Goal: Transaction & Acquisition: Book appointment/travel/reservation

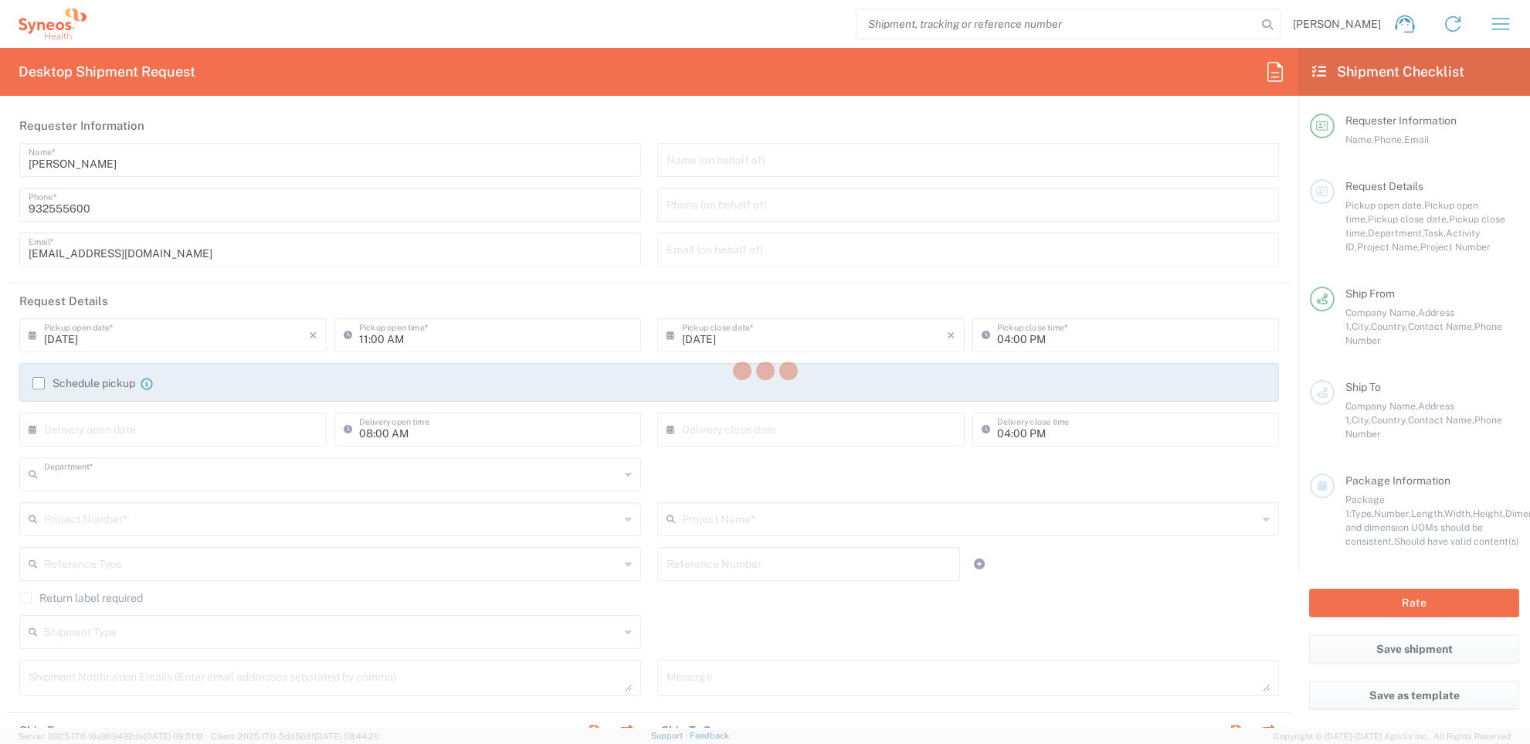
type input "8350"
type input "Syneos Health Clinical [GEOGRAPHIC_DATA]"
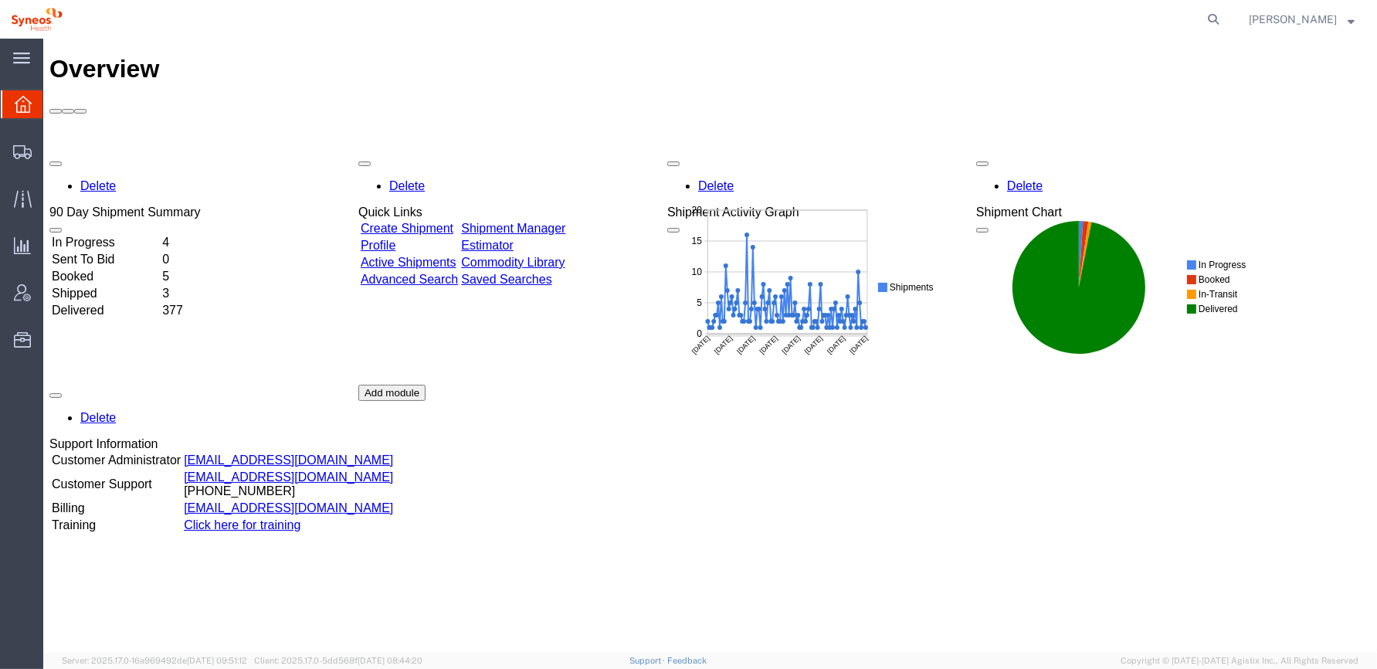
click at [938, 464] on div "Delete 90 Day Shipment Summary In Progress 4 Sent To Bid 0 Booked 5 Shipped 3 D…" at bounding box center [710, 385] width 1322 height 464
click at [20, 151] on icon at bounding box center [22, 152] width 19 height 14
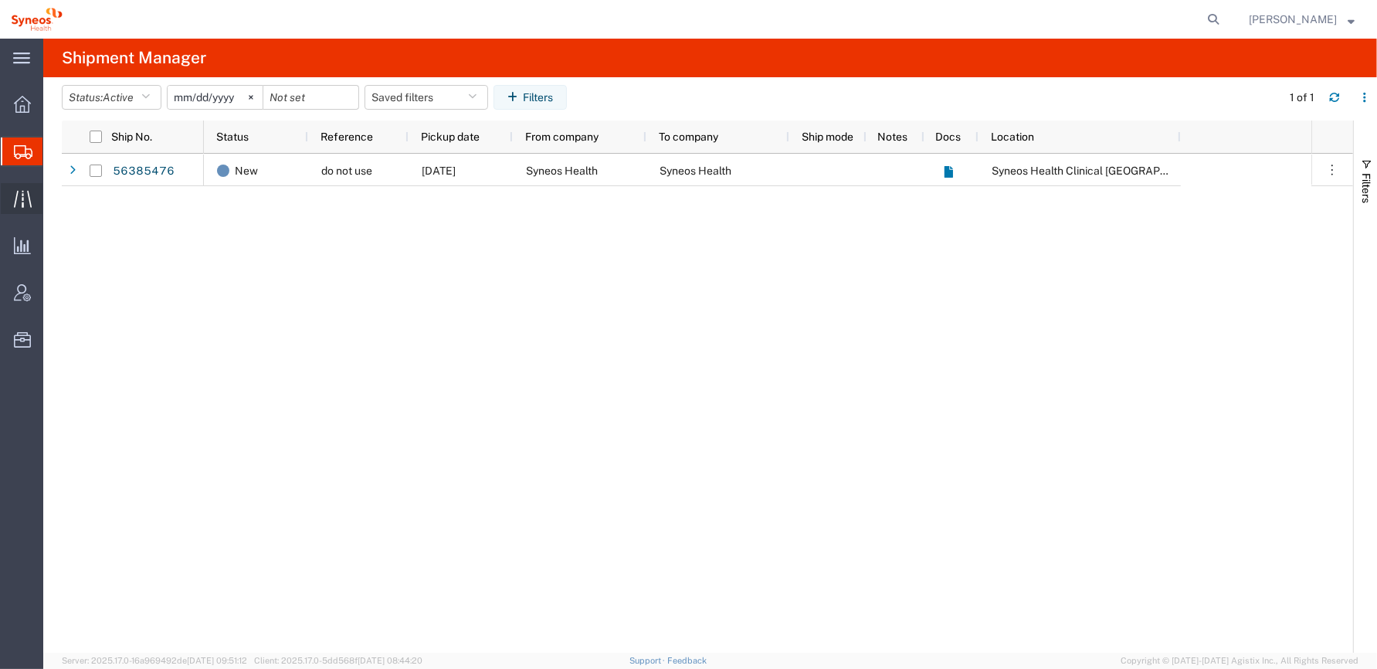
click at [20, 195] on icon at bounding box center [23, 199] width 18 height 18
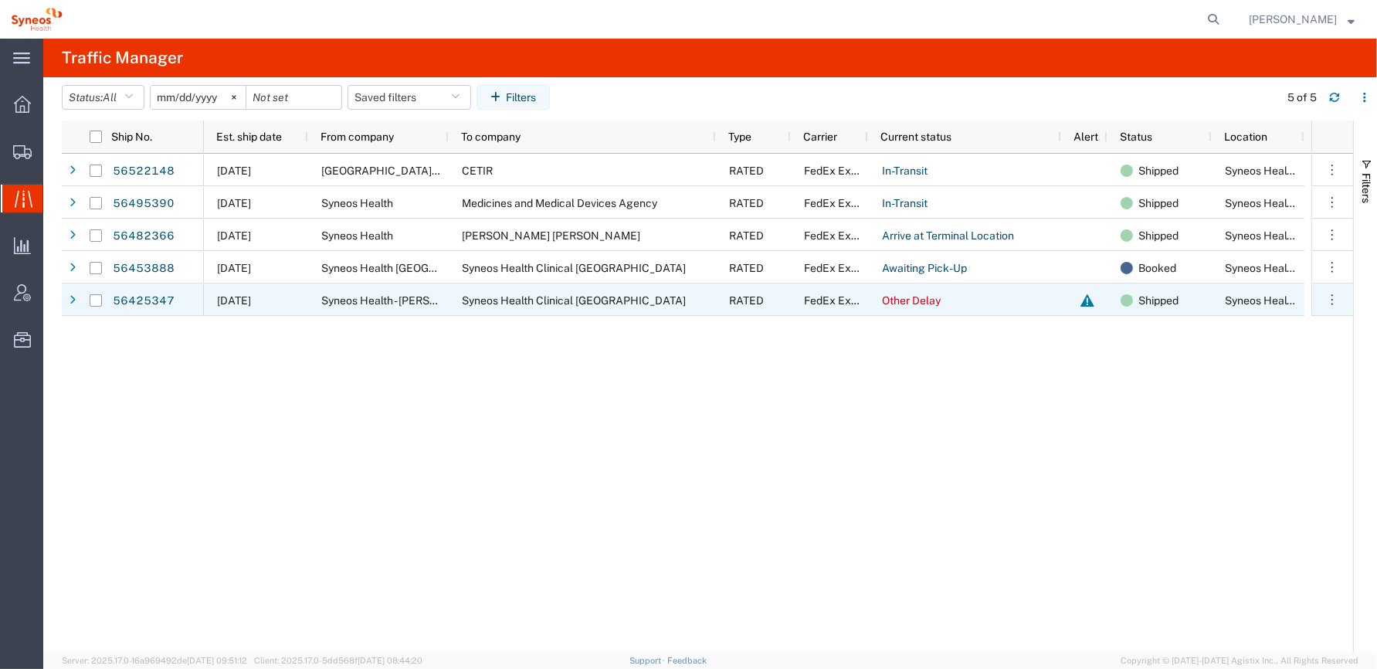
click at [1086, 300] on div at bounding box center [1087, 300] width 19 height 32
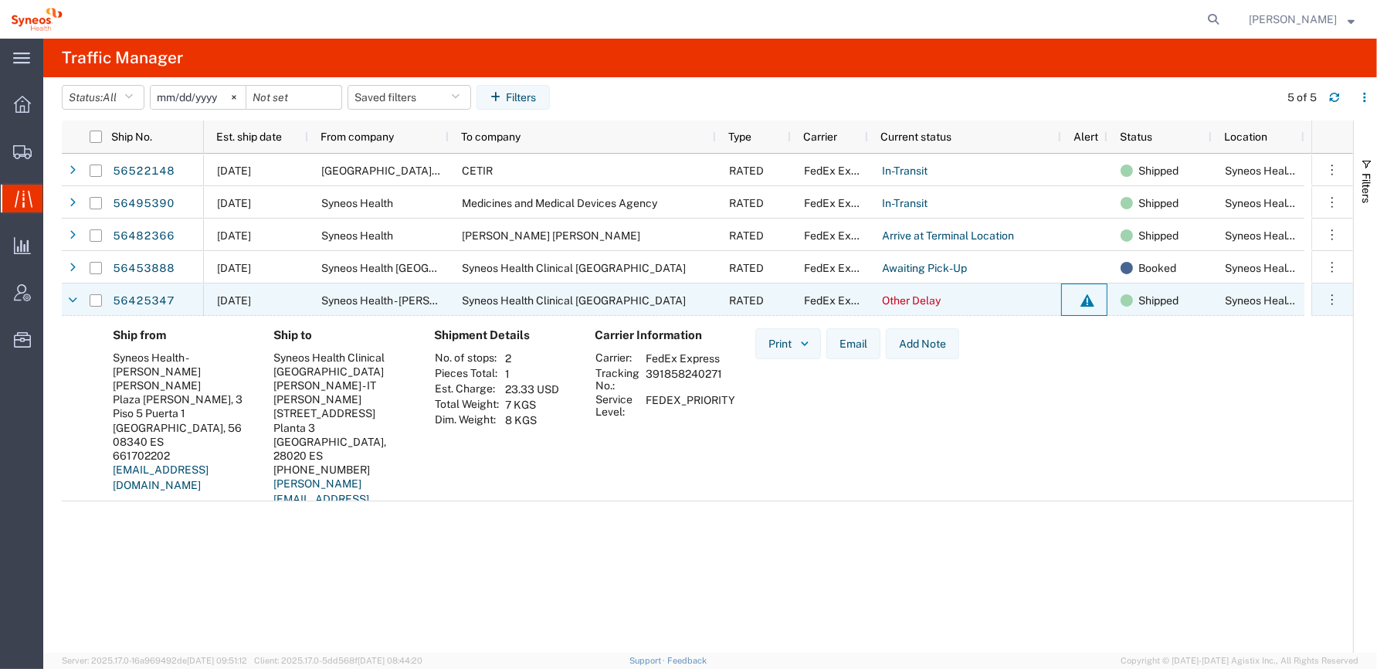
click at [404, 301] on span "Syneos Health - [PERSON_NAME]" at bounding box center [403, 300] width 165 height 12
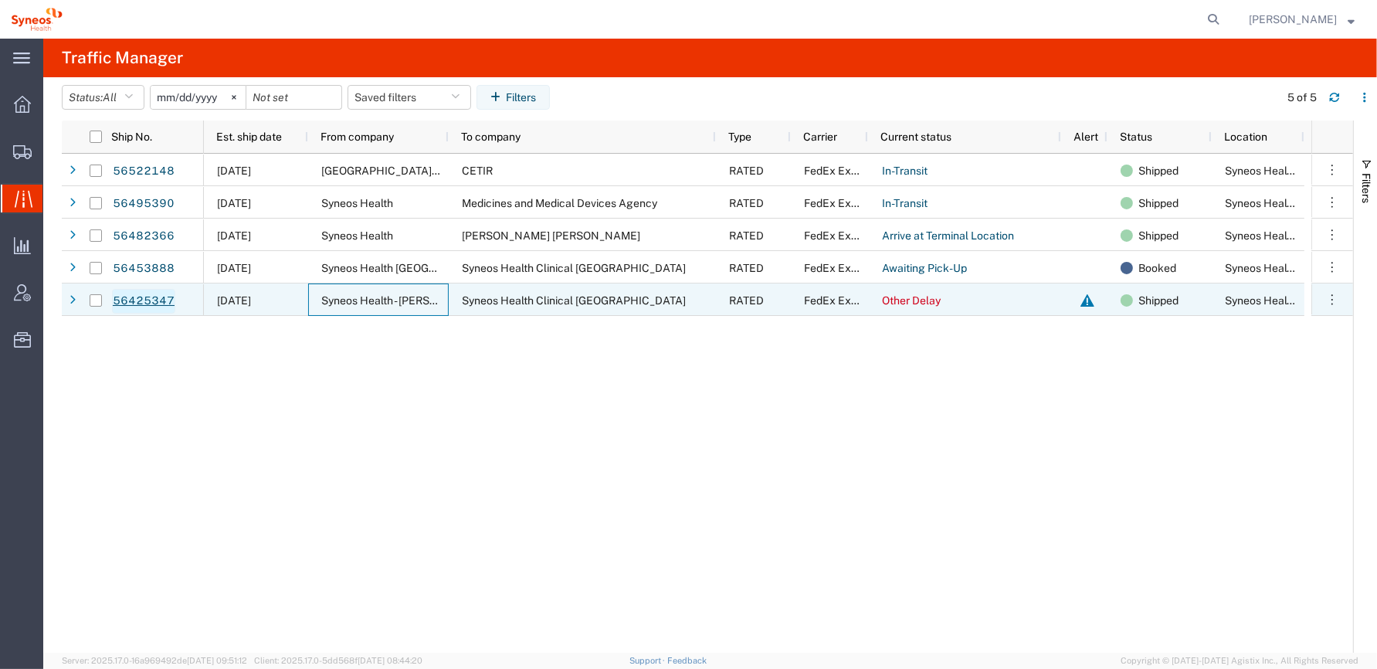
click at [141, 296] on link "56425347" at bounding box center [143, 301] width 63 height 25
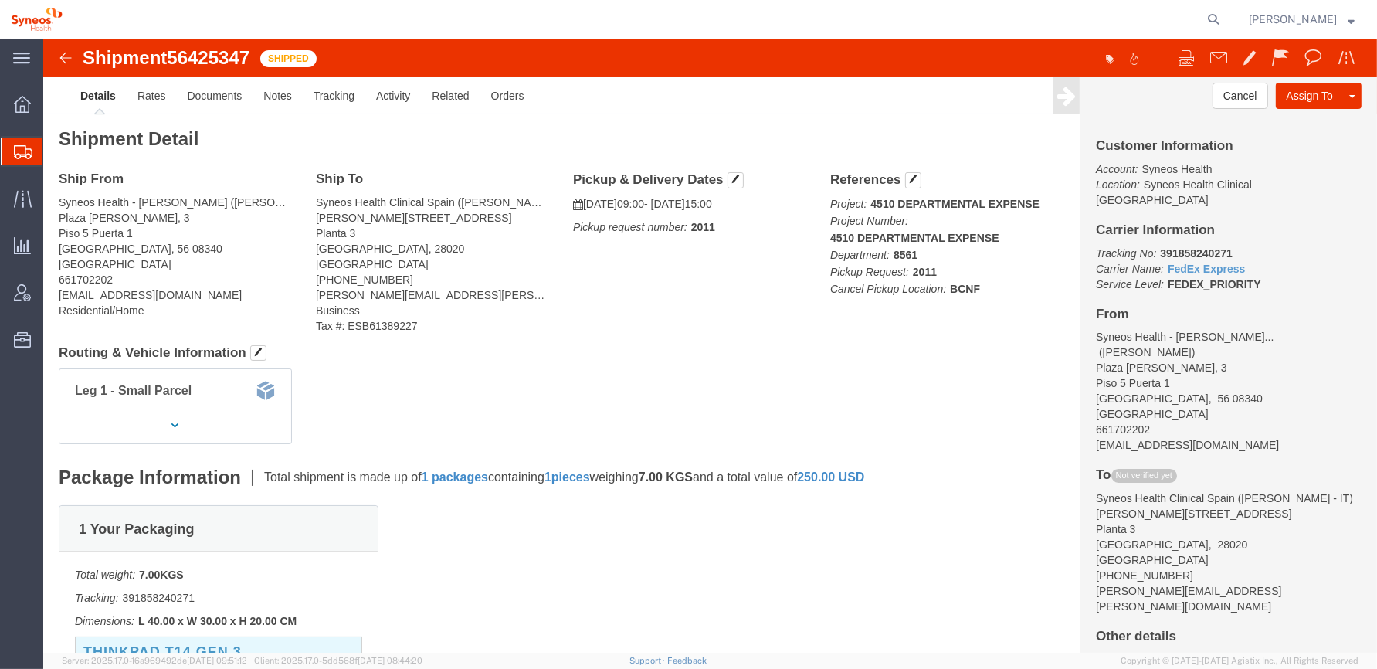
click address "Syneos Health - Susana Fabregat (Susana Fabregat) Plaza Jeroni Gelpi, 3 Piso 5 …"
click img
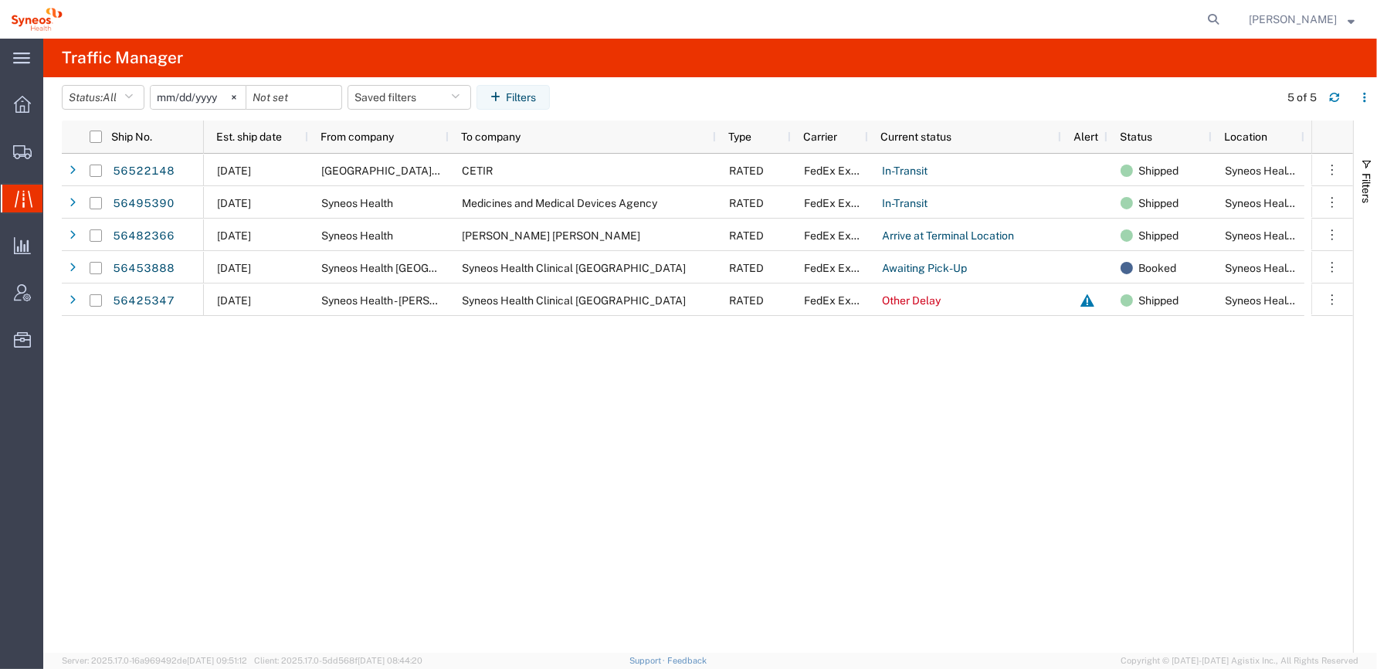
click at [1102, 530] on div "08/18/2025 Institut Josep Carreras Building CETIR RATED FedEx Express In-Transi…" at bounding box center [758, 403] width 1108 height 499
click at [613, 429] on div "08/18/2025 Institut Josep Carreras Building CETIR RATED FedEx Express In-Transi…" at bounding box center [758, 403] width 1108 height 499
click at [20, 147] on icon at bounding box center [22, 152] width 19 height 14
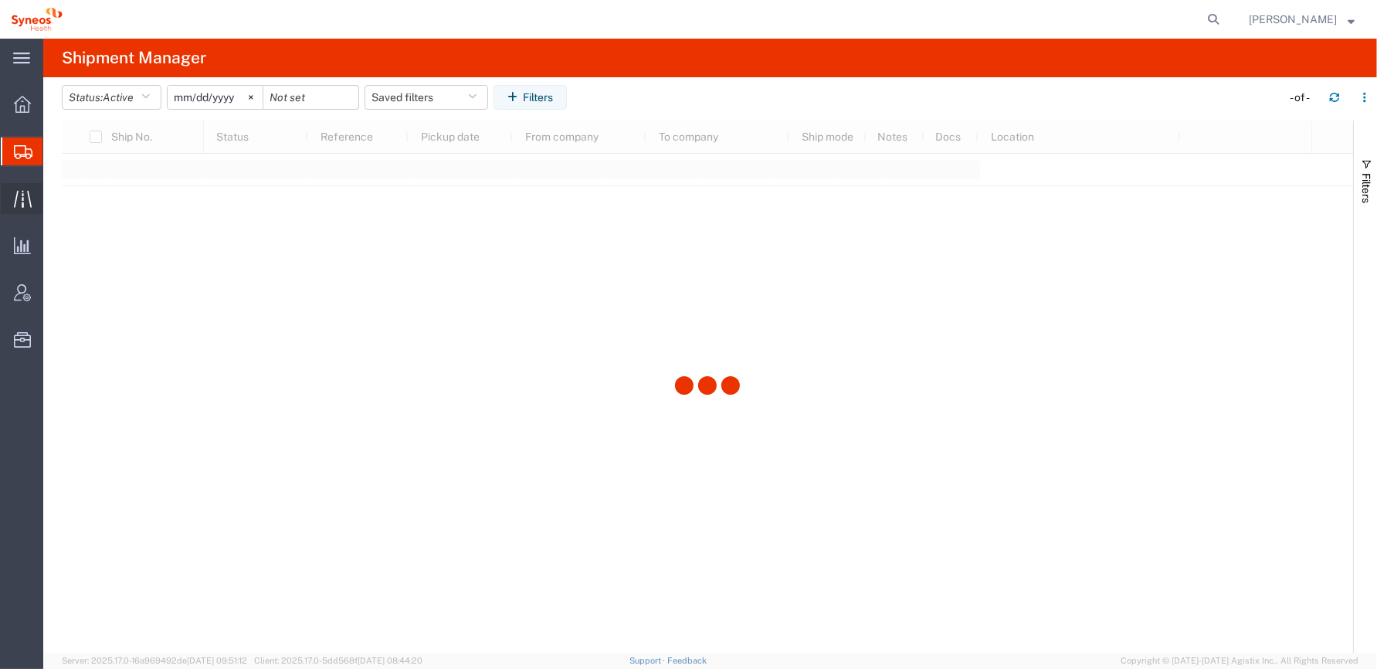
click at [22, 193] on icon at bounding box center [22, 198] width 18 height 17
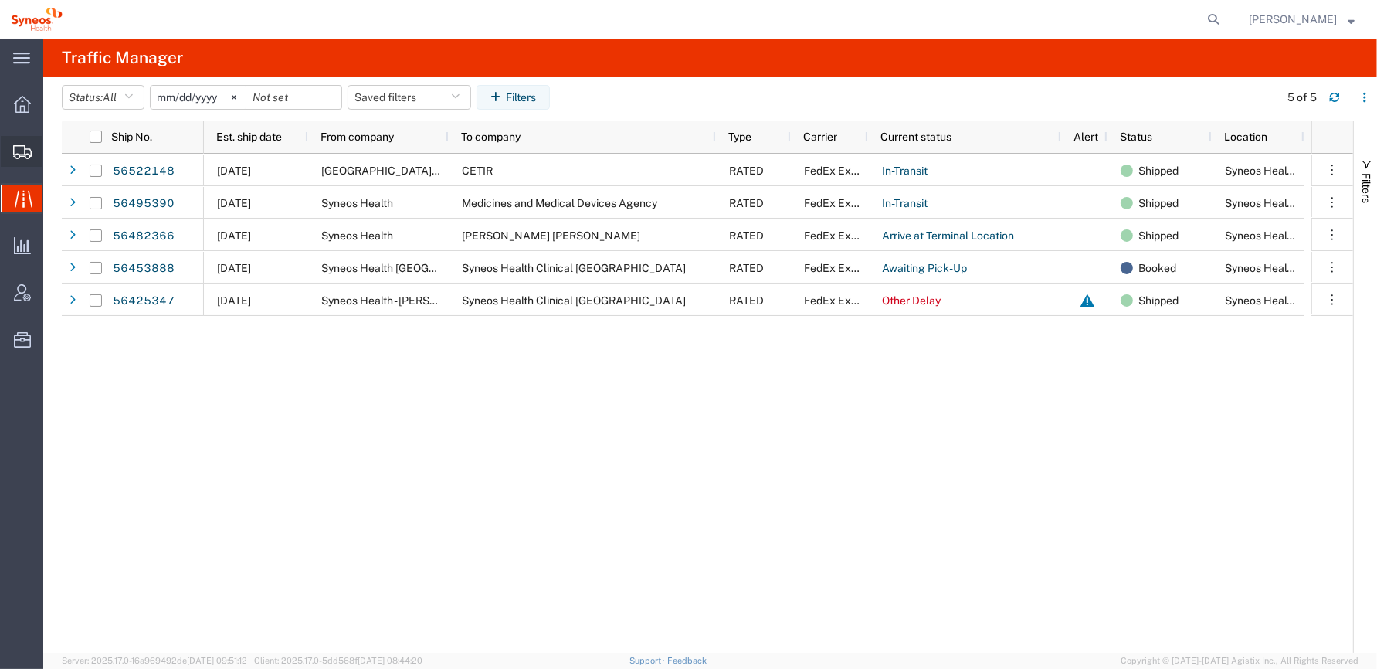
click at [22, 152] on icon at bounding box center [22, 152] width 19 height 14
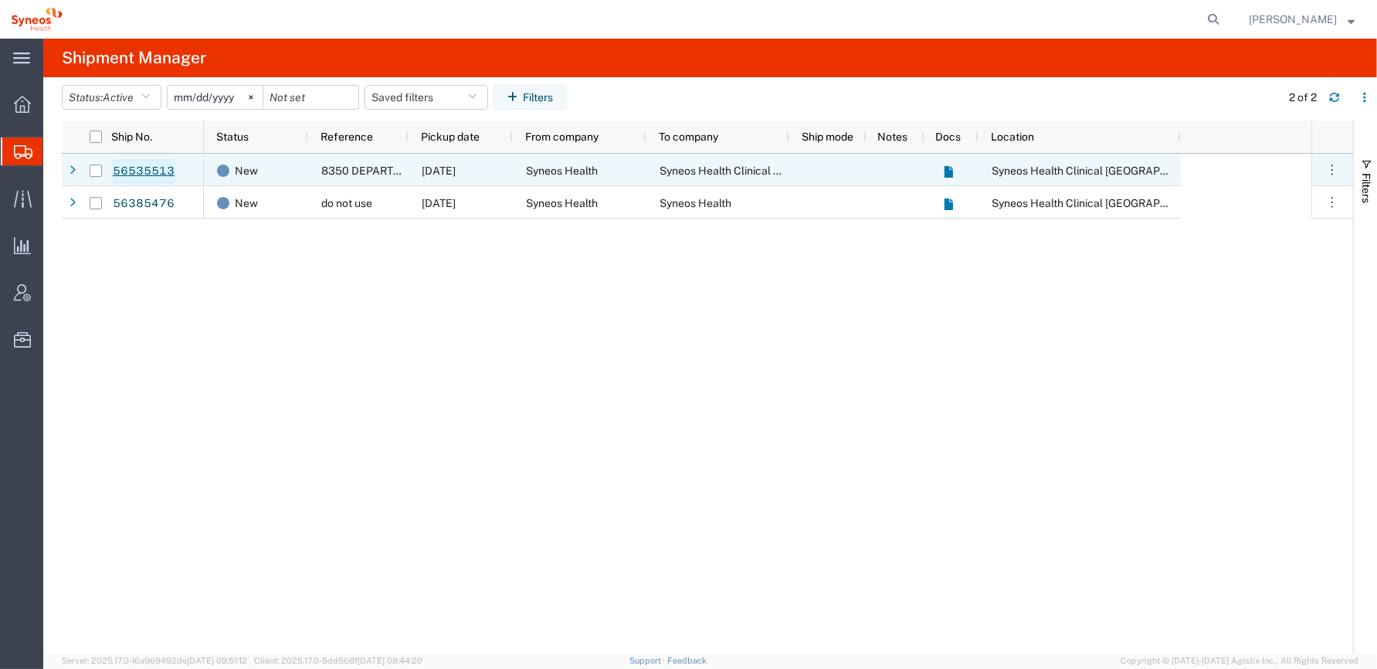
click at [148, 167] on link "56535513" at bounding box center [143, 171] width 63 height 25
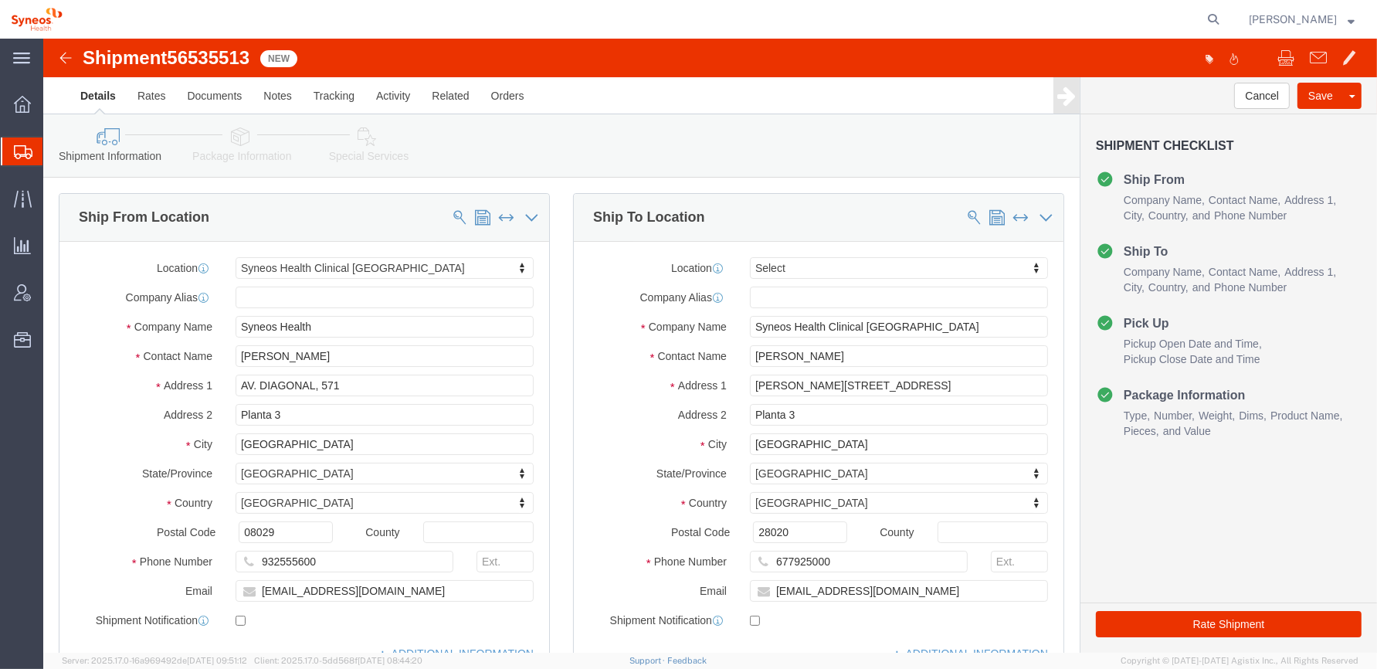
select select "48900"
select select
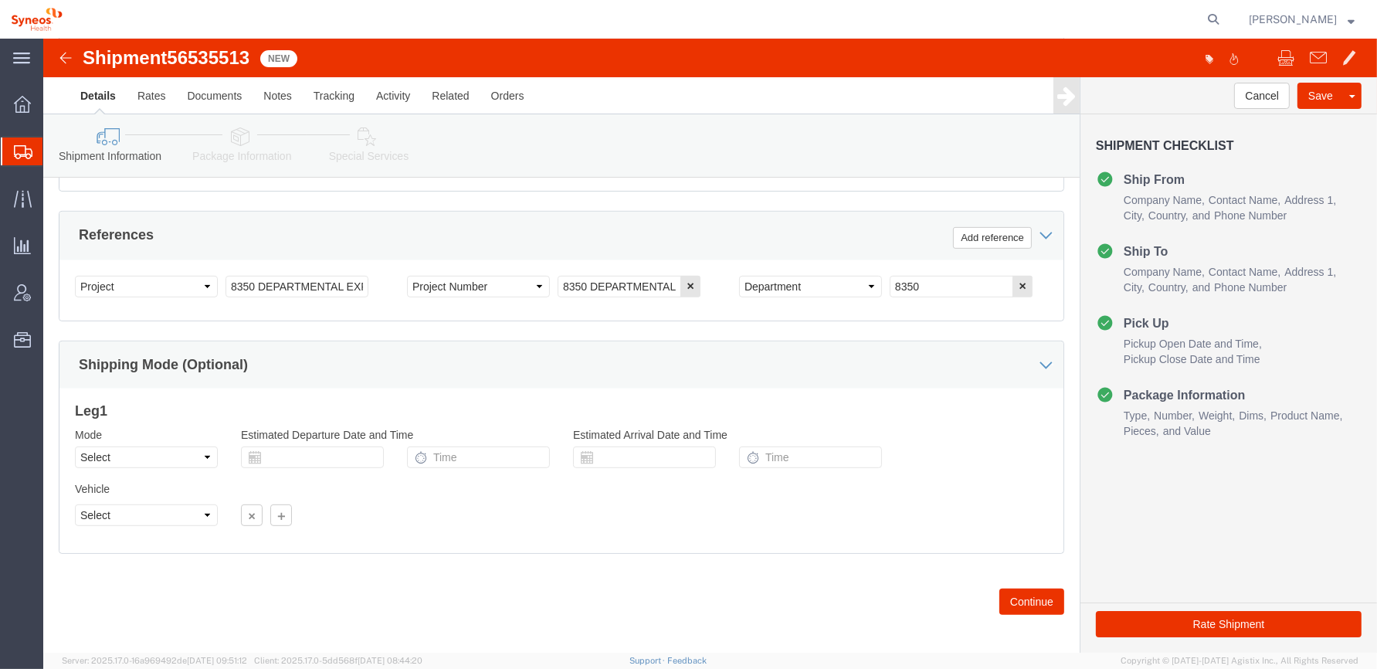
scroll to position [709, 0]
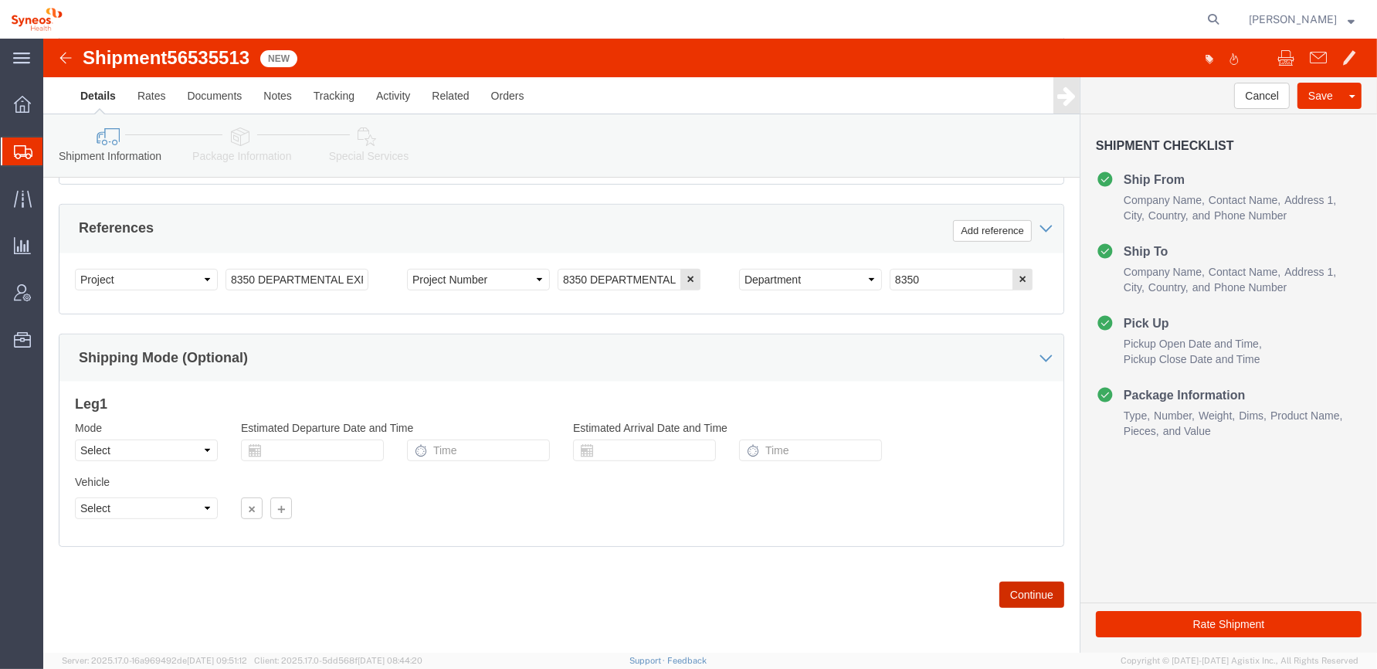
click button "Continue"
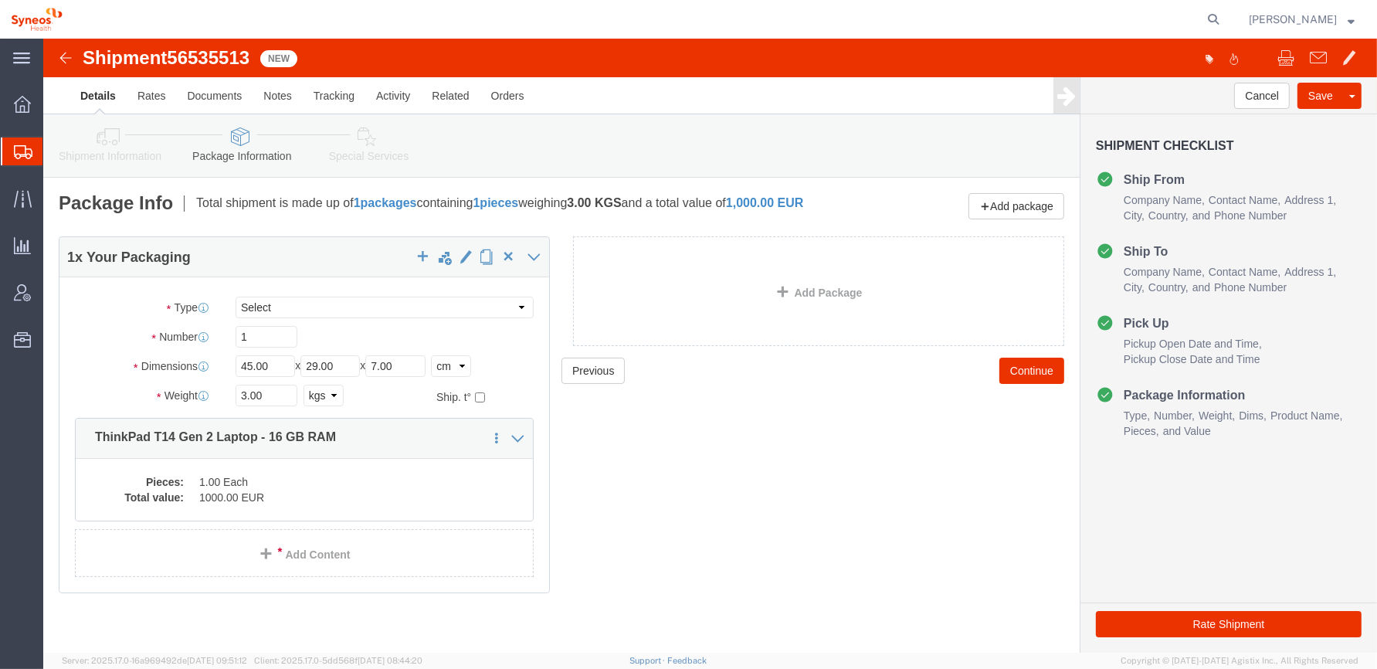
click div "Previous Continue"
click button "Continue"
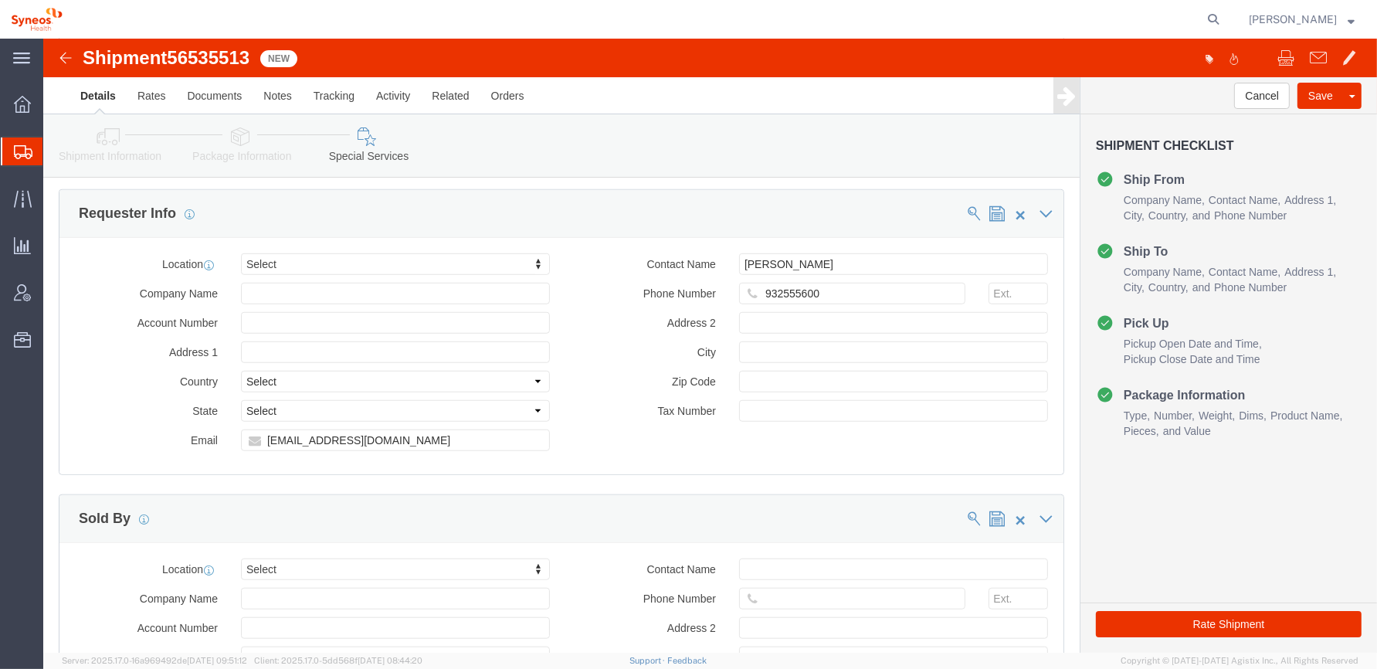
scroll to position [1391, 0]
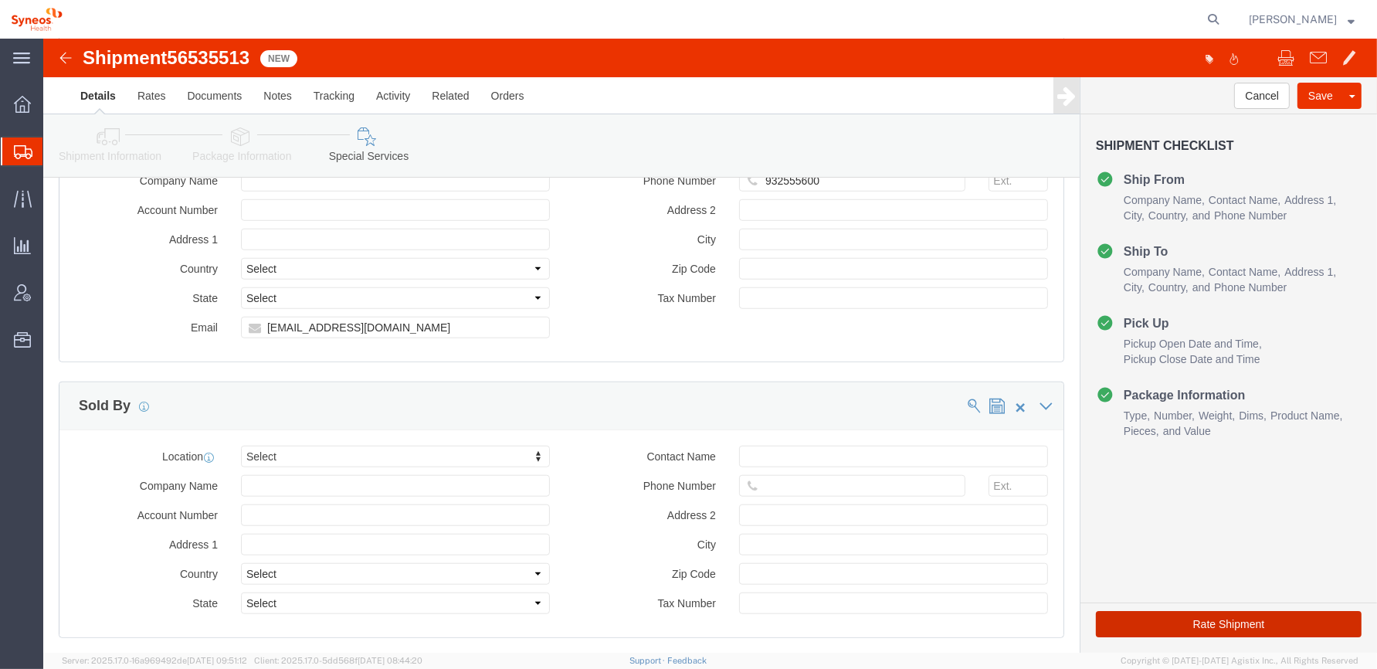
click button "Rate Shipment"
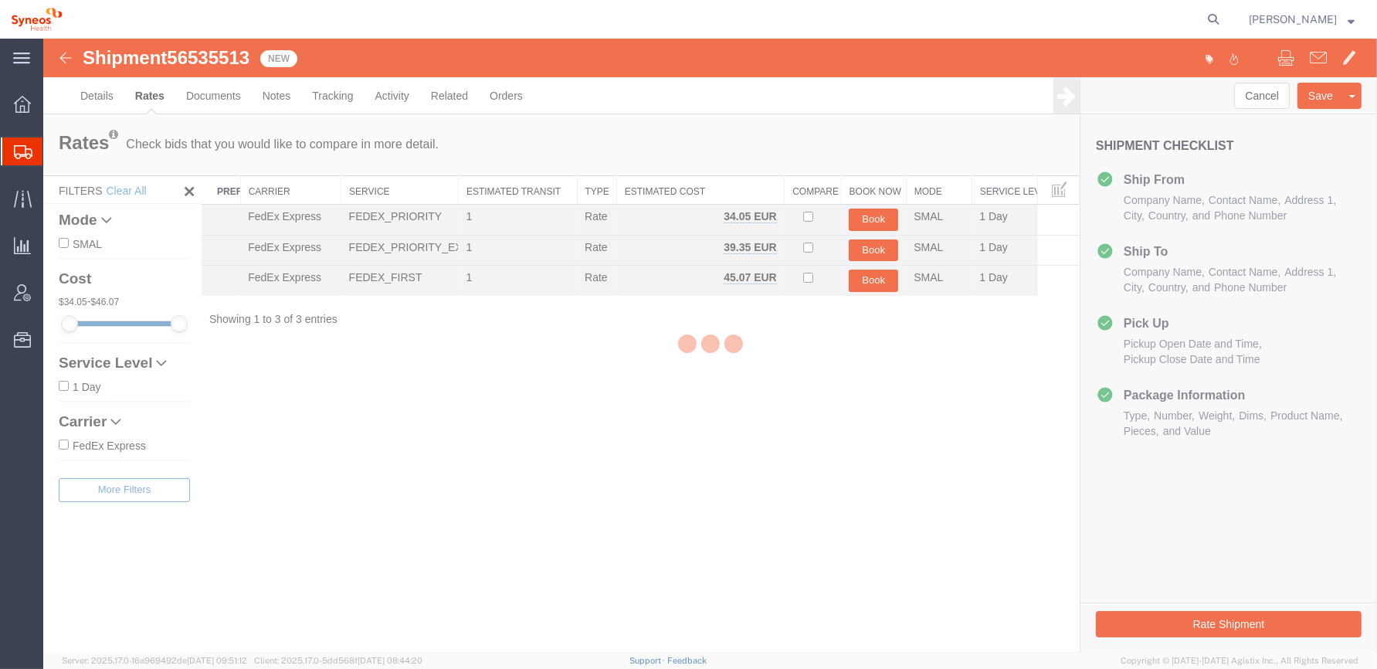
scroll to position [0, 0]
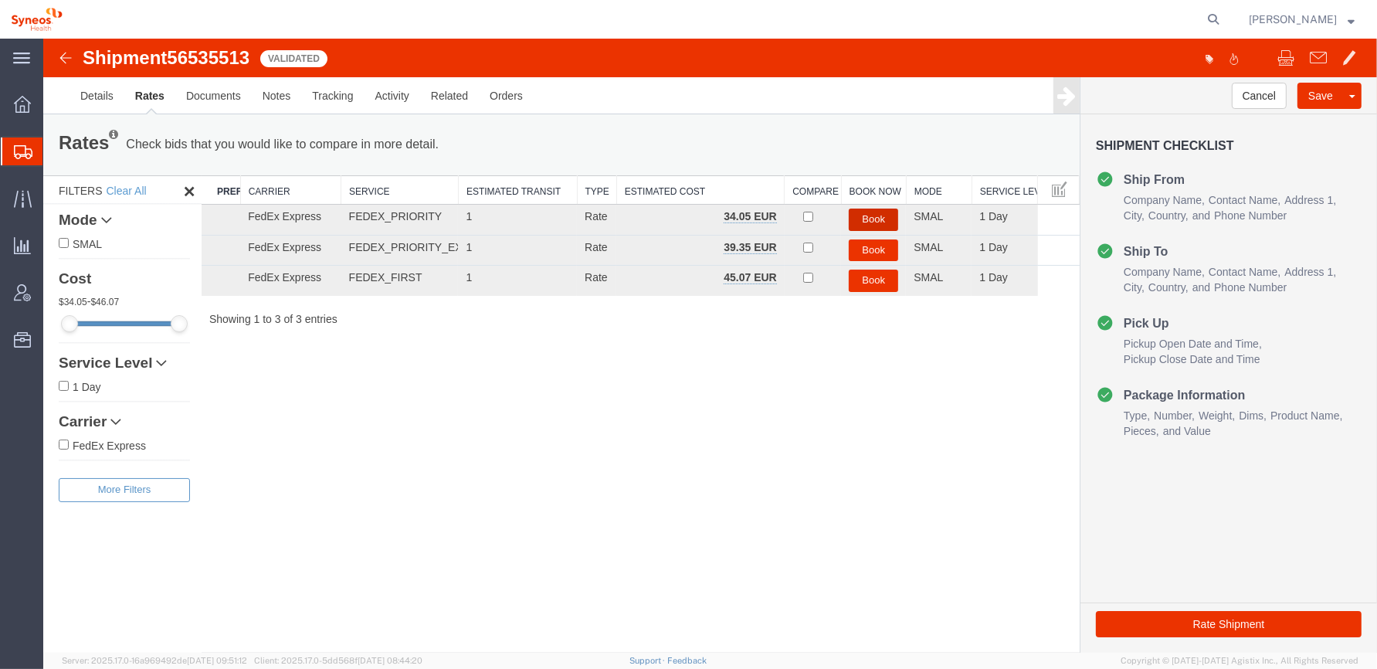
click at [869, 216] on button "Book" at bounding box center [873, 220] width 49 height 22
click at [868, 218] on button "Book" at bounding box center [873, 220] width 49 height 22
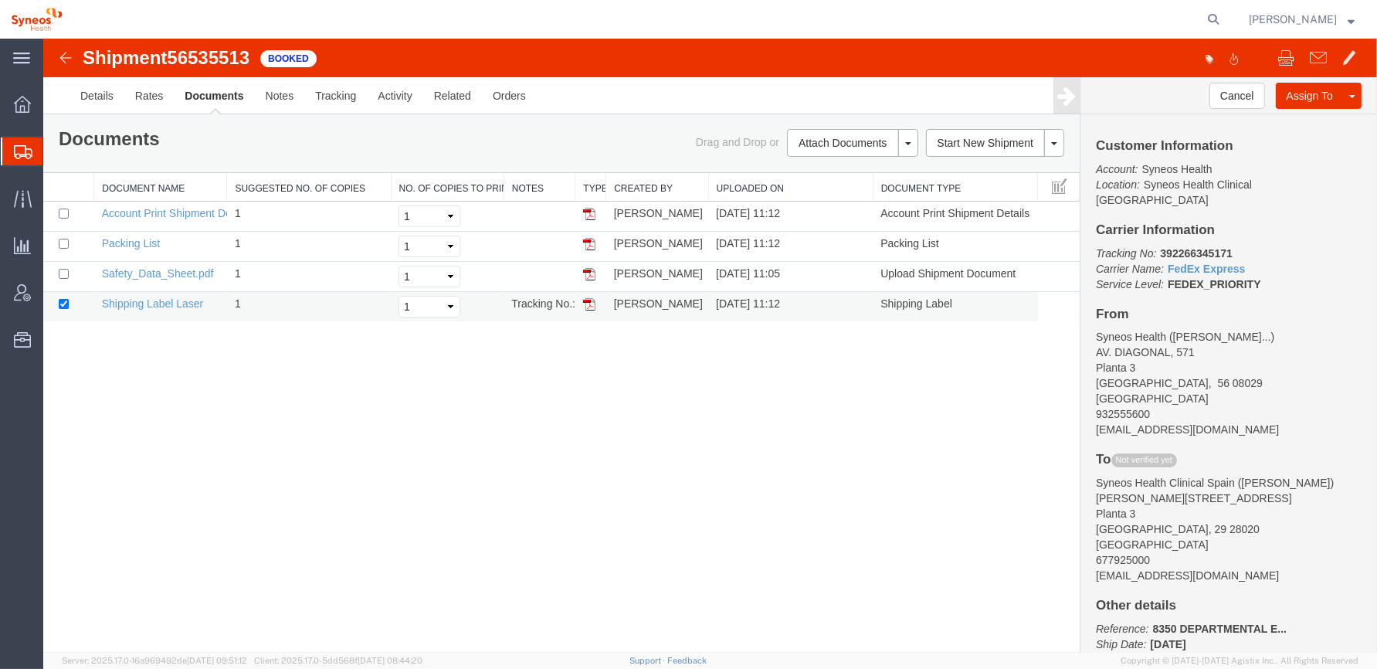
click at [678, 301] on td "[PERSON_NAME]" at bounding box center [657, 307] width 102 height 30
click at [856, 433] on div "Shipment 56535513 4 of 4 Booked Details Rates Documents Notes Tracking Activity…" at bounding box center [710, 346] width 1334 height 614
click at [589, 304] on img at bounding box center [589, 304] width 12 height 12
click at [22, 151] on icon at bounding box center [23, 152] width 19 height 14
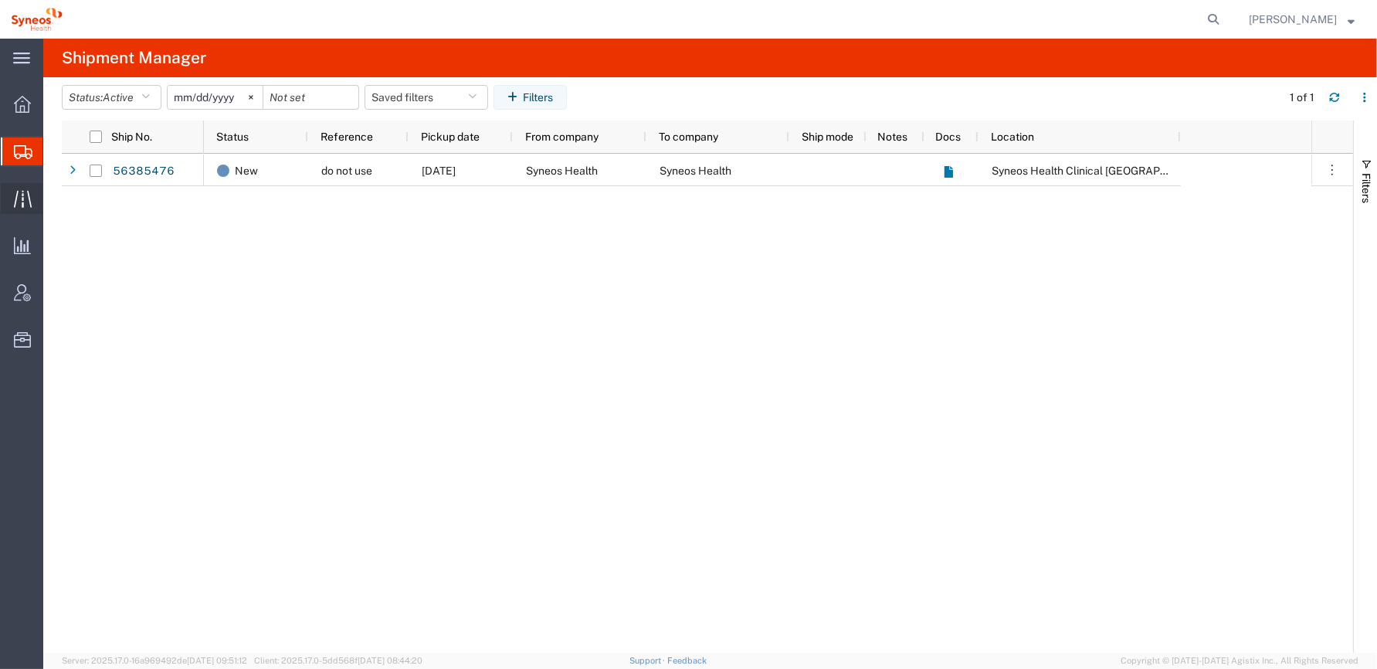
click at [25, 198] on icon at bounding box center [23, 199] width 18 height 18
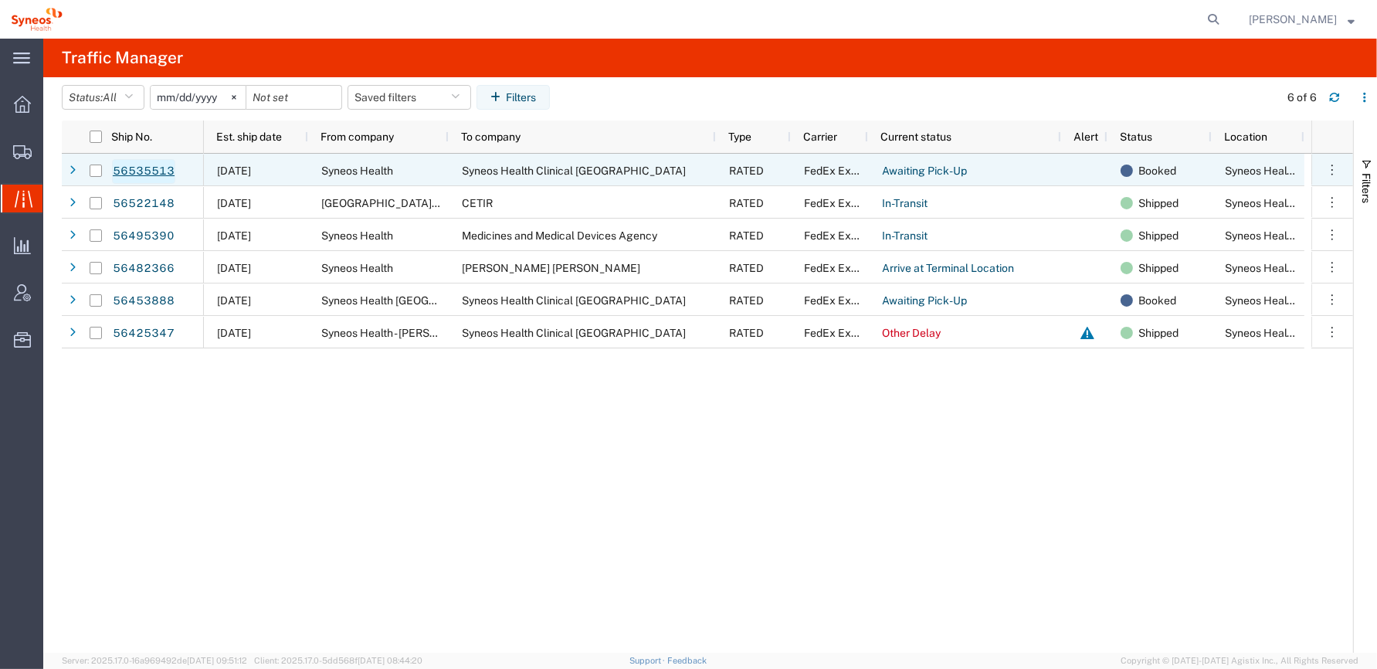
click at [154, 170] on link "56535513" at bounding box center [143, 171] width 63 height 25
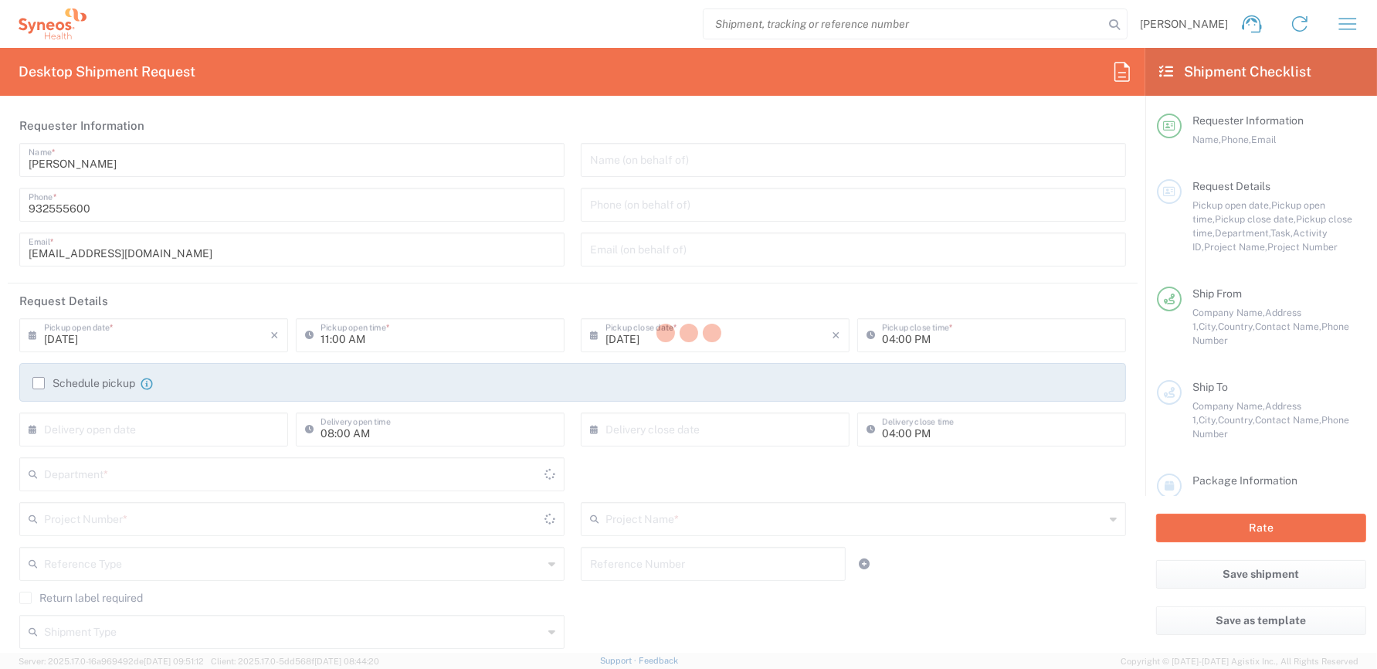
type input "8350"
type input "Catalunya"
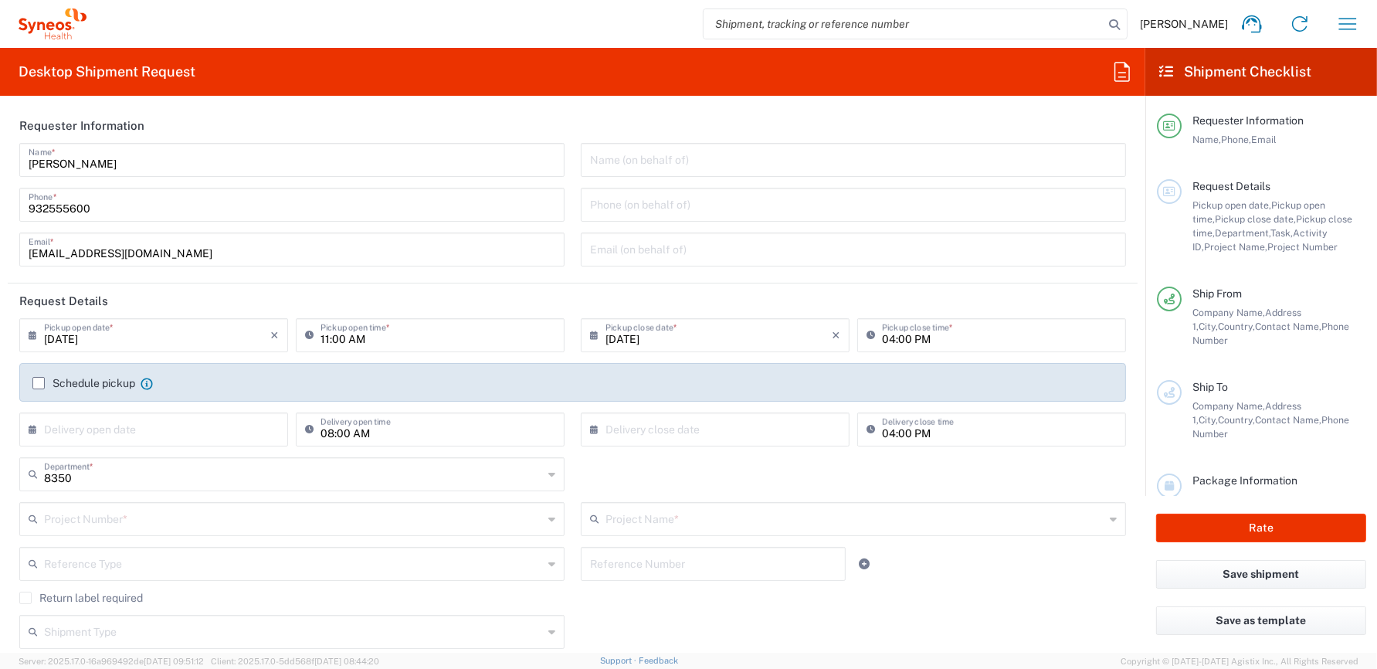
type input "Spain"
type input "Syneos Health Clinical [GEOGRAPHIC_DATA]"
click at [886, 340] on input "04:00 PM" at bounding box center [999, 334] width 235 height 27
type input "05:00 PM"
click at [40, 382] on label "Schedule pickup" at bounding box center [83, 383] width 103 height 12
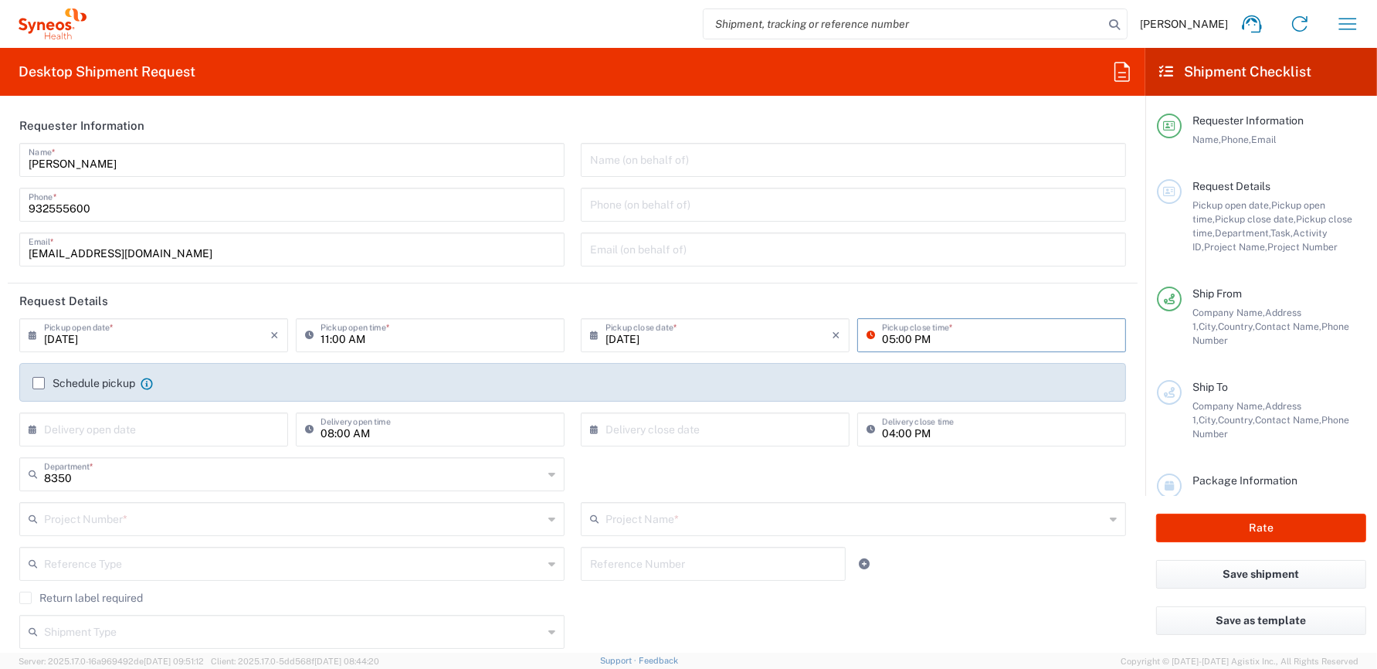
click at [39, 383] on input "Schedule pickup" at bounding box center [39, 383] width 0 height 0
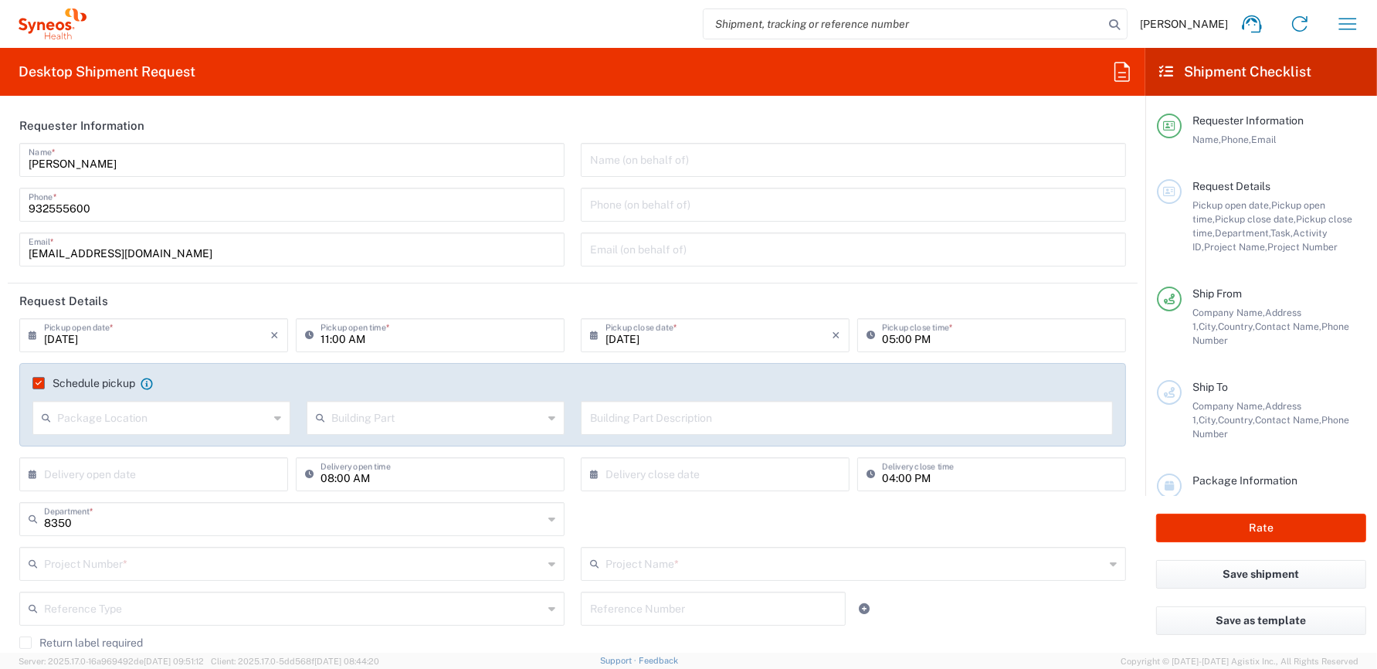
click at [421, 342] on input "11:00 AM" at bounding box center [438, 334] width 235 height 27
type input "12:00 AM"
click at [1037, 295] on header "Request Details" at bounding box center [573, 301] width 1130 height 35
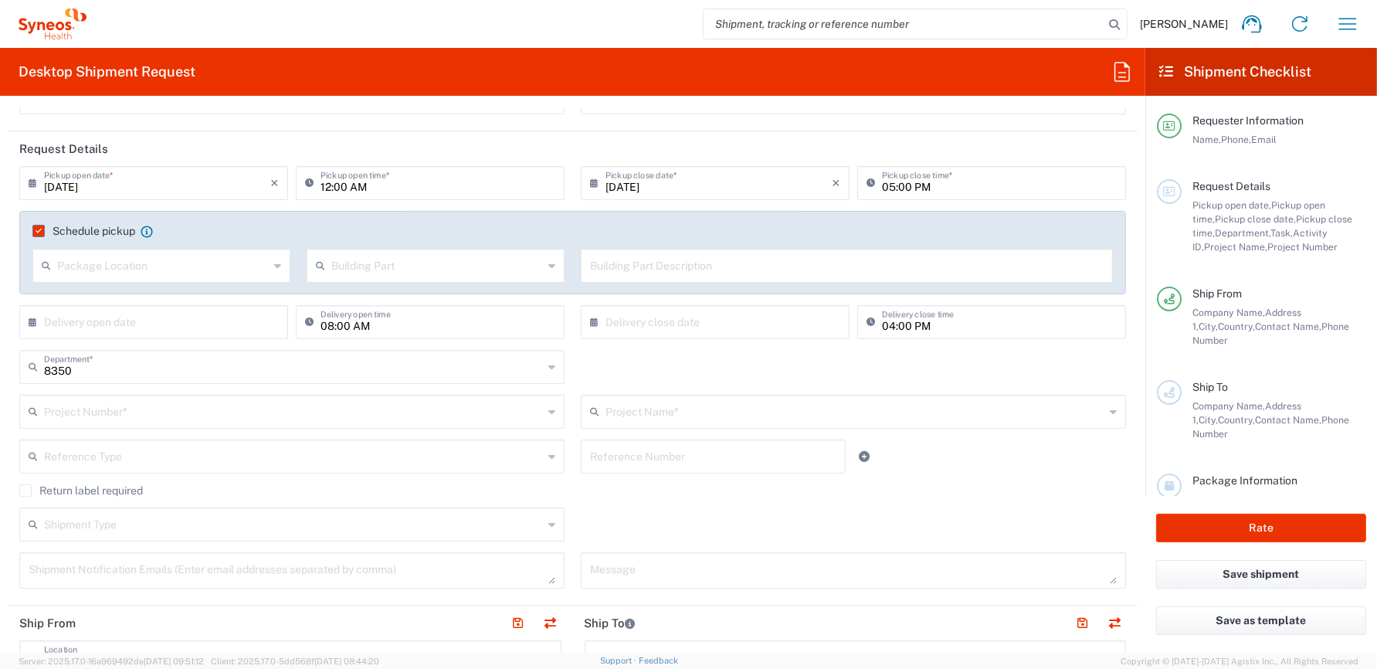
scroll to position [155, 0]
click at [118, 415] on input "text" at bounding box center [293, 408] width 499 height 27
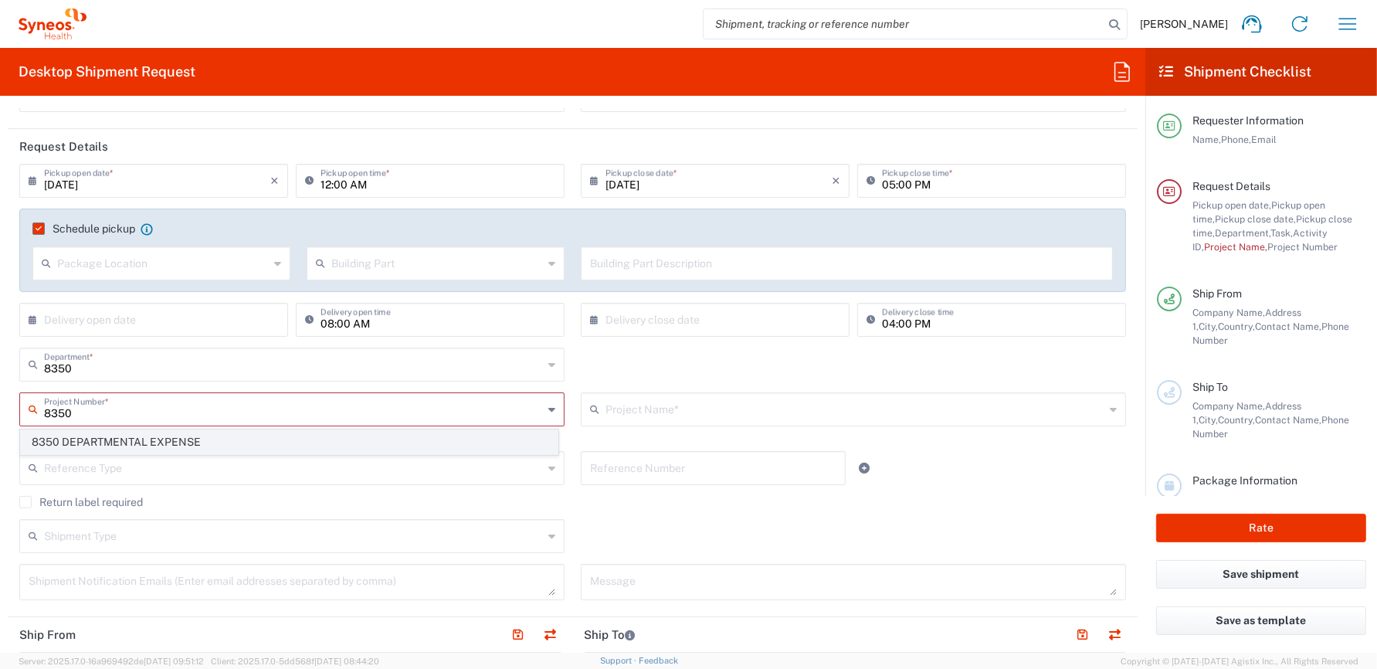
click at [122, 436] on span "8350 DEPARTMENTAL EXPENSE" at bounding box center [289, 442] width 537 height 24
type input "8350 DEPARTMENTAL EXPENSE"
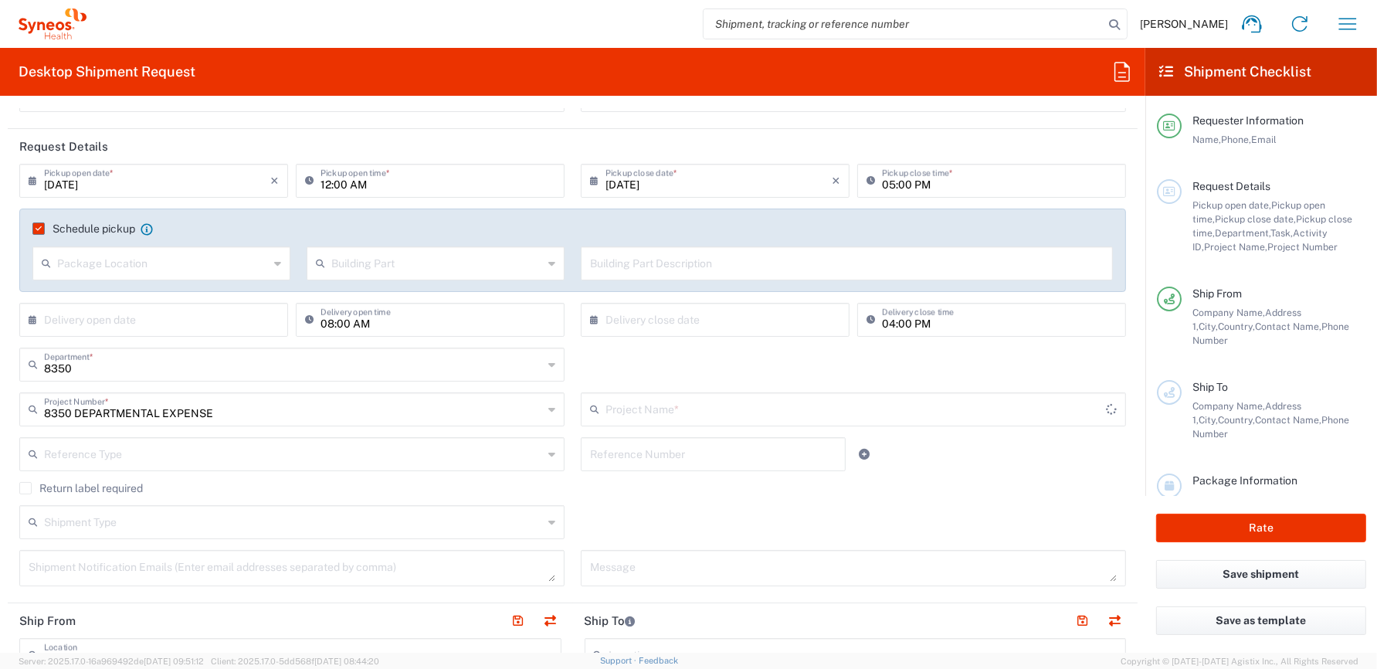
type input "8350 DEPARTMENTAL EXPENSE"
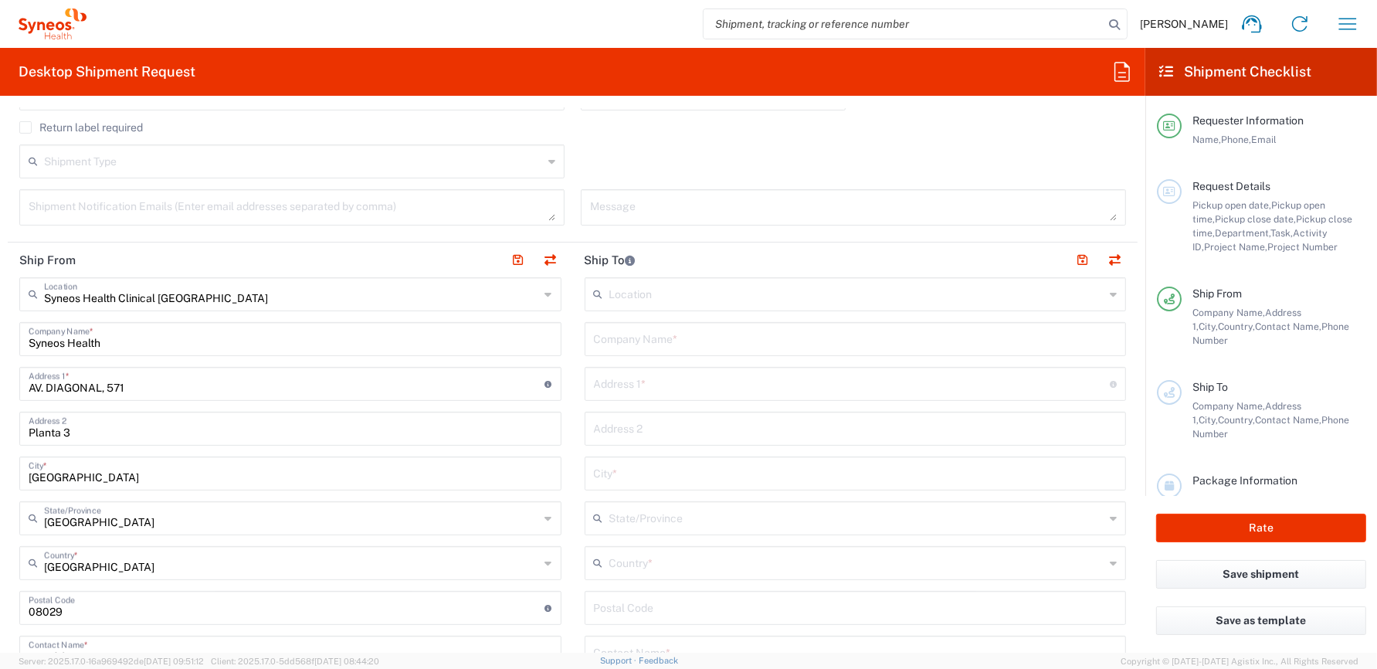
scroll to position [541, 0]
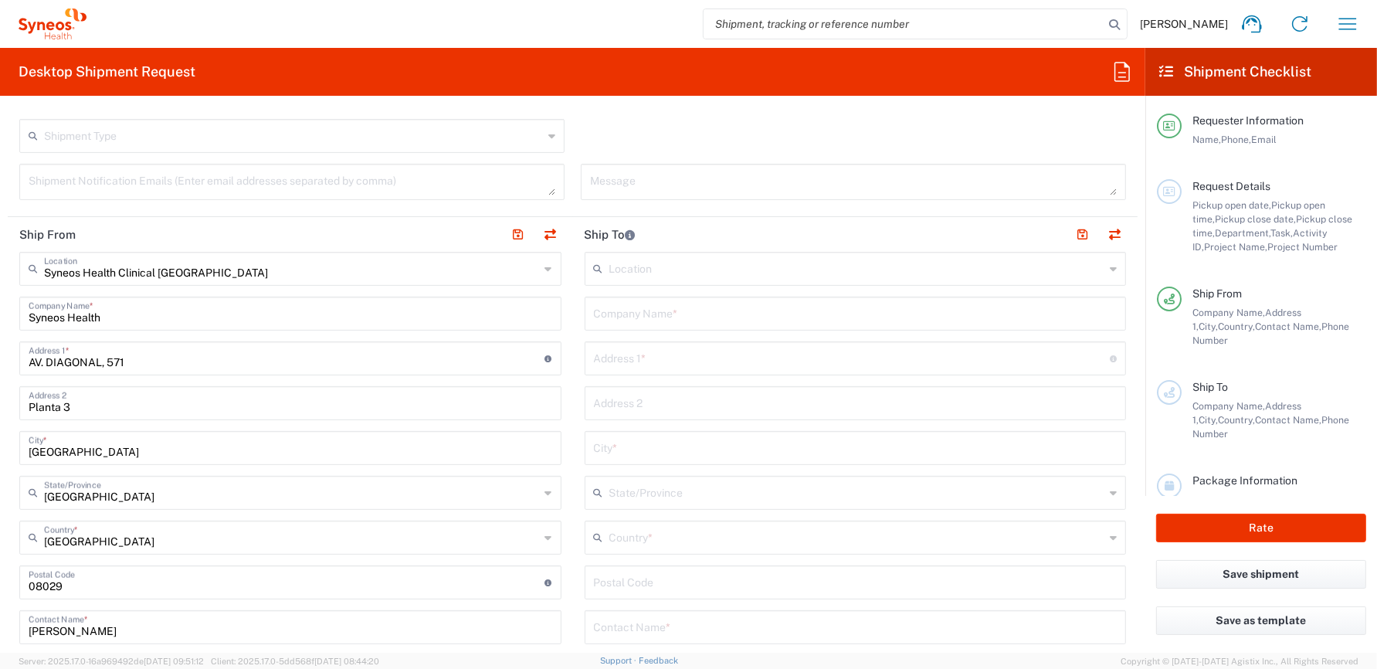
click at [673, 267] on input "text" at bounding box center [858, 267] width 496 height 27
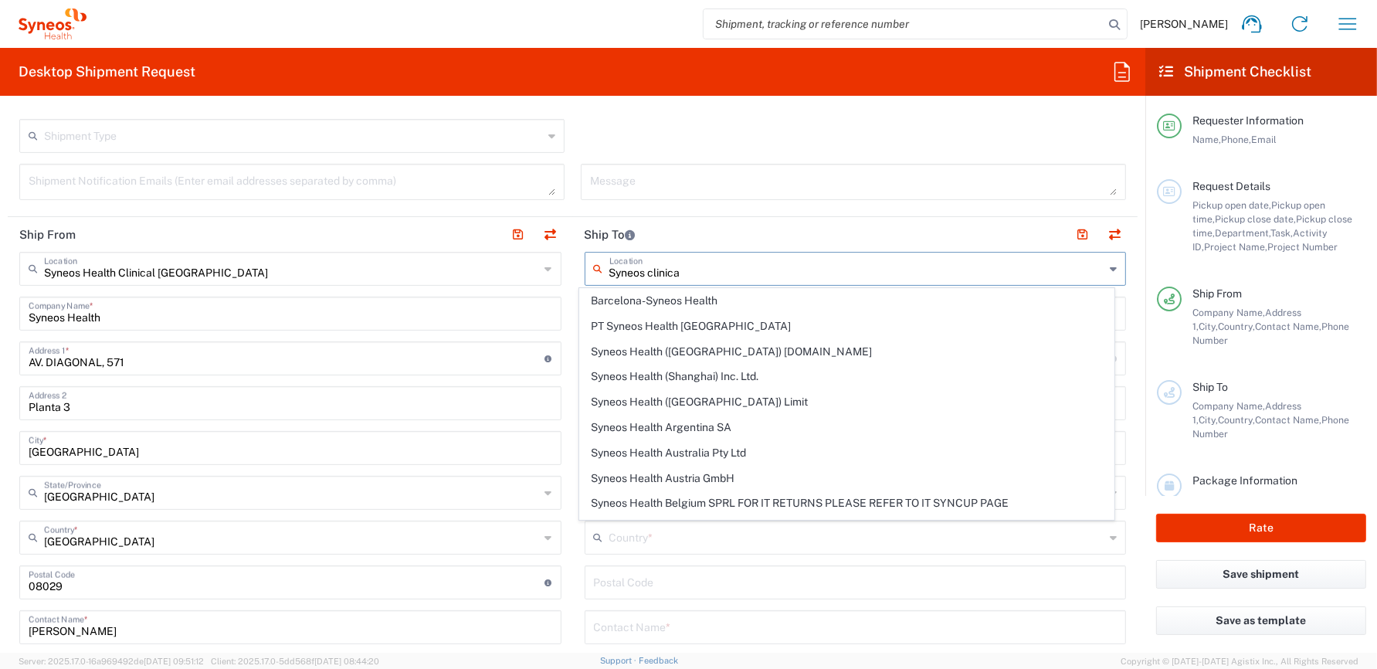
type input "Syneos clinical"
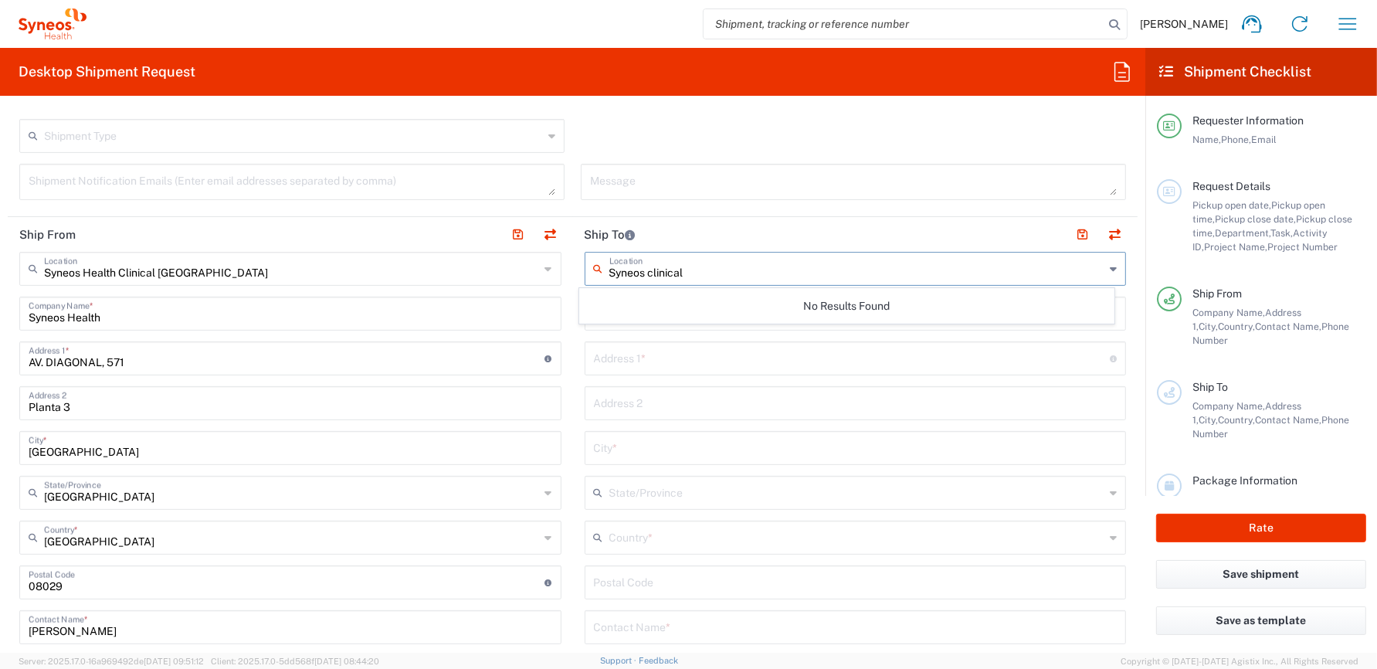
drag, startPoint x: 692, startPoint y: 270, endPoint x: 564, endPoint y: 267, distance: 128.3
click at [564, 266] on div "Ship From Syneos Health Clinical Spain Location Syneos Health Clinical Spain Ad…" at bounding box center [573, 606] width 1130 height 779
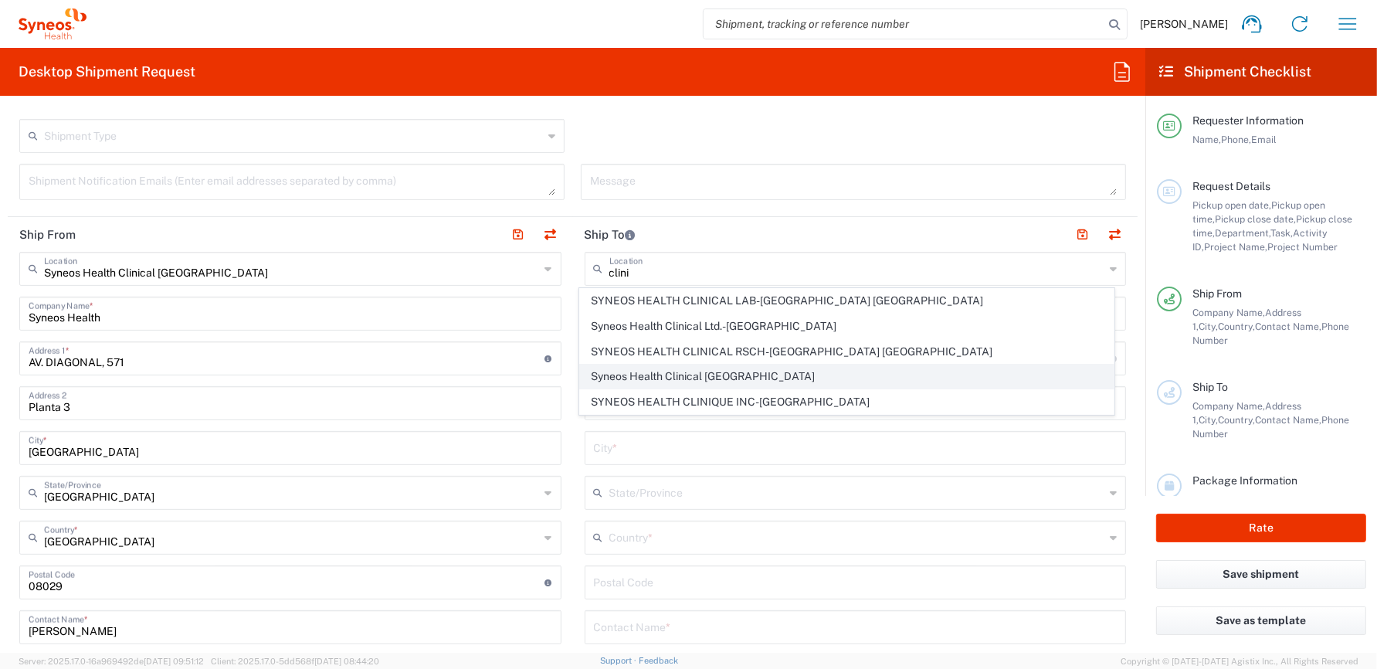
click at [665, 375] on span "Syneos Health Clinical [GEOGRAPHIC_DATA]" at bounding box center [846, 377] width 533 height 24
type input "Syneos Health Clinical [GEOGRAPHIC_DATA]"
type input "[PERSON_NAME][STREET_ADDRESS]"
type input "Planta 3"
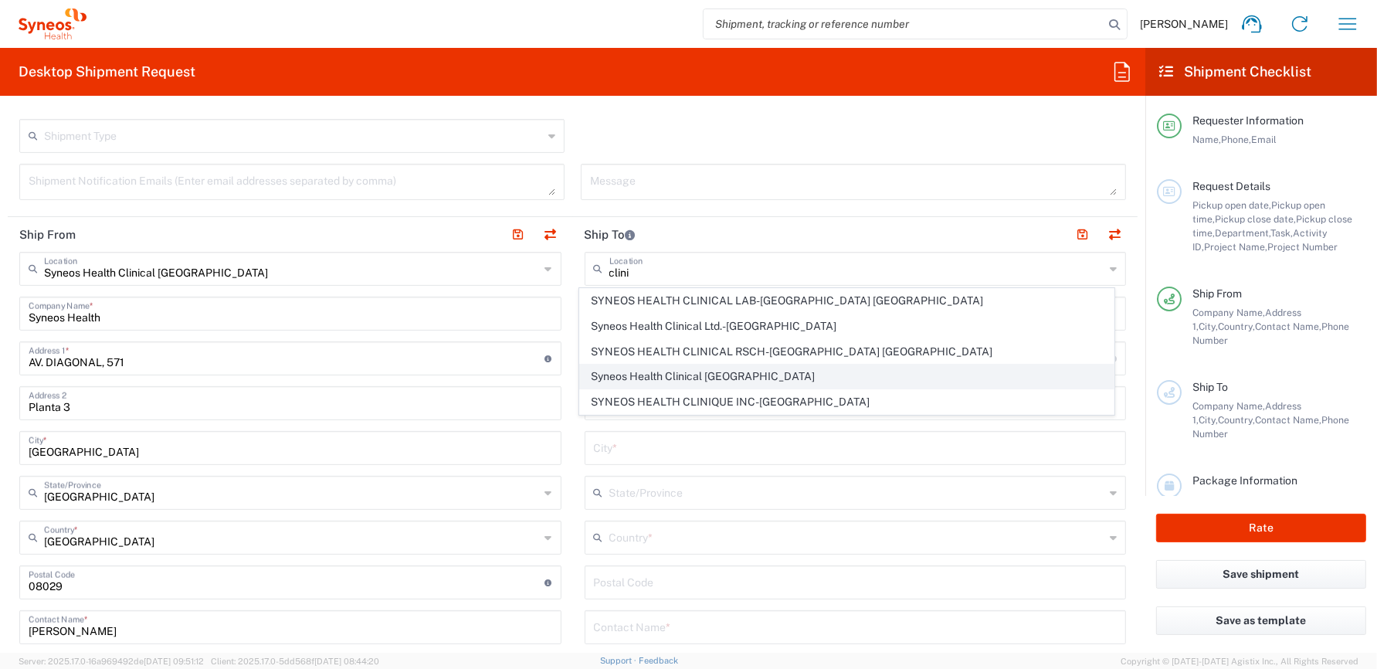
type input "[GEOGRAPHIC_DATA]"
type input "28020"
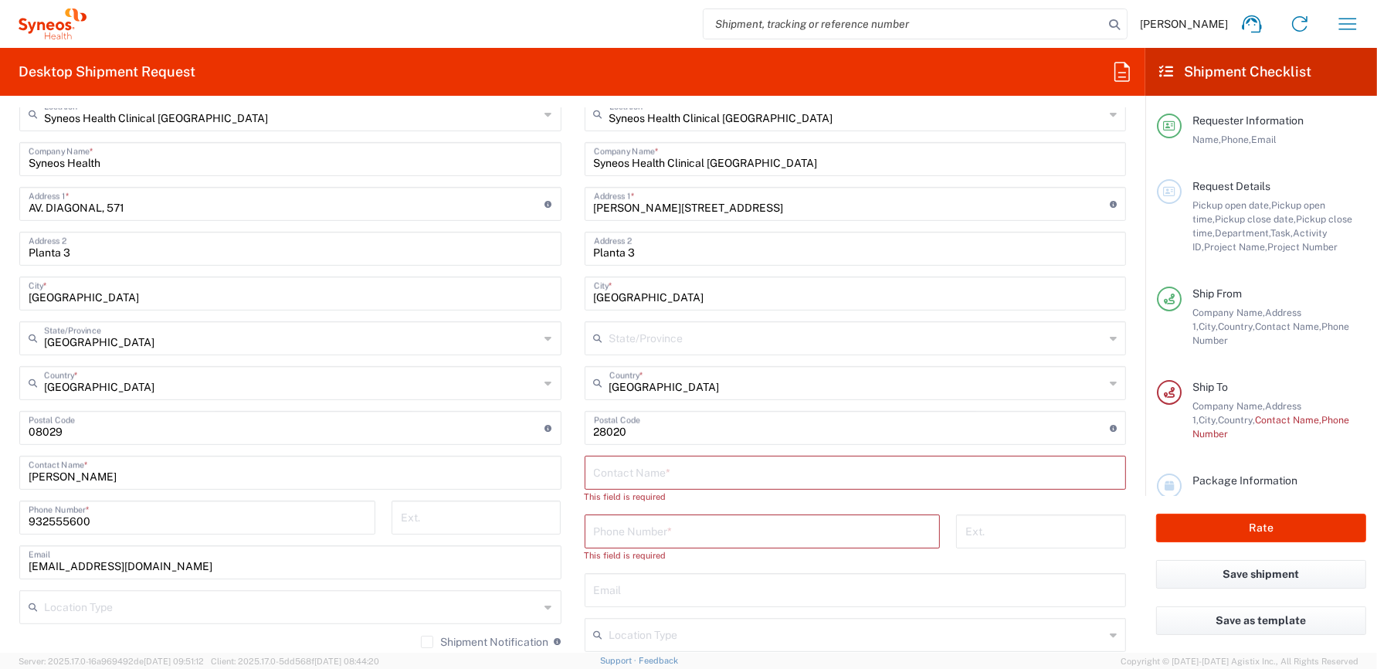
scroll to position [773, 0]
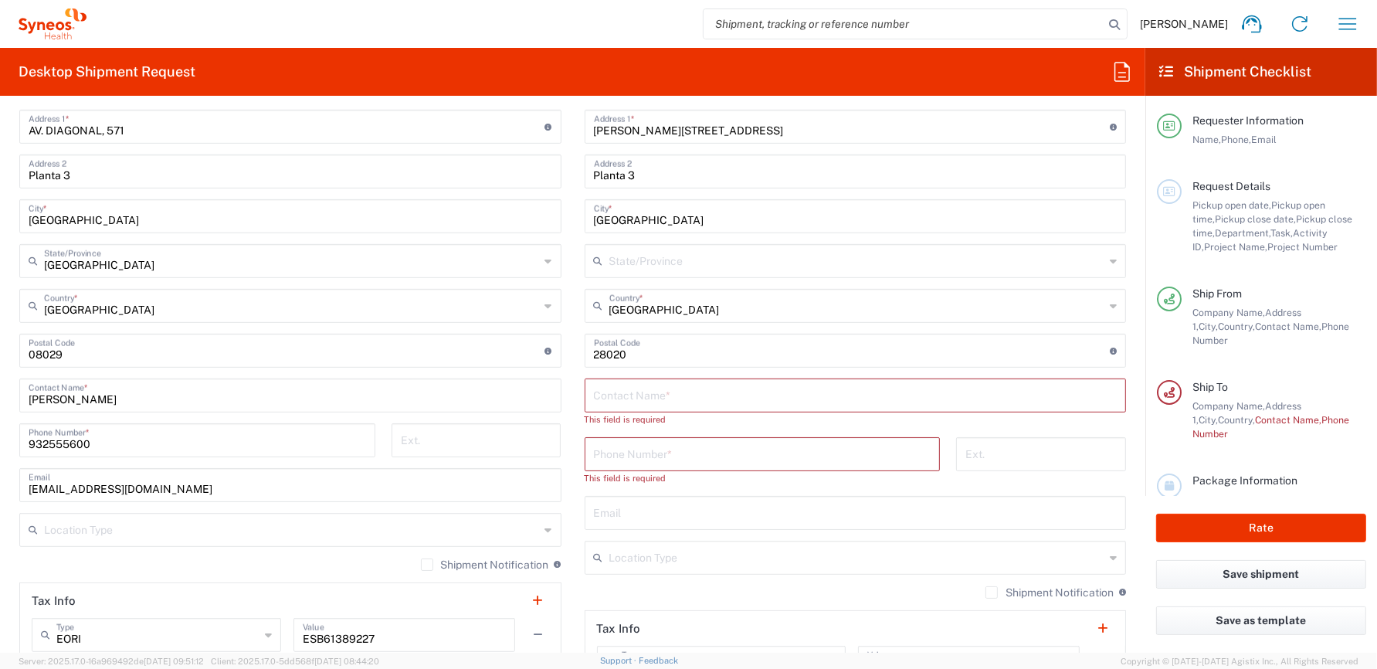
click at [671, 390] on input "text" at bounding box center [856, 394] width 524 height 27
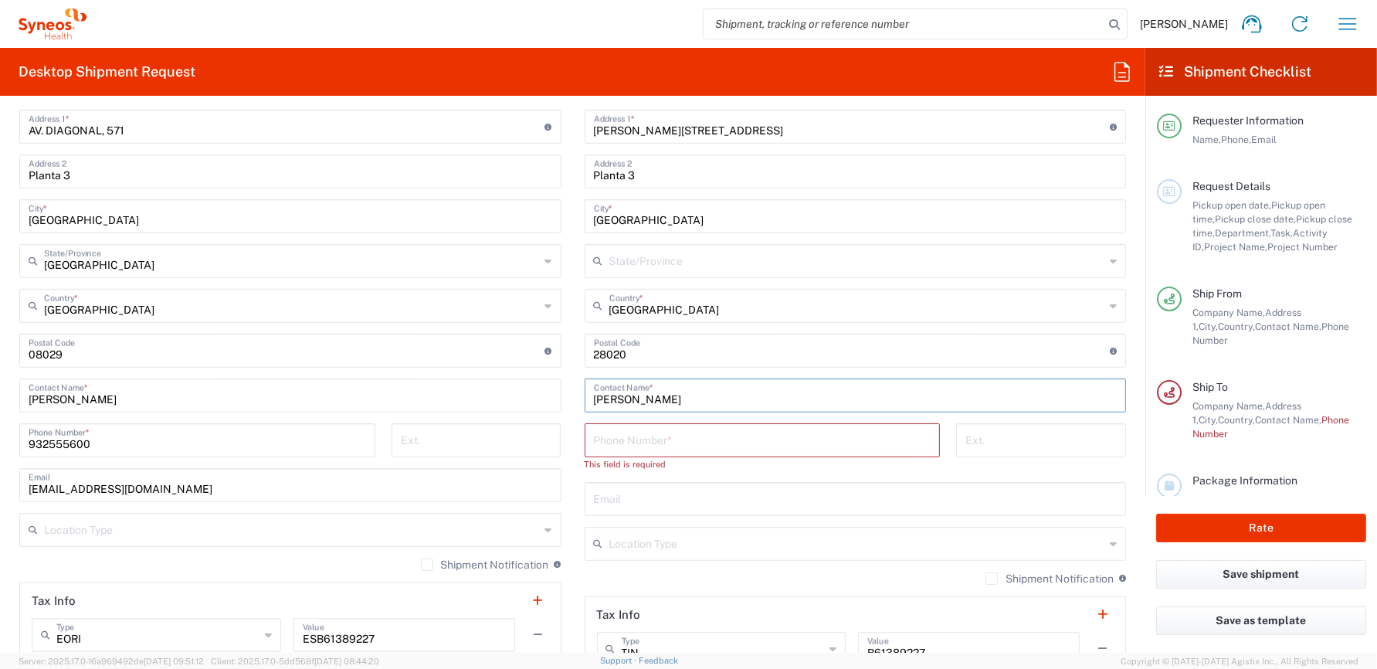
type input "[PERSON_NAME]"
click at [690, 438] on input "tel" at bounding box center [763, 439] width 338 height 27
click at [735, 433] on input "tel" at bounding box center [763, 439] width 338 height 27
click at [686, 440] on input "tel" at bounding box center [763, 439] width 338 height 27
type input "677925000"
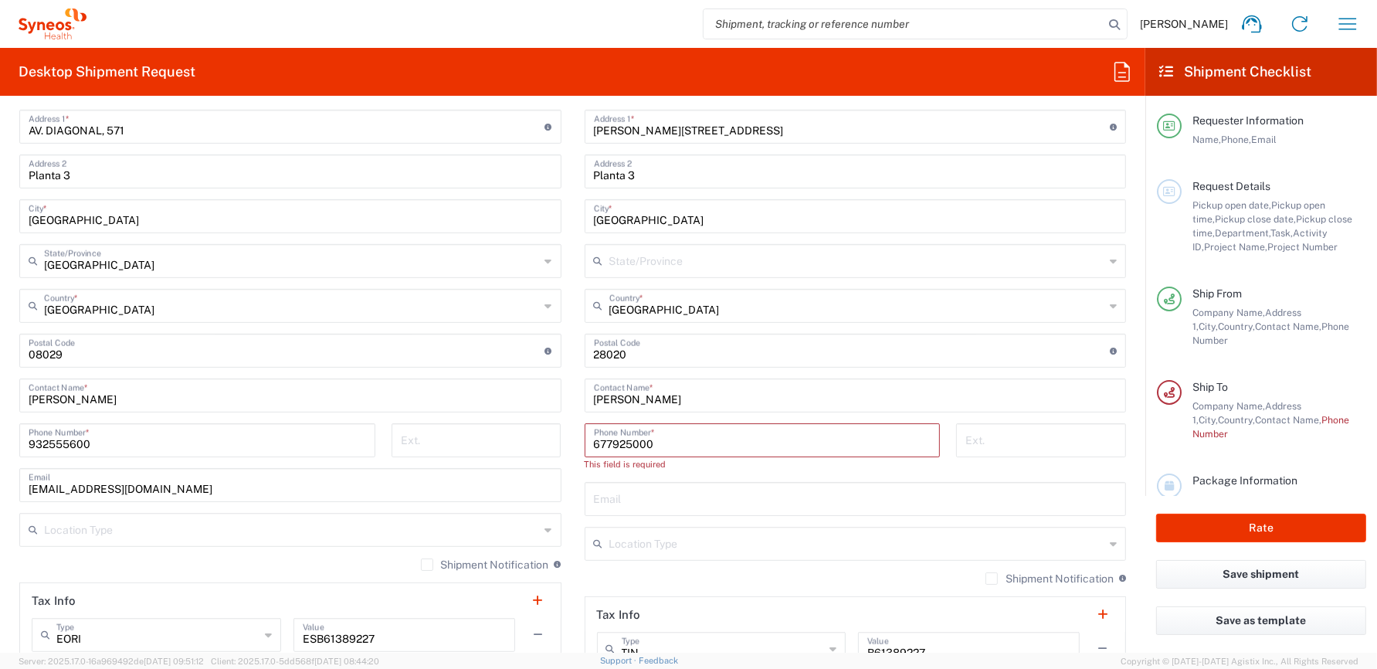
type input "[GEOGRAPHIC_DATA]"
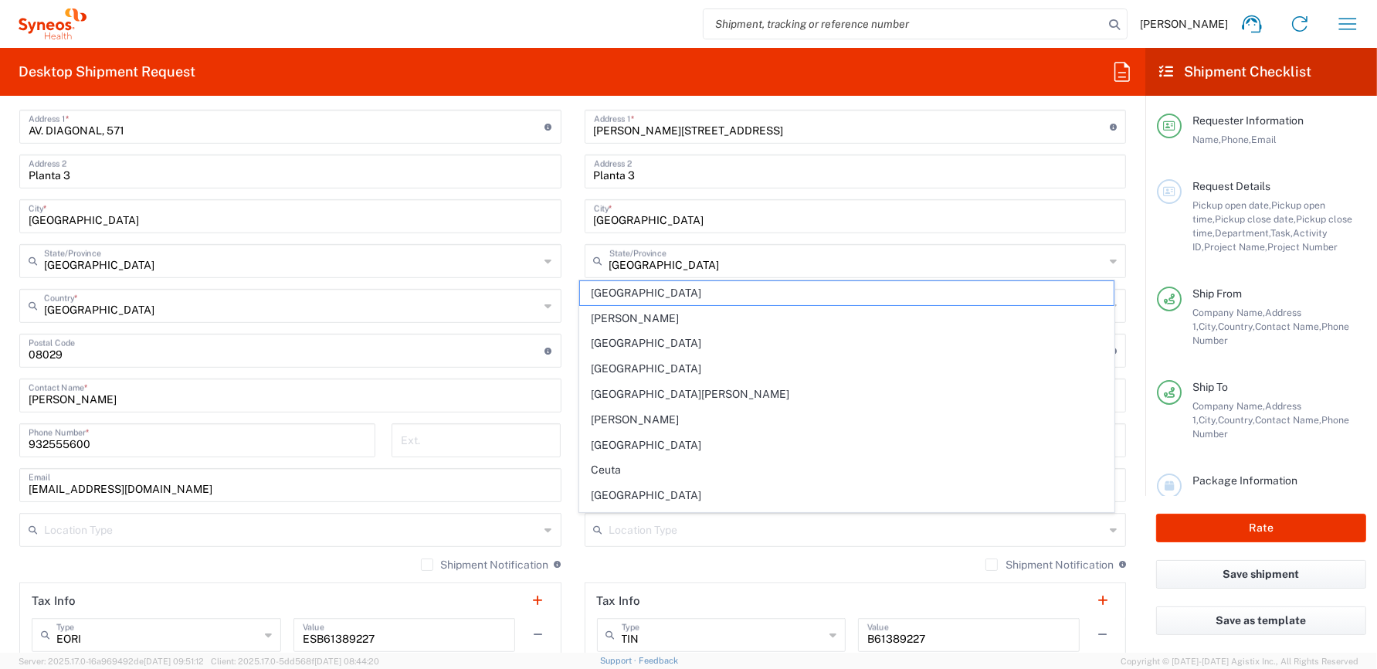
type input "932555600"
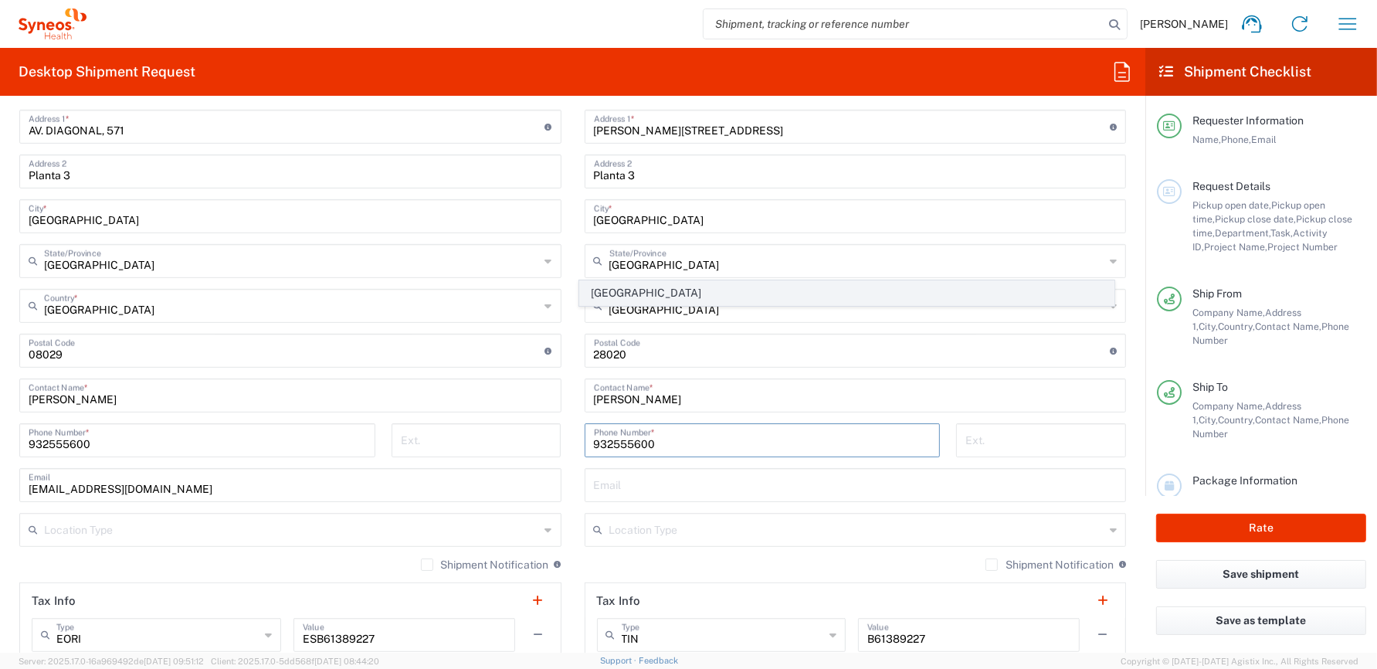
click at [647, 293] on span "[GEOGRAPHIC_DATA]" at bounding box center [846, 293] width 533 height 24
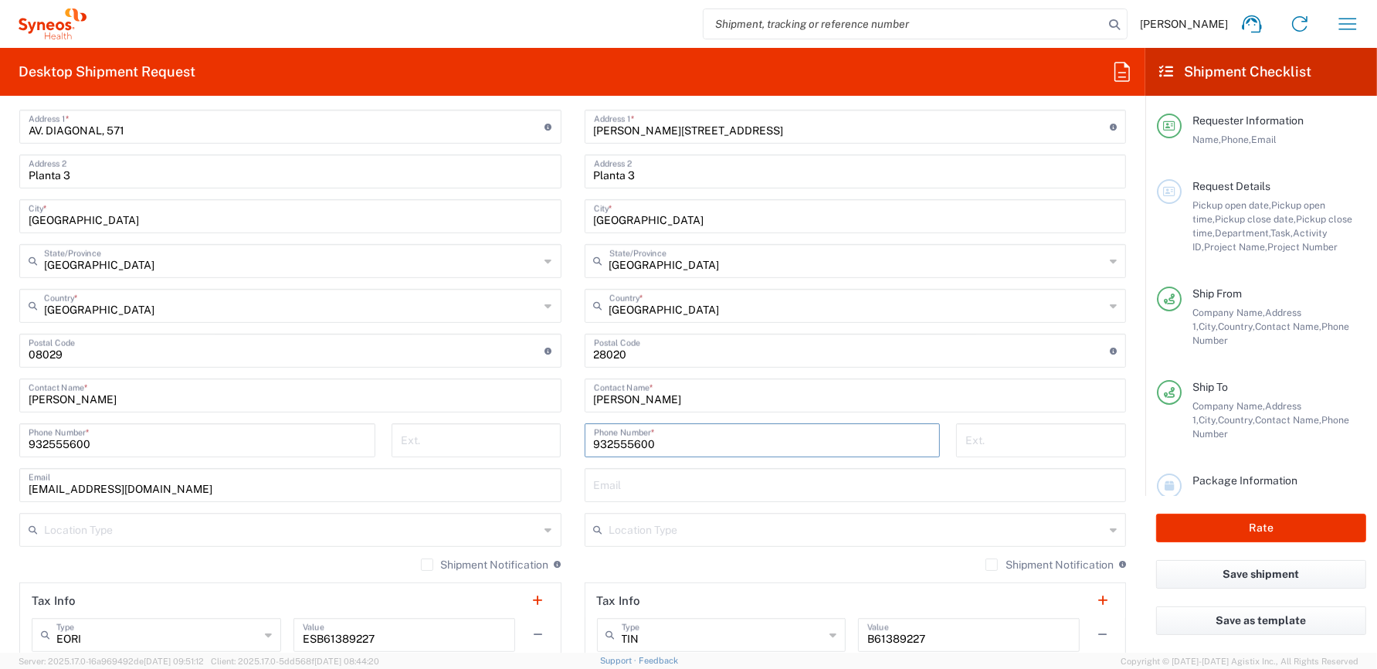
click at [647, 439] on input "932555600" at bounding box center [763, 439] width 338 height 27
drag, startPoint x: 660, startPoint y: 442, endPoint x: 533, endPoint y: 443, distance: 126.7
click at [533, 443] on div "Ship From Syneos Health Clinical Spain Location Syneos Health Clinical Spain Ad…" at bounding box center [573, 374] width 1130 height 779
paste input "6779250"
type input "677925000"
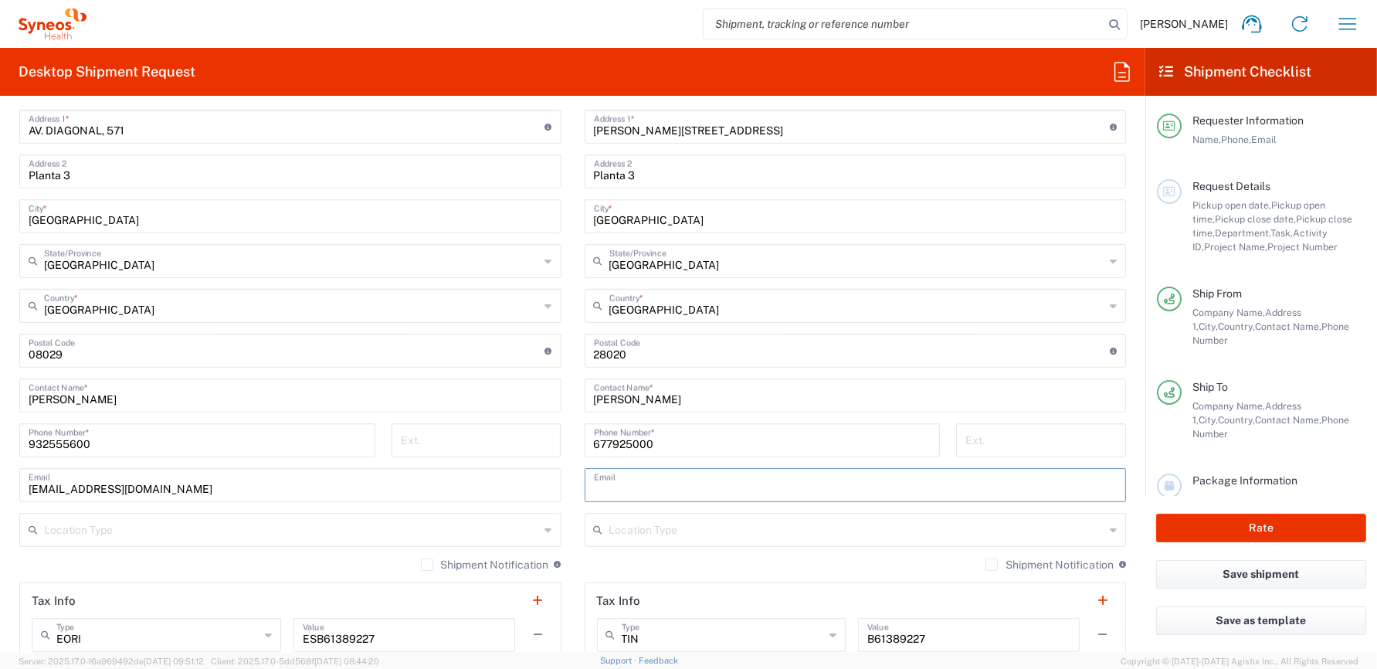
click at [661, 492] on input "text" at bounding box center [856, 483] width 524 height 27
type input "[EMAIL_ADDRESS][DOMAIN_NAME]"
type input "216279 [PERSON_NAME]"
click at [400, 523] on input "text" at bounding box center [292, 528] width 496 height 27
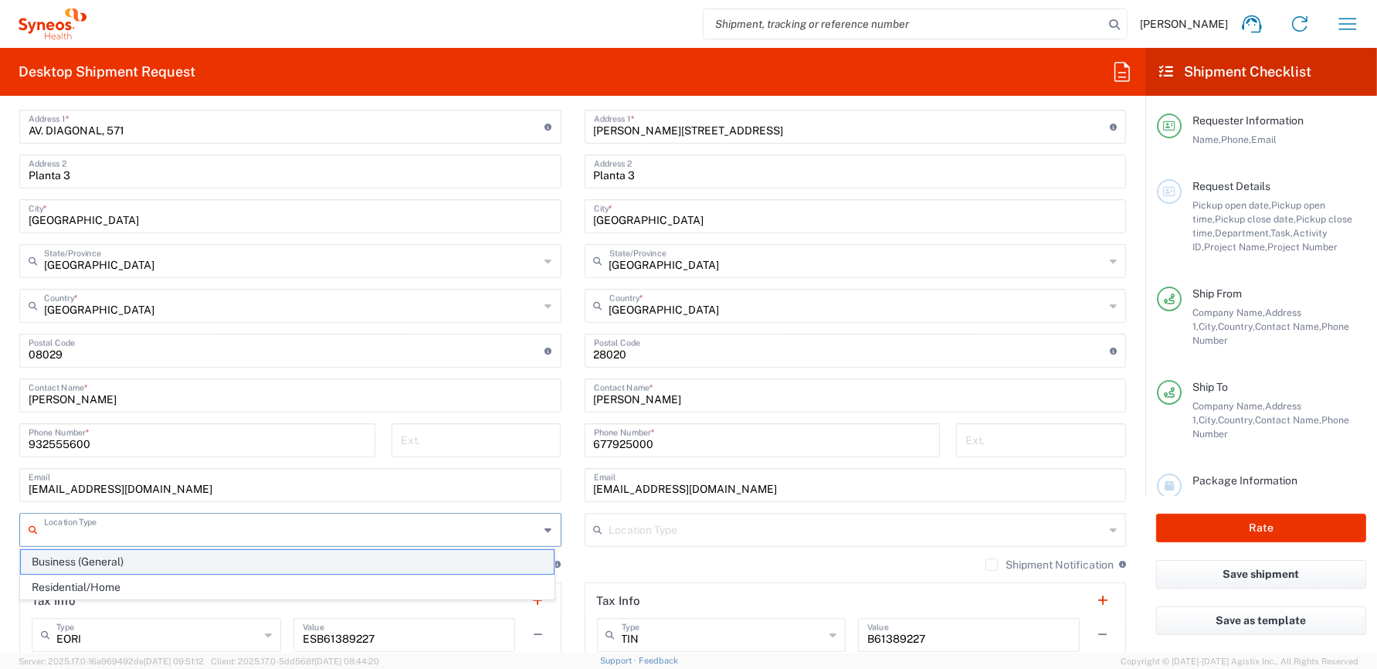
click at [133, 562] on span "Business (General)" at bounding box center [287, 562] width 533 height 24
type input "Business (General)"
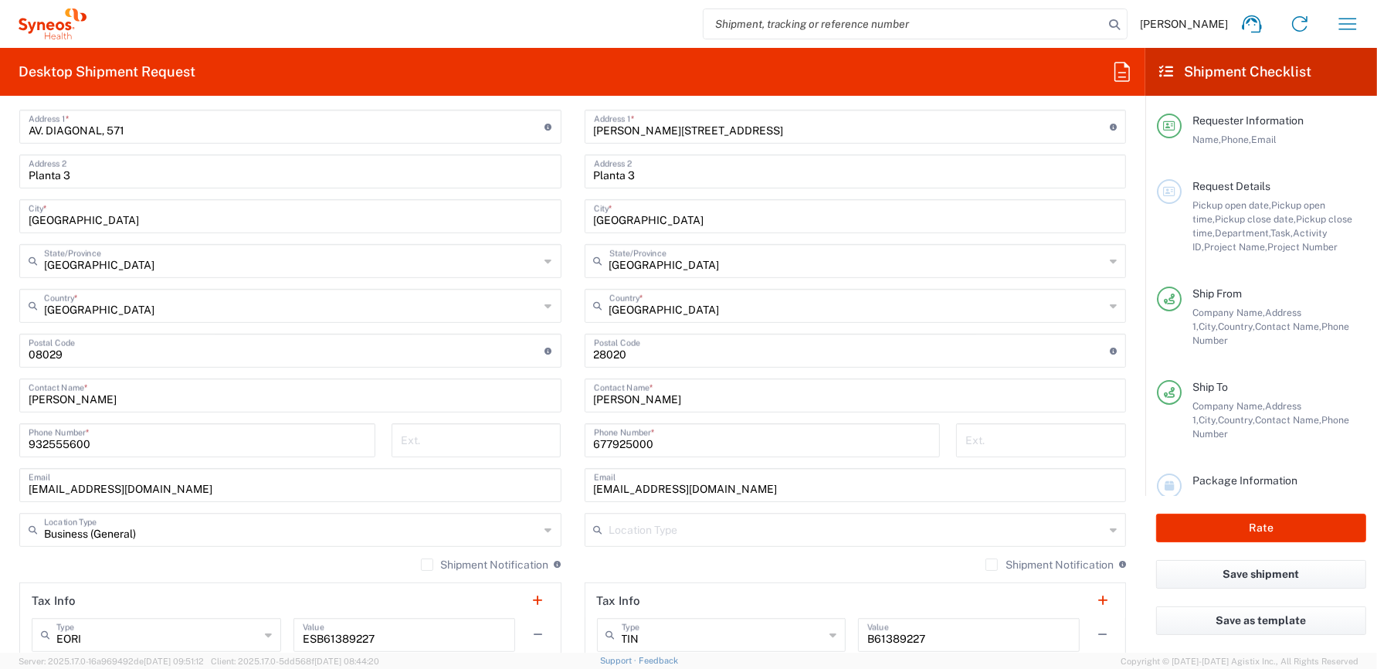
click at [671, 528] on input "text" at bounding box center [858, 528] width 496 height 27
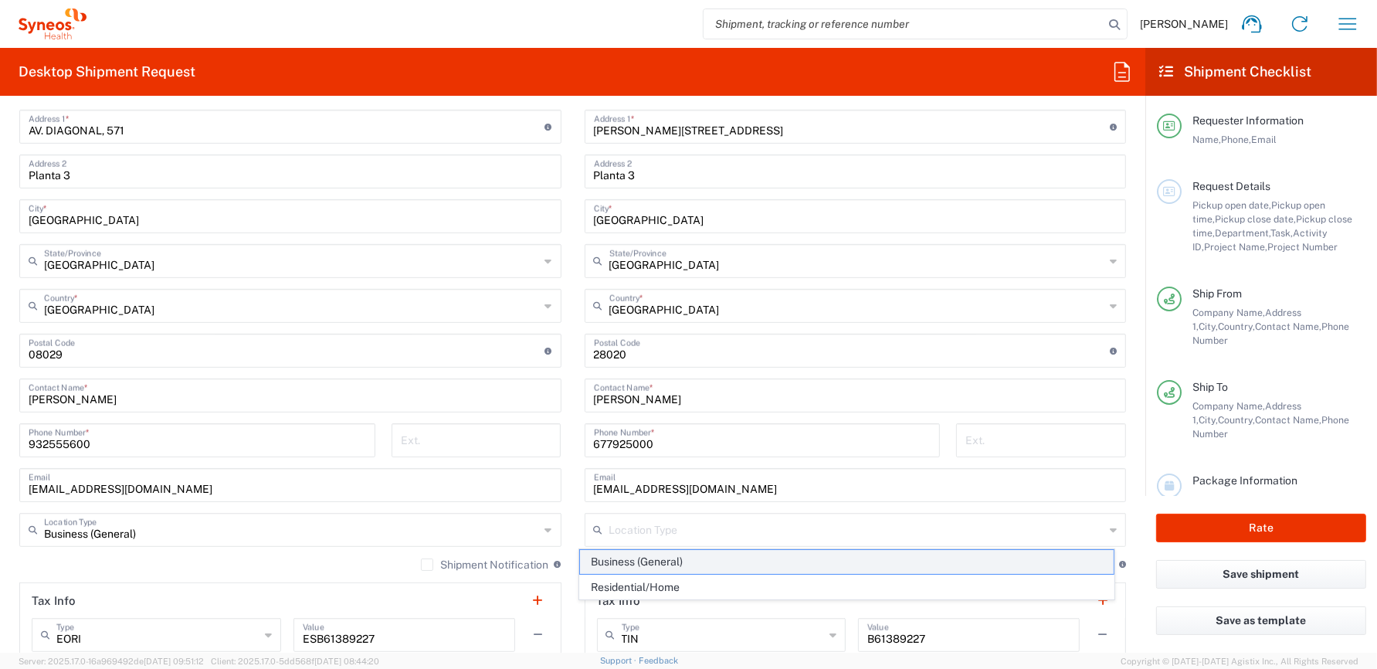
click at [666, 561] on span "Business (General)" at bounding box center [846, 562] width 533 height 24
type input "Business (General)"
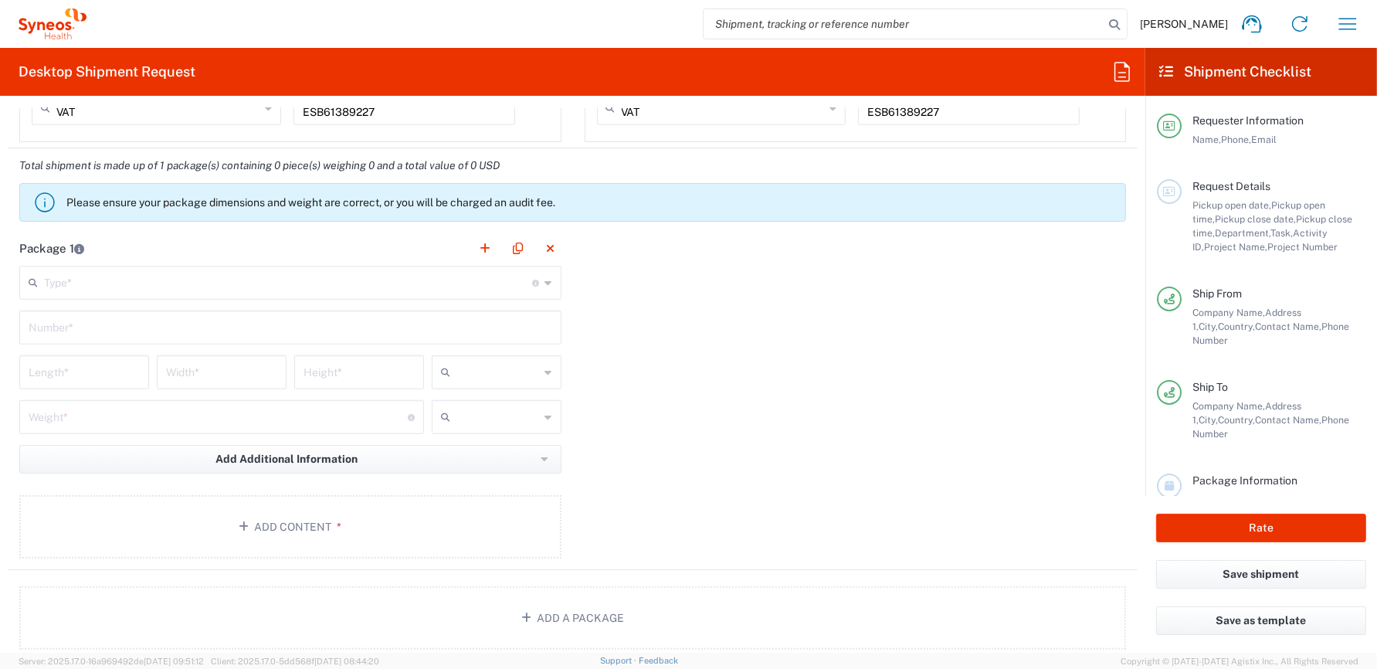
scroll to position [1391, 0]
click at [345, 199] on p "Please ensure your package dimensions and weight are correct, or you will be ch…" at bounding box center [592, 201] width 1053 height 14
click at [386, 199] on p "Please ensure your package dimensions and weight are correct, or you will be ch…" at bounding box center [592, 201] width 1053 height 14
drag, startPoint x: 427, startPoint y: 199, endPoint x: 450, endPoint y: 199, distance: 22.4
click at [428, 199] on p "Please ensure your package dimensions and weight are correct, or you will be ch…" at bounding box center [592, 201] width 1053 height 14
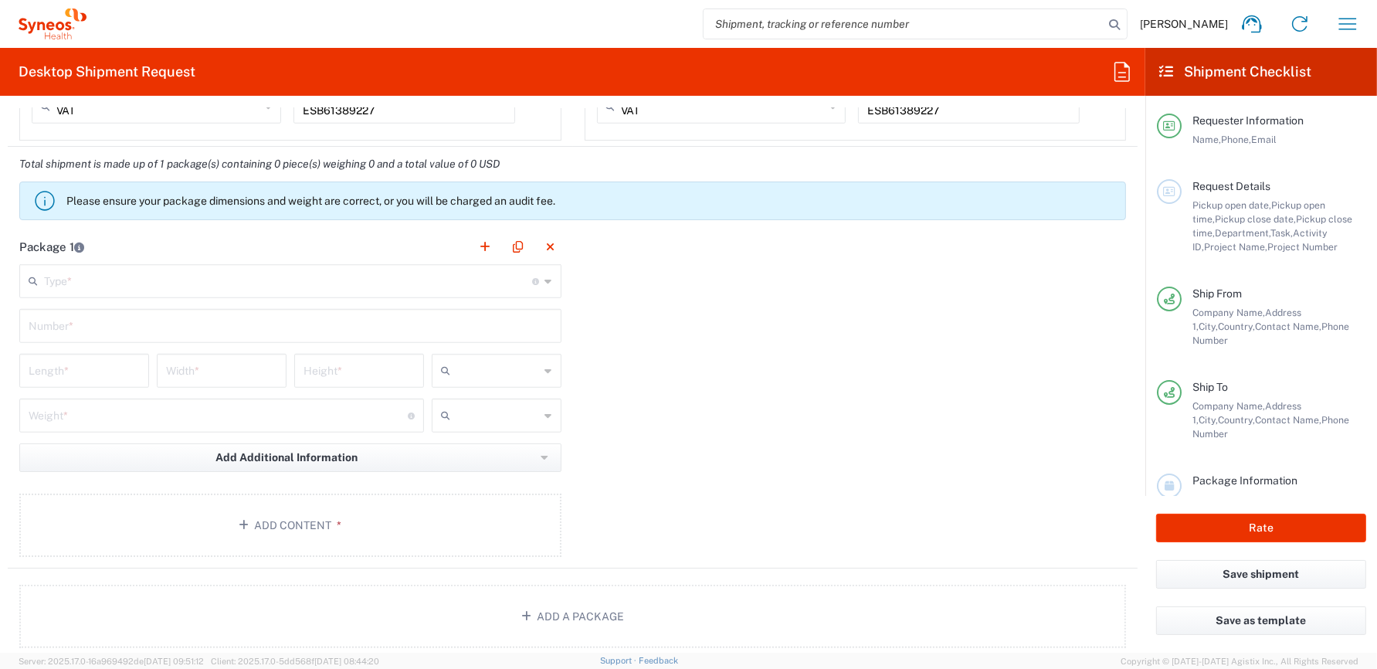
drag, startPoint x: 476, startPoint y: 199, endPoint x: 495, endPoint y: 199, distance: 19.3
click at [477, 199] on p "Please ensure your package dimensions and weight are correct, or you will be ch…" at bounding box center [592, 201] width 1053 height 14
drag, startPoint x: 503, startPoint y: 199, endPoint x: 545, endPoint y: 204, distance: 42.0
click at [506, 199] on p "Please ensure your package dimensions and weight are correct, or you will be ch…" at bounding box center [592, 201] width 1053 height 14
click at [550, 195] on p "Please ensure your package dimensions and weight are correct, or you will be ch…" at bounding box center [592, 201] width 1053 height 14
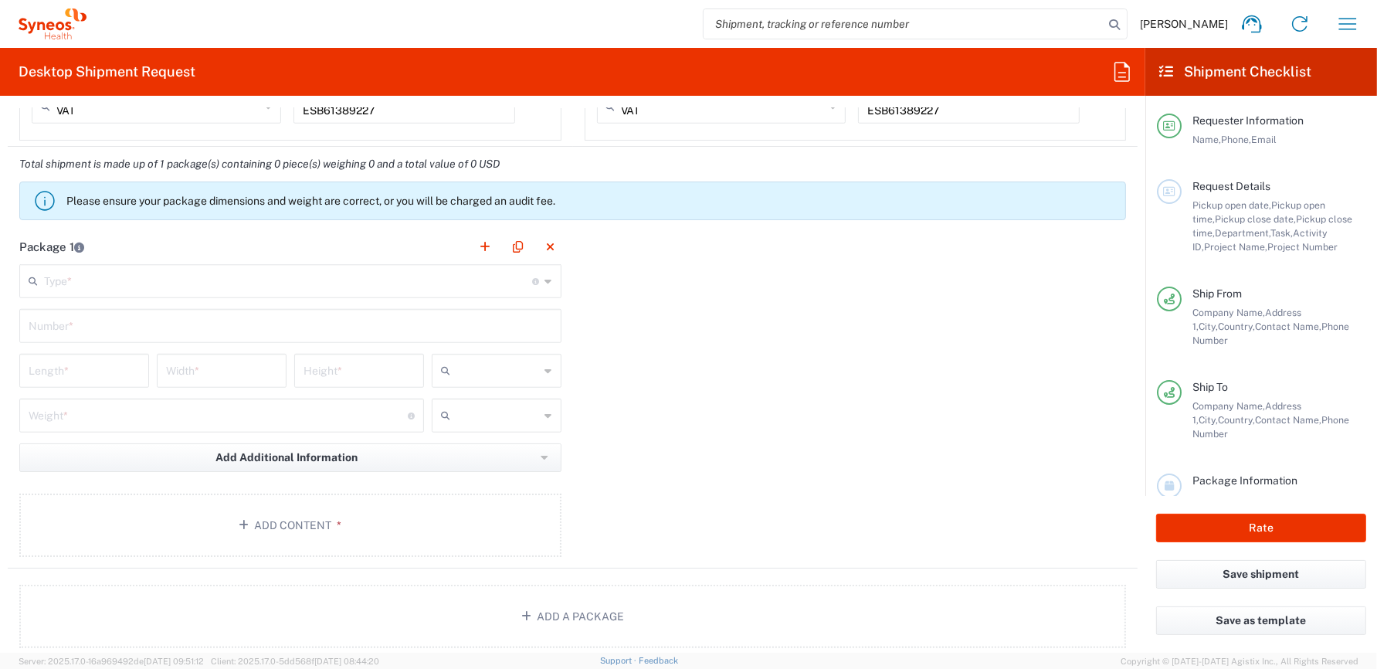
click at [568, 198] on p "Please ensure your package dimensions and weight are correct, or you will be ch…" at bounding box center [592, 201] width 1053 height 14
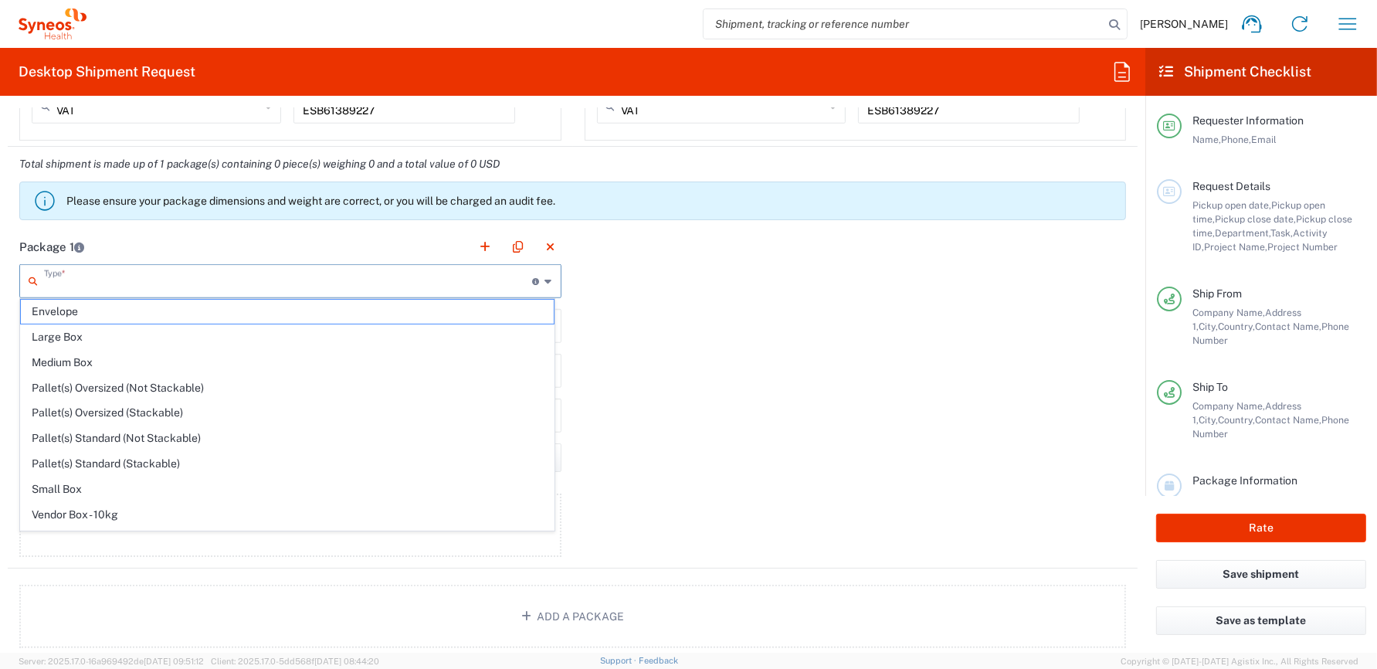
click at [157, 280] on input "text" at bounding box center [288, 280] width 489 height 27
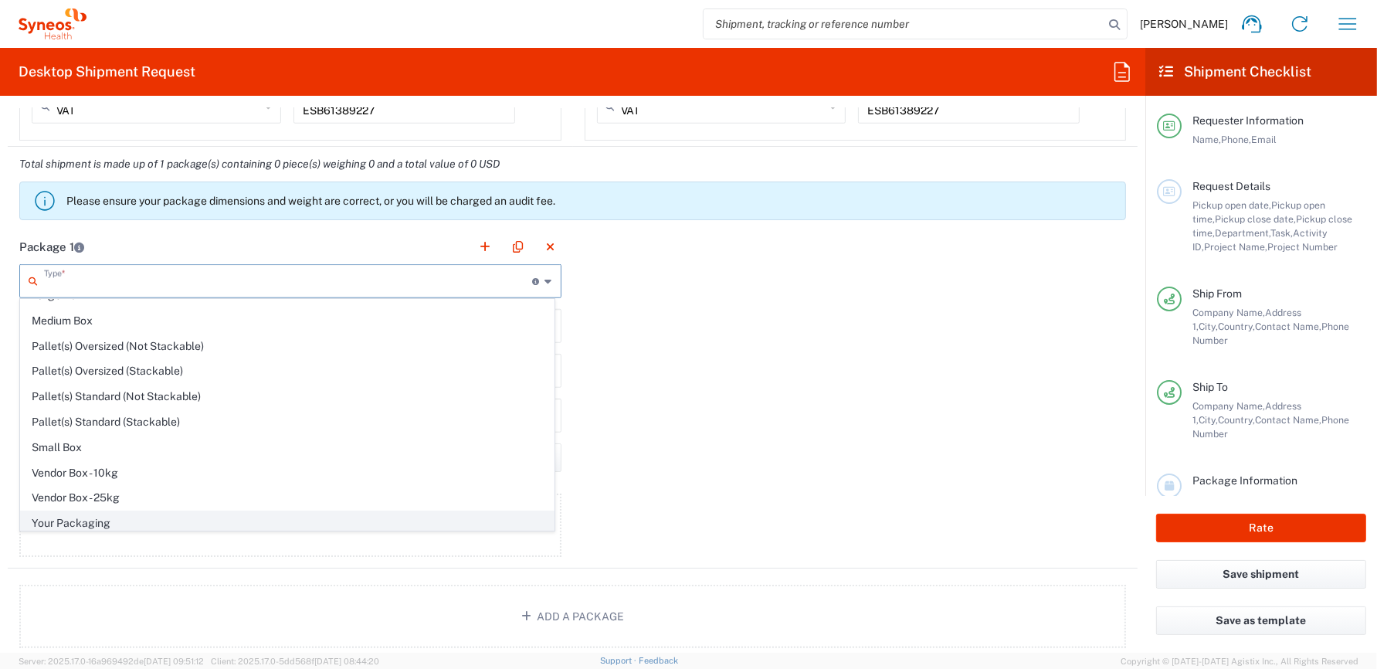
click at [86, 516] on span "Your Packaging" at bounding box center [287, 523] width 533 height 24
type input "Your Packaging"
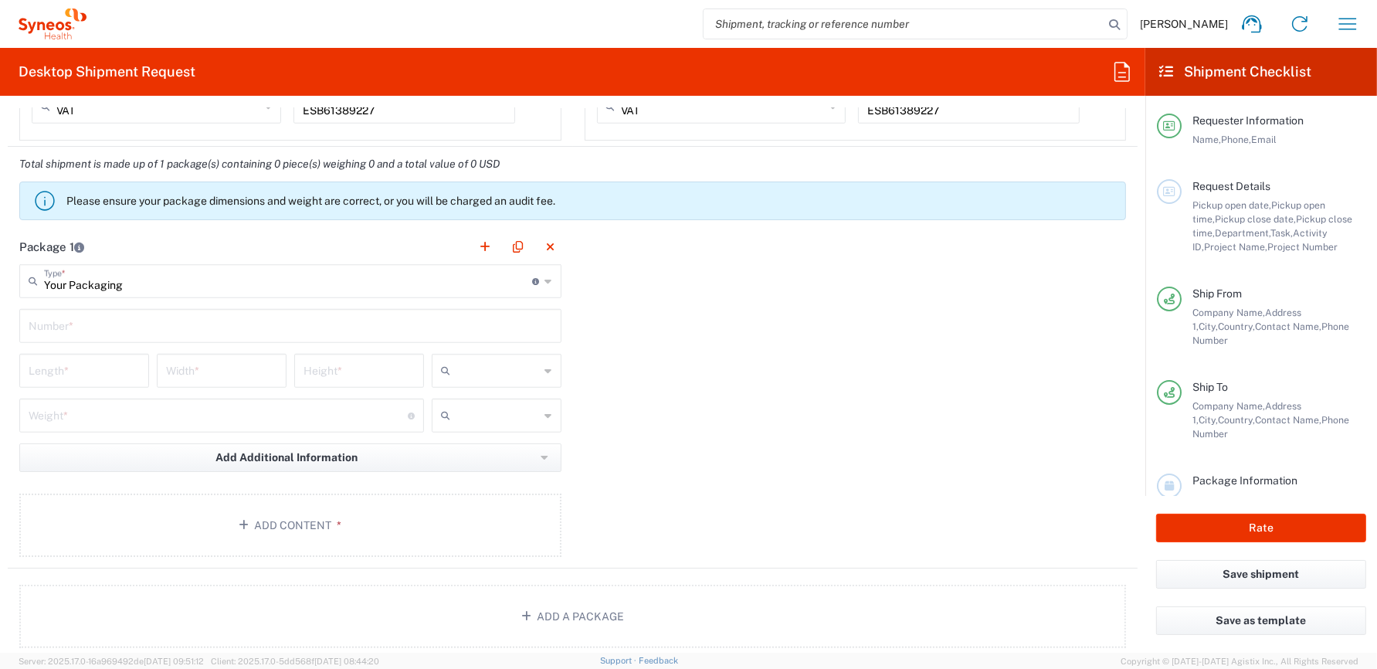
click at [102, 323] on input "text" at bounding box center [291, 324] width 524 height 27
type input "1"
type input "45"
type input "29"
type input "7"
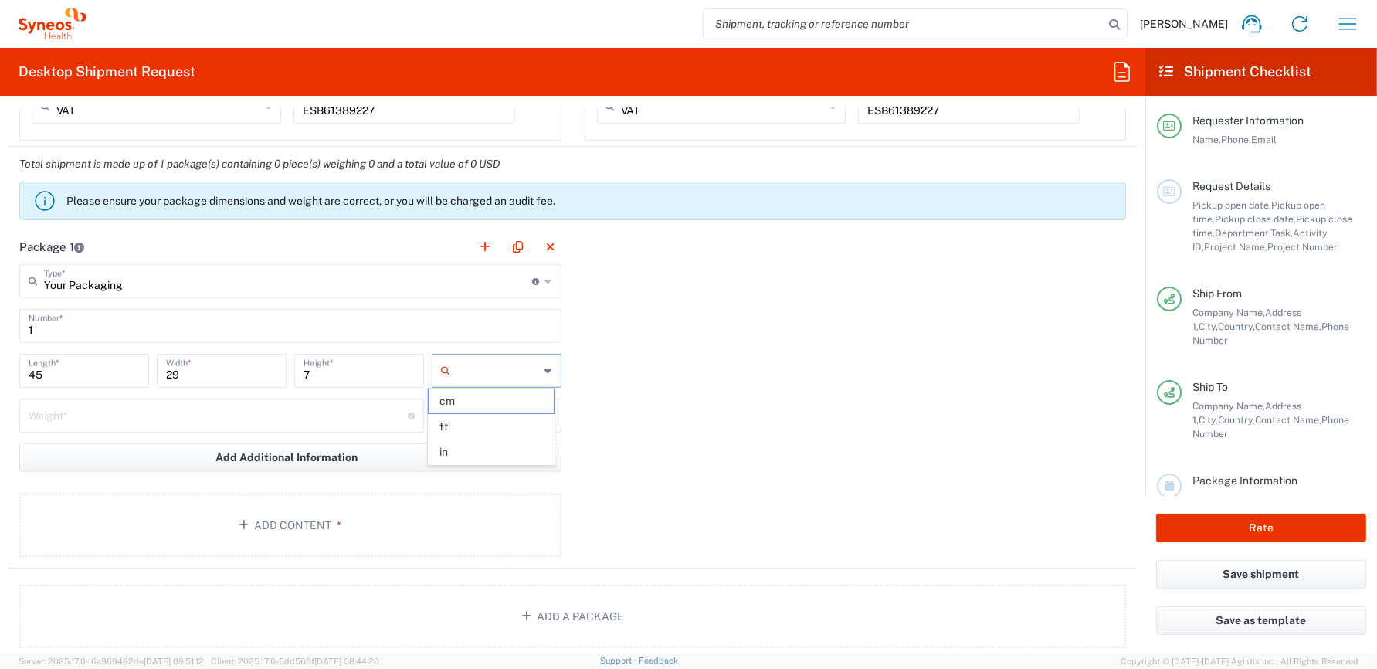
click at [456, 396] on span "cm" at bounding box center [491, 401] width 125 height 24
type input "cm"
click at [162, 417] on input "number" at bounding box center [218, 414] width 379 height 27
type input "3"
click at [451, 447] on span "kgs" at bounding box center [491, 446] width 125 height 24
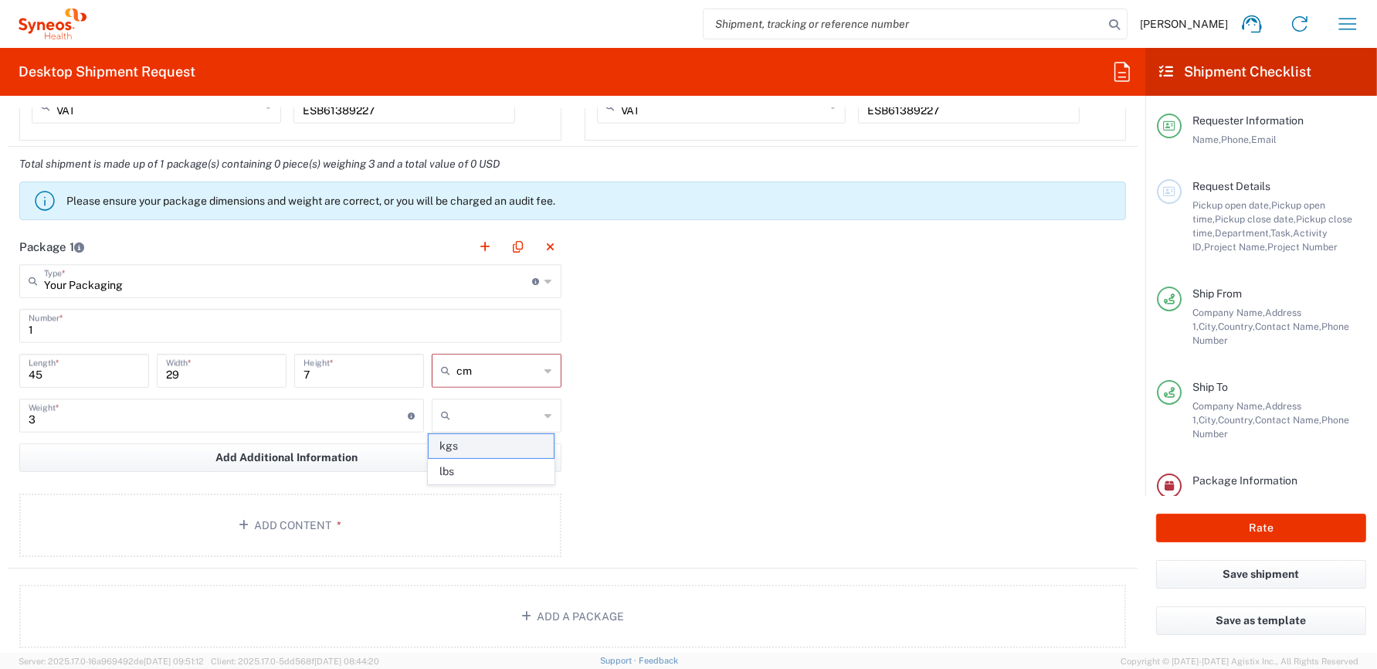
type input "kgs"
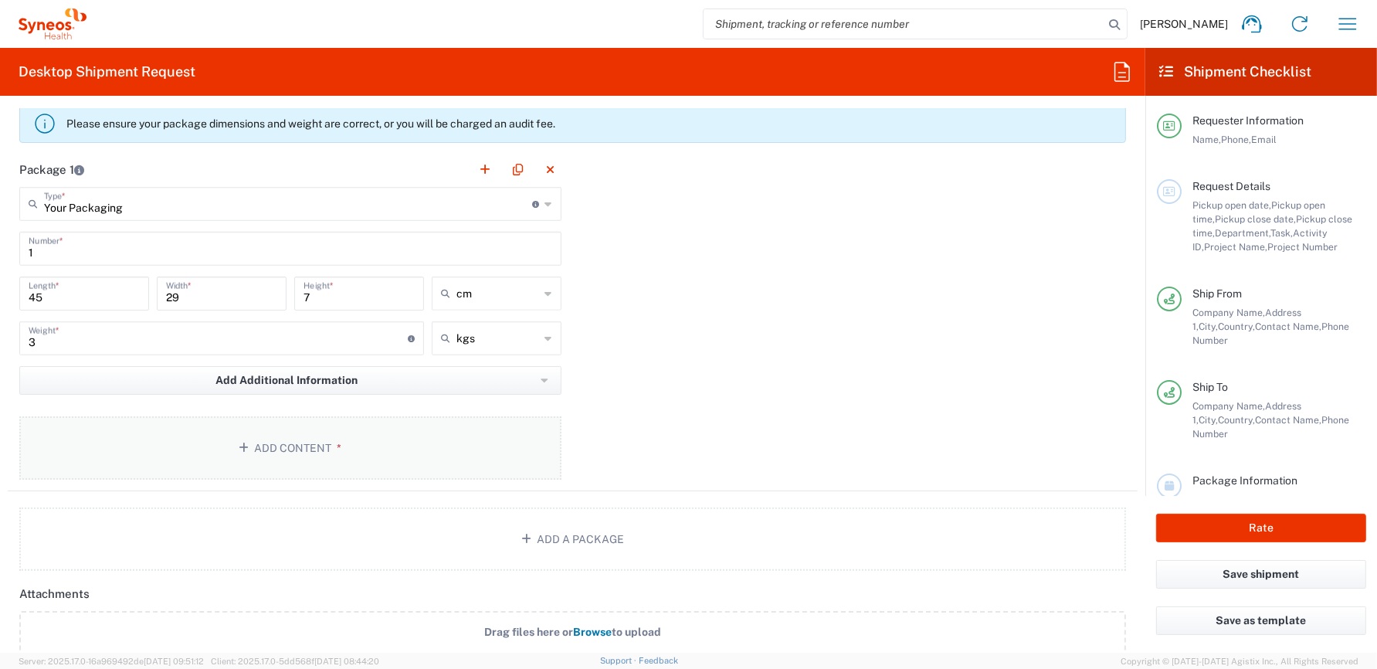
click at [426, 447] on button "Add Content *" at bounding box center [290, 447] width 542 height 63
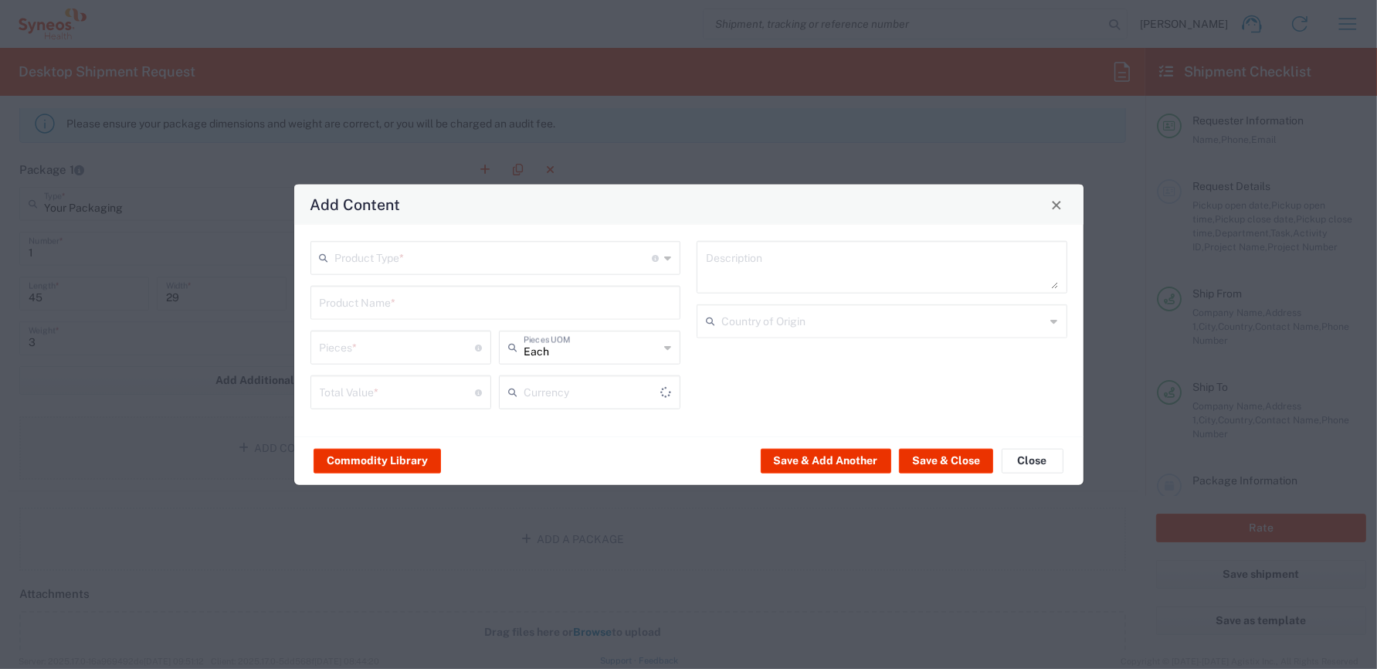
type input "US Dollar"
click at [375, 256] on input "text" at bounding box center [494, 256] width 318 height 27
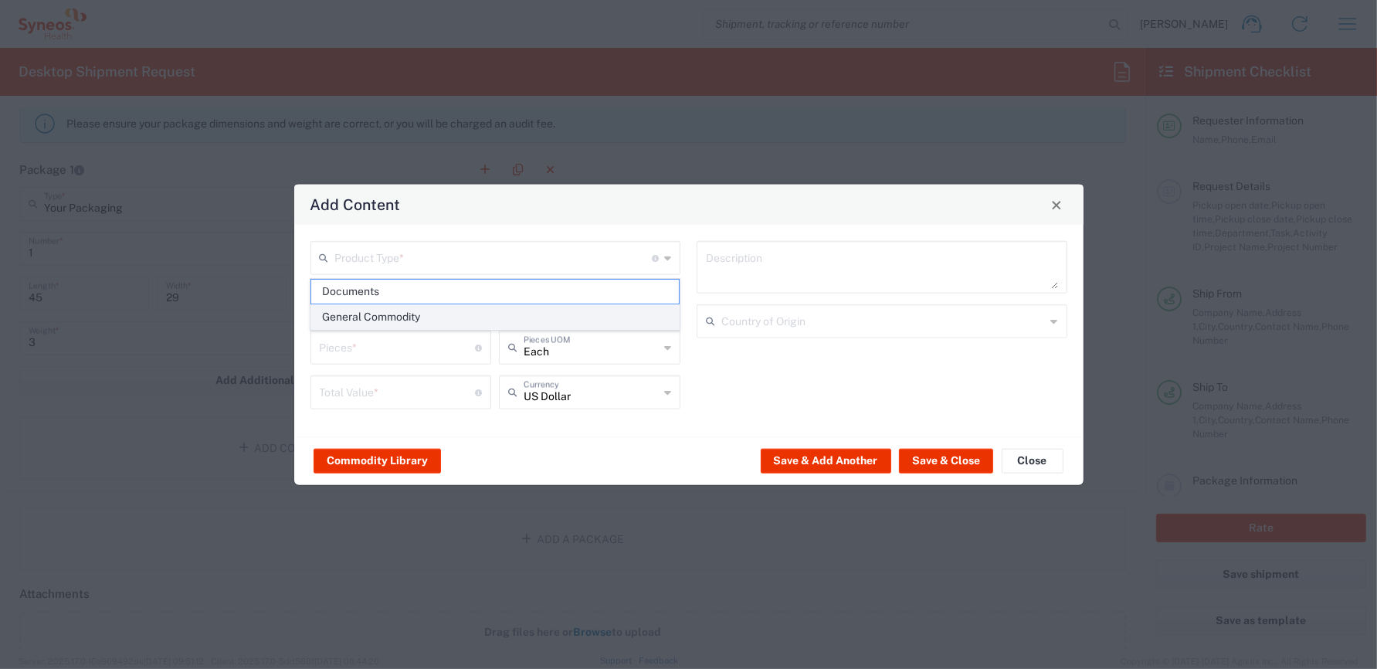
click at [399, 313] on span "General Commodity" at bounding box center [495, 317] width 368 height 24
type input "General Commodity"
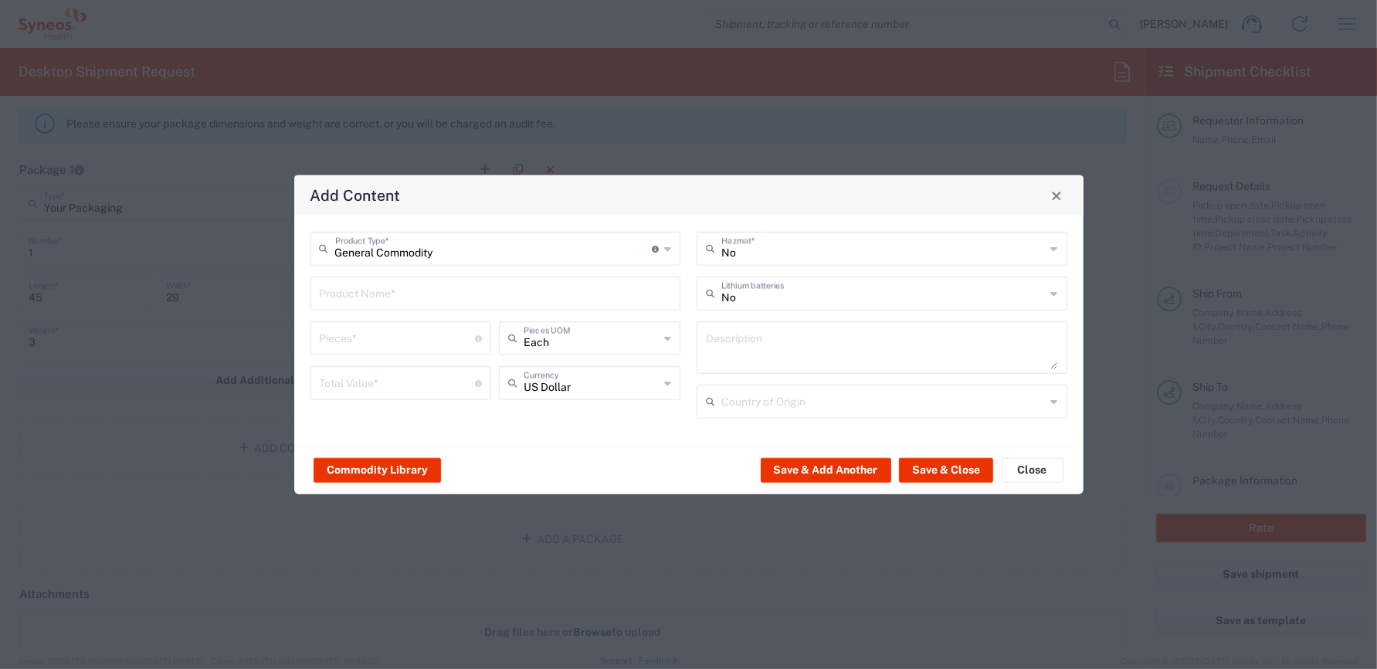
click at [399, 295] on input "text" at bounding box center [496, 292] width 352 height 27
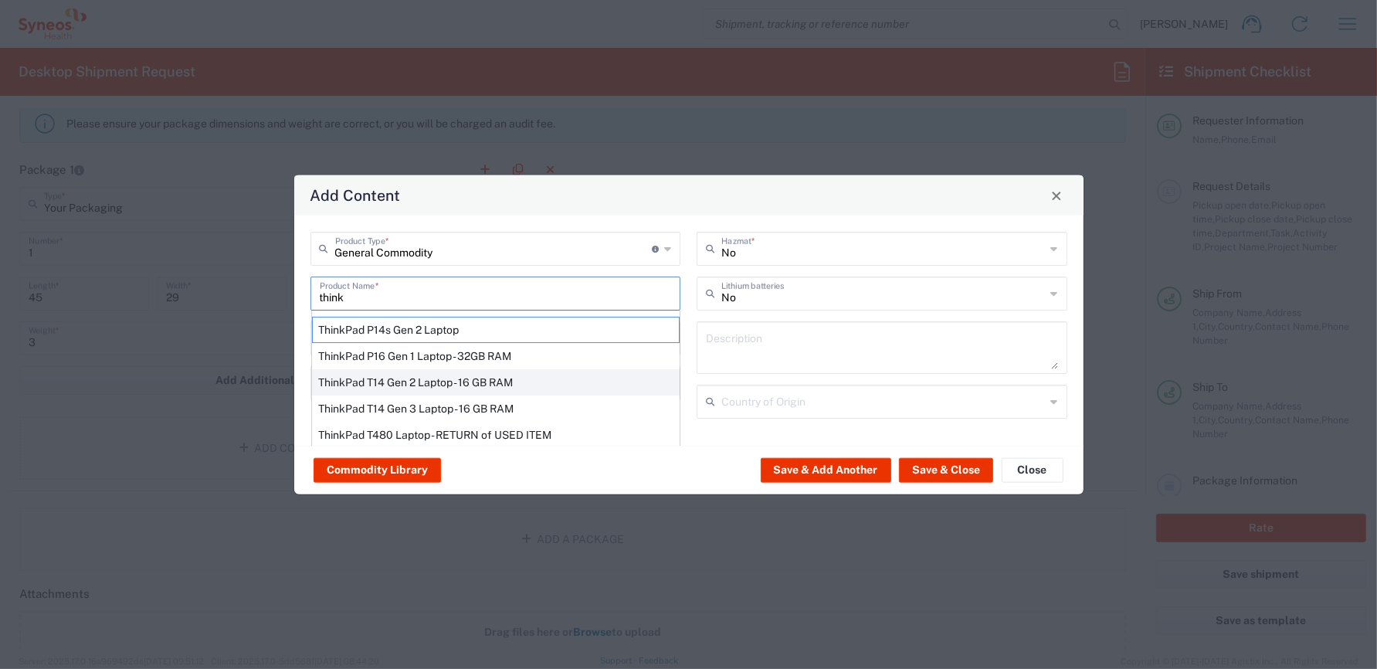
click at [424, 385] on div "ThinkPad T14 Gen 2 Laptop - 16 GB RAM" at bounding box center [496, 382] width 368 height 26
type input "ThinkPad T14 Gen 2 Laptop - 16 GB RAM"
type input "1"
type textarea "Intel Core i7-1156G7 vProÂ® Processor - 14"- 16 GB RAM - 512 GB SSD"
type input "[GEOGRAPHIC_DATA]"
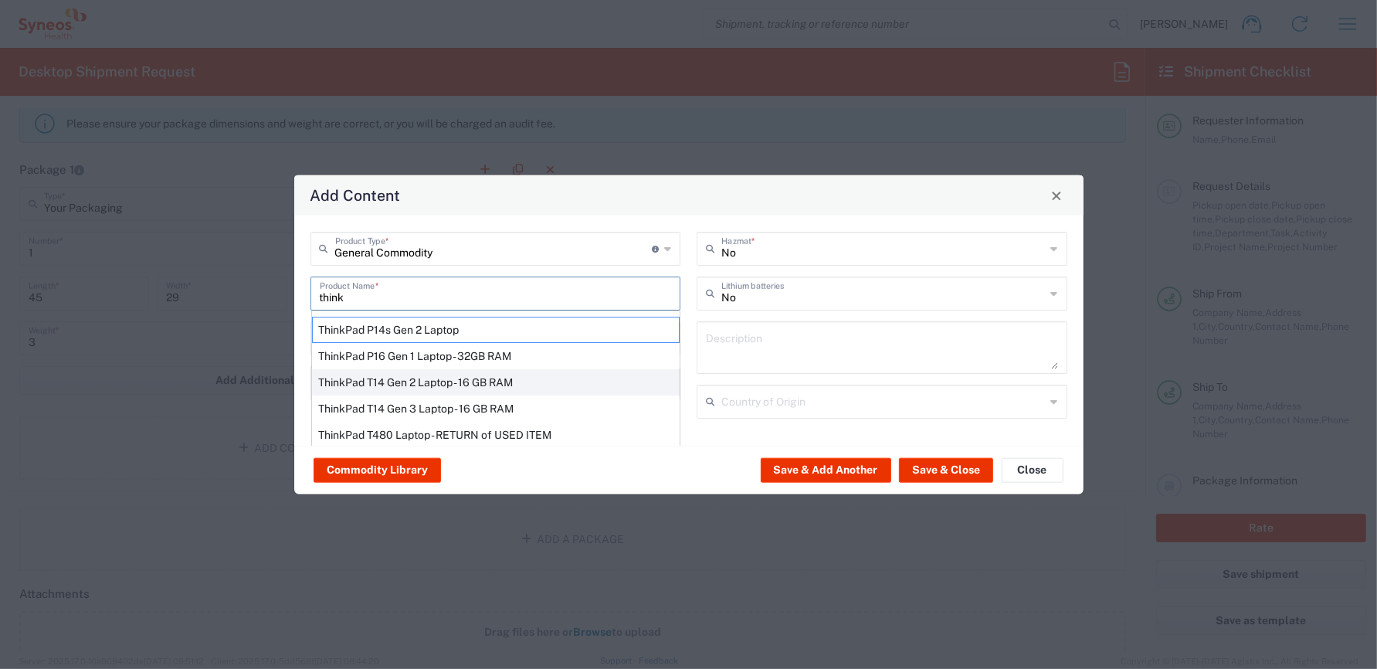
type input "Yes"
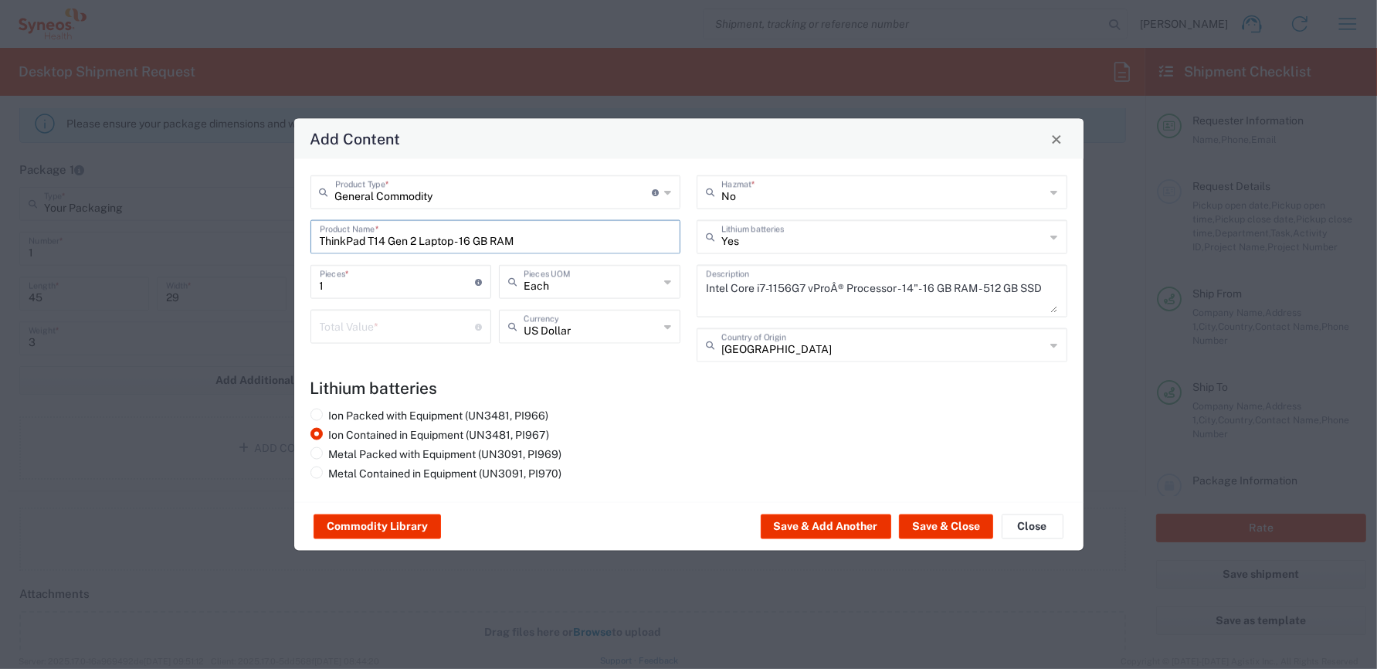
click at [377, 329] on input "number" at bounding box center [398, 325] width 156 height 27
type input "1000"
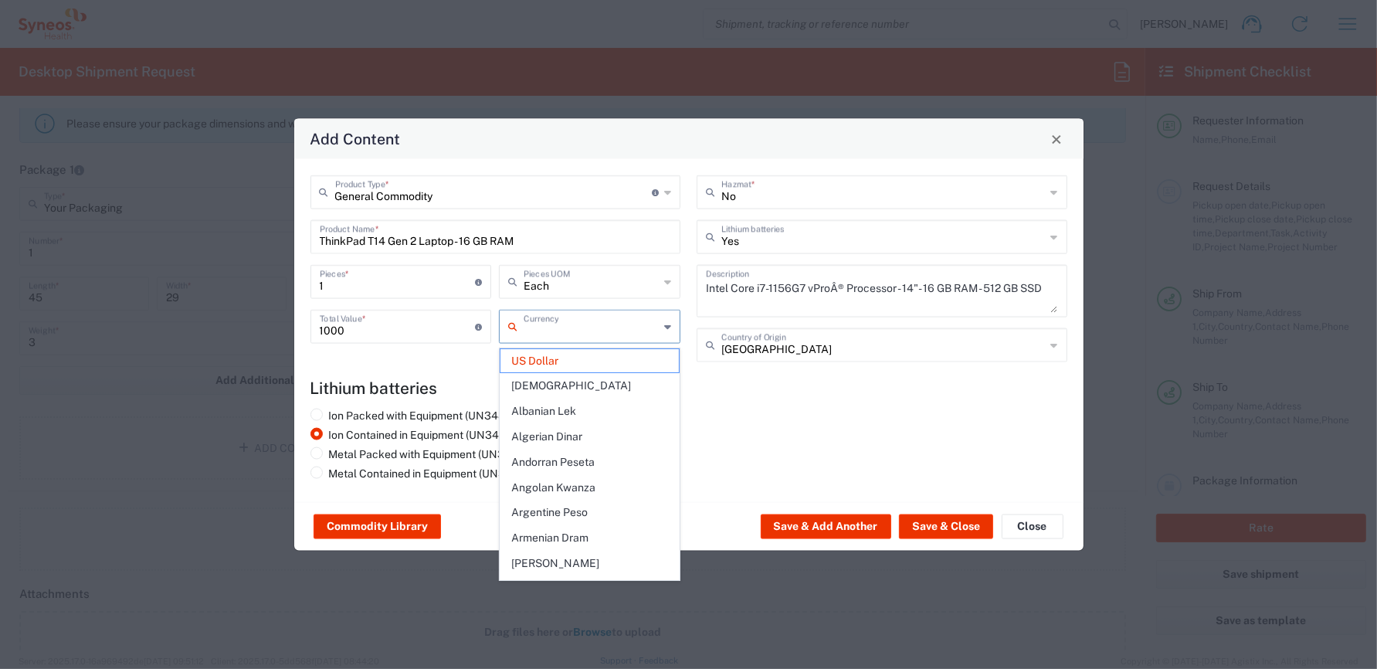
click at [596, 327] on input "text" at bounding box center [591, 325] width 135 height 27
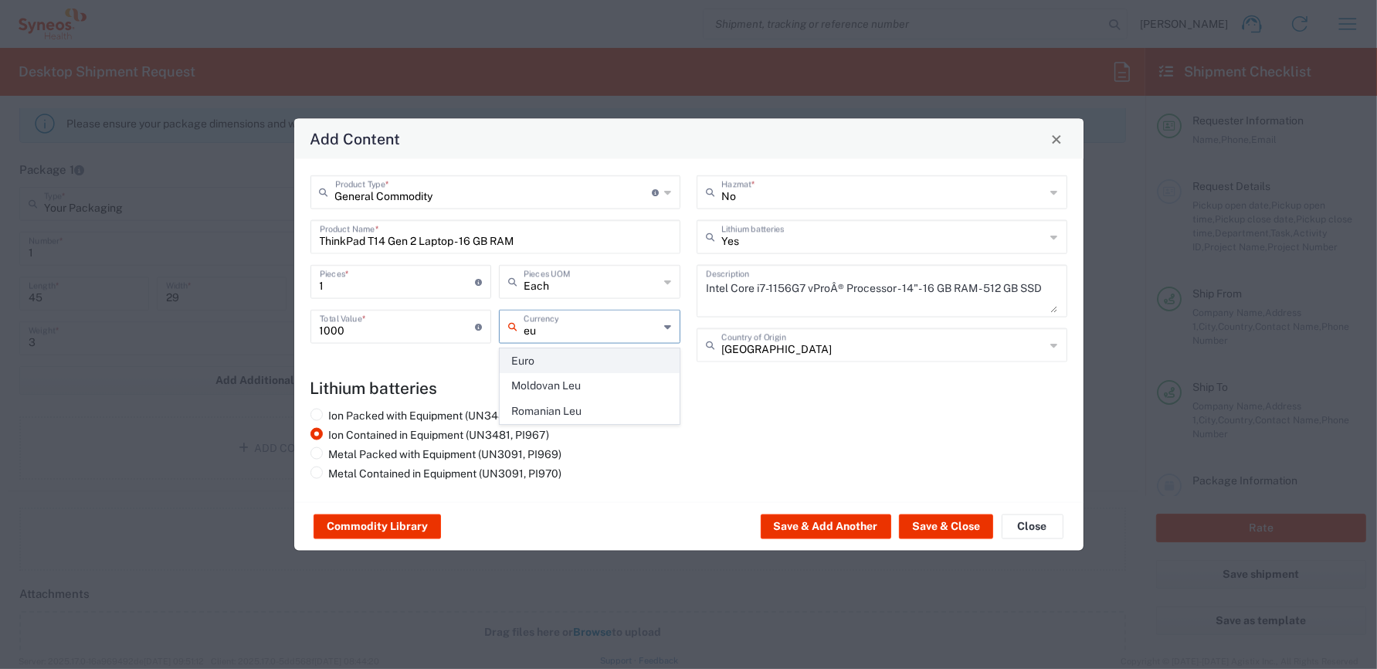
click at [562, 352] on span "Euro" at bounding box center [590, 361] width 178 height 24
type input "Euro"
click at [620, 381] on h4 "Lithium batteries" at bounding box center [689, 388] width 757 height 19
click at [953, 530] on button "Save & Close" at bounding box center [946, 527] width 94 height 25
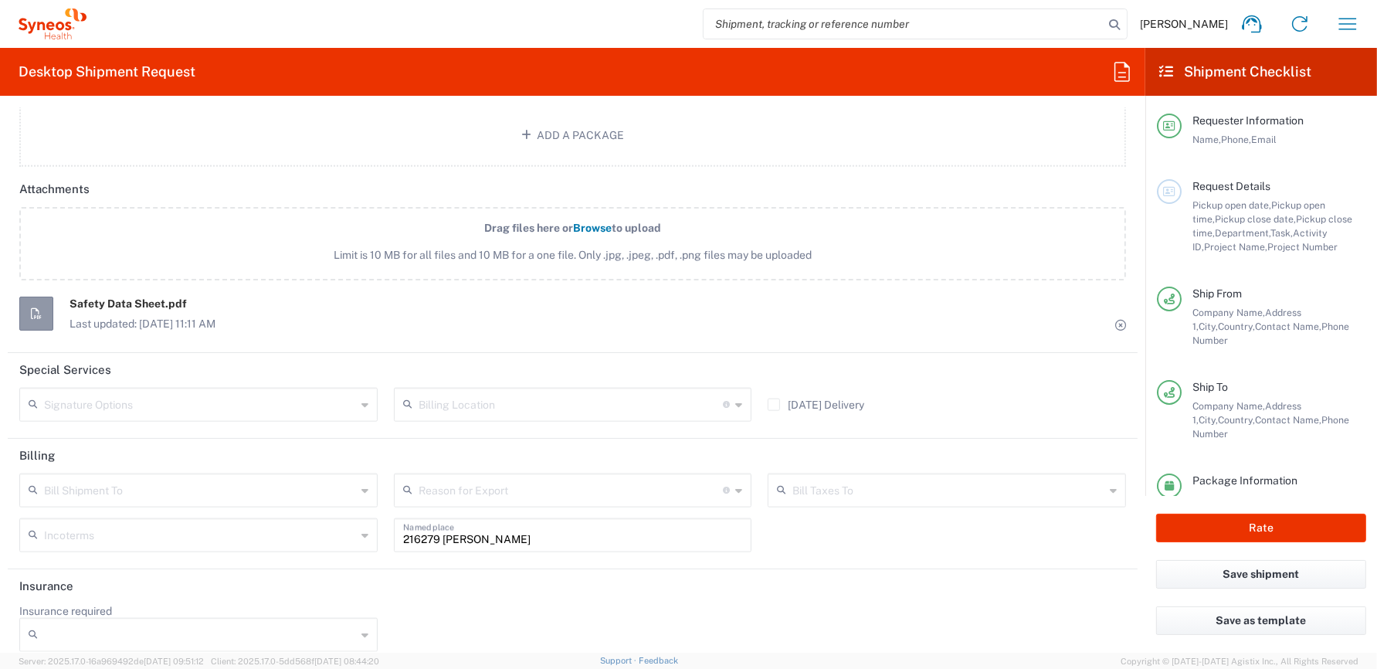
scroll to position [1971, 0]
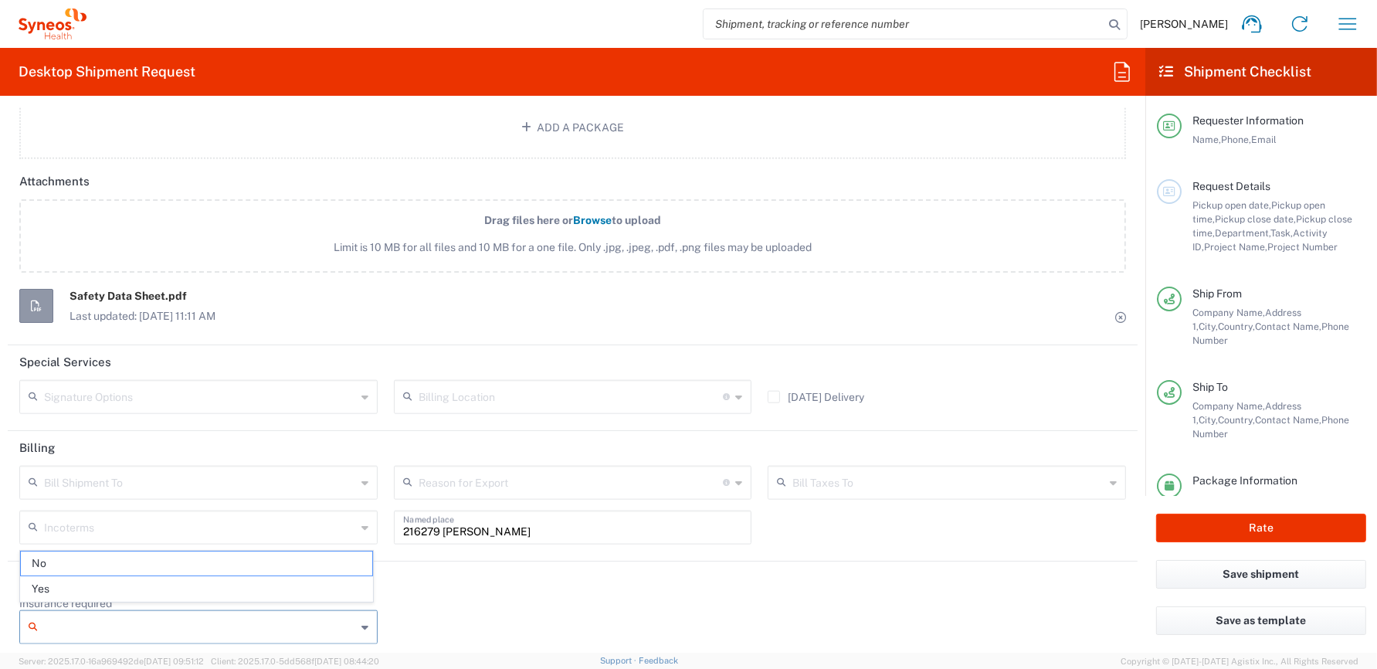
click at [200, 616] on input "Insurance required" at bounding box center [200, 627] width 312 height 25
click at [49, 584] on span "Yes" at bounding box center [197, 589] width 352 height 24
type input "Yes"
click at [461, 620] on input "Insurance Value" at bounding box center [573, 627] width 340 height 25
type input "1000"
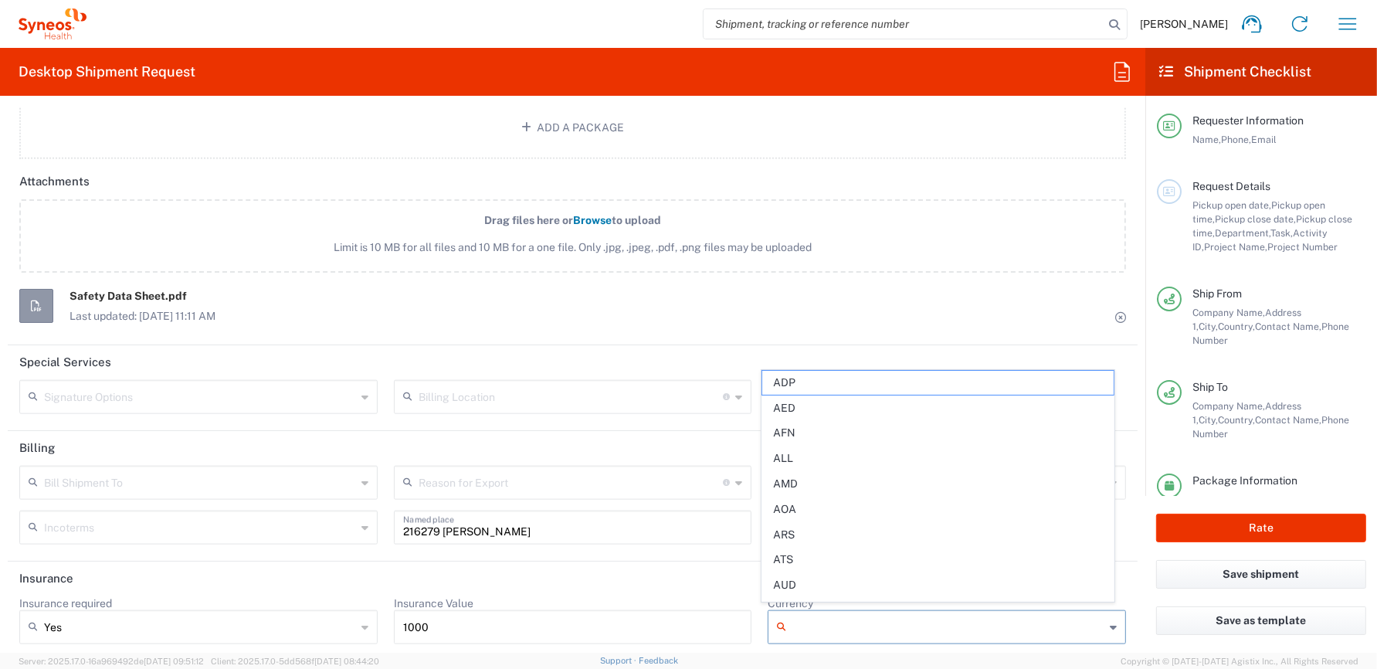
click at [865, 620] on input "Currency" at bounding box center [949, 627] width 312 height 25
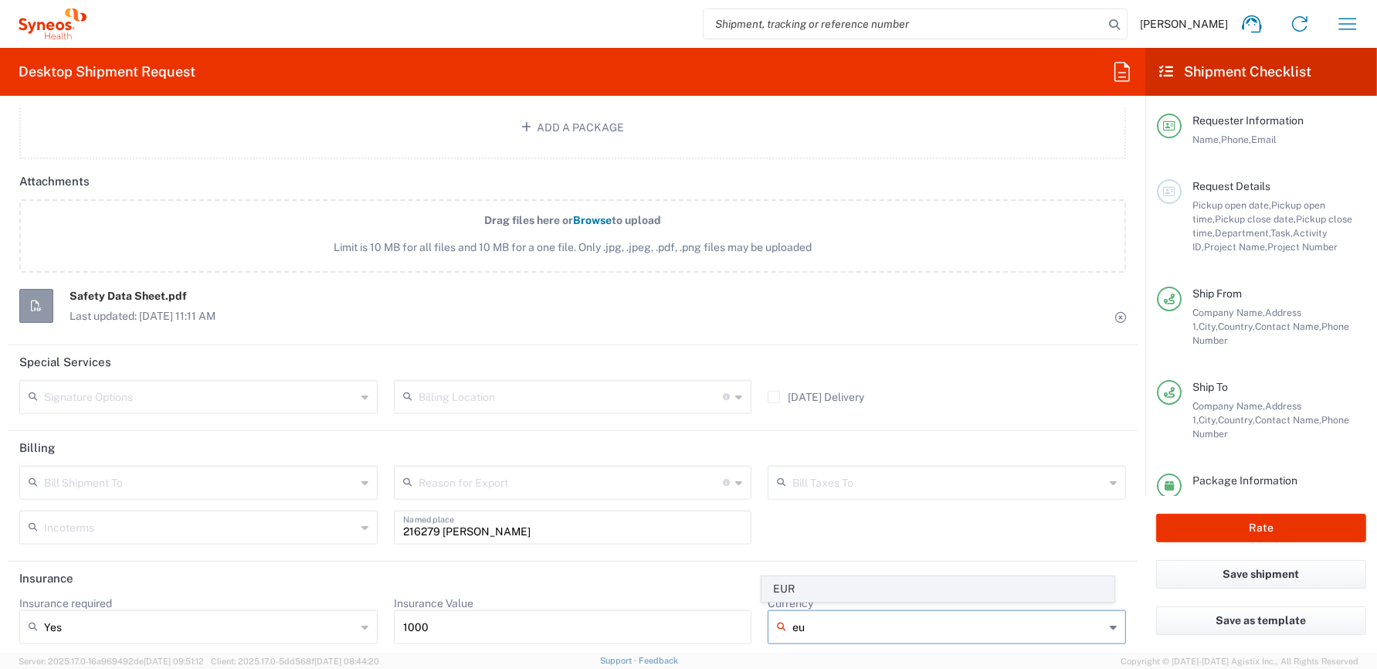
click at [828, 584] on span "EUR" at bounding box center [938, 589] width 352 height 24
type input "EUR"
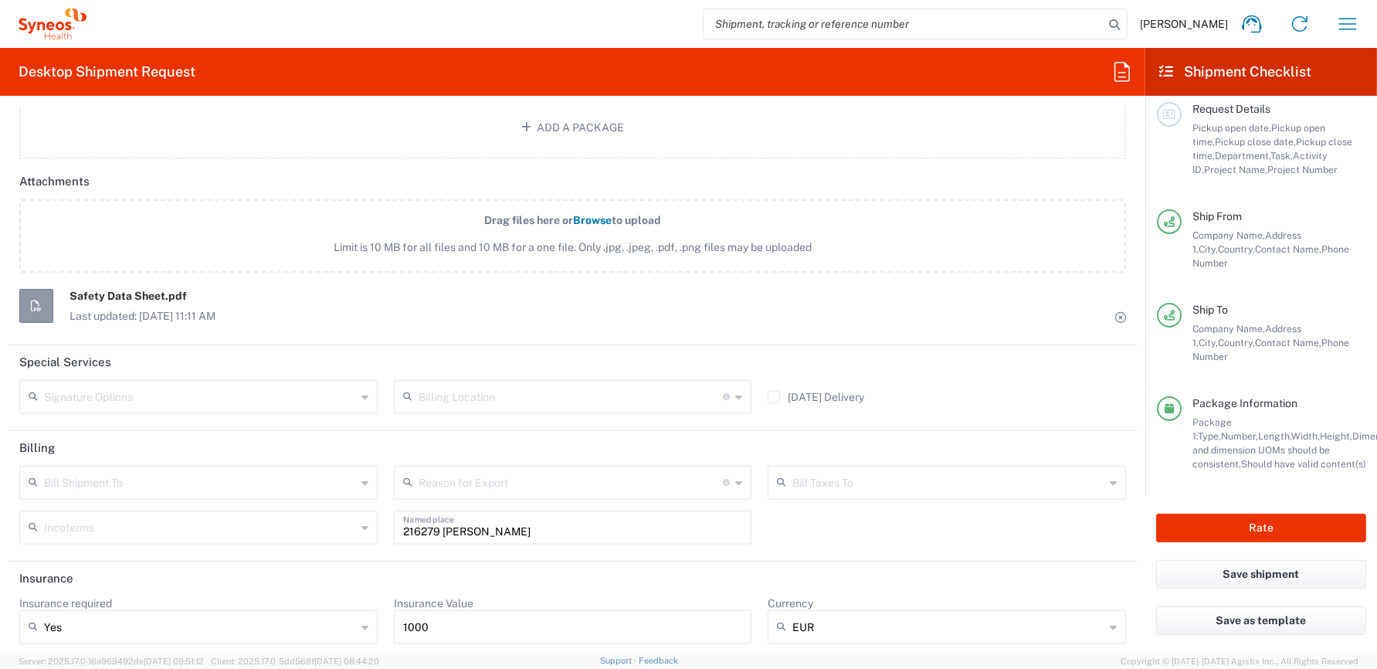
scroll to position [97, 0]
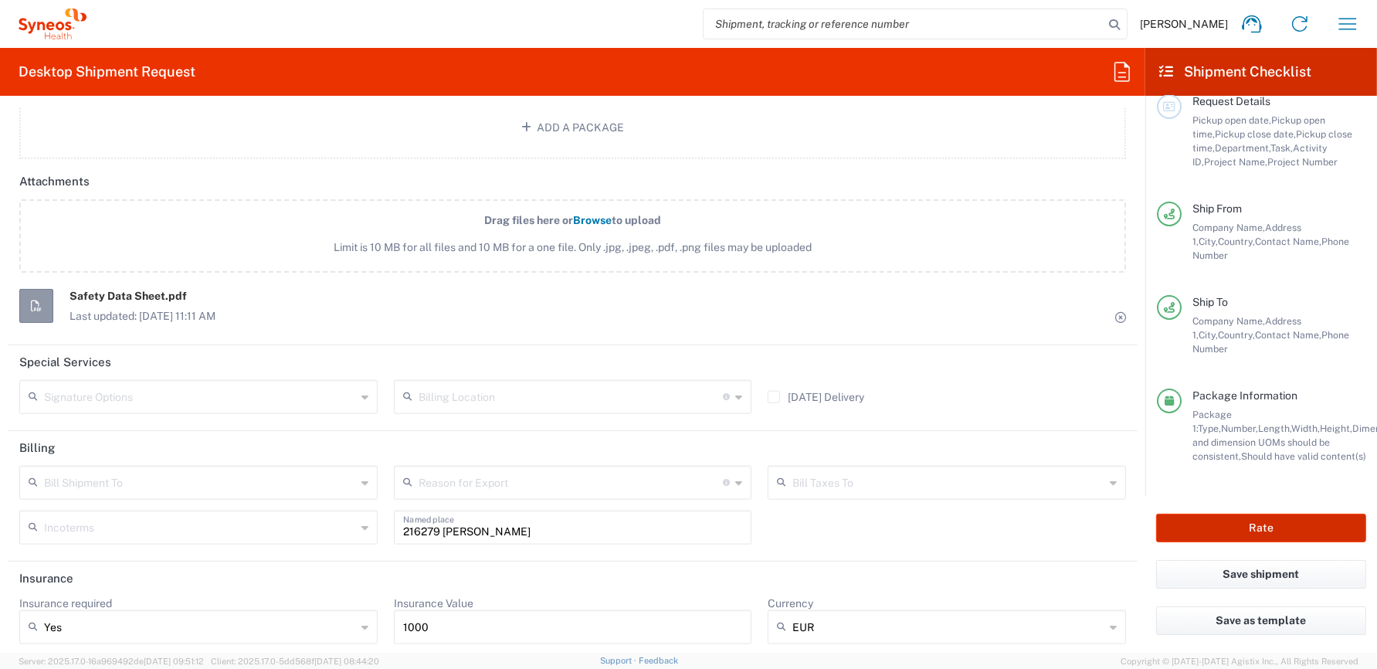
click at [1255, 528] on button "Rate" at bounding box center [1261, 528] width 210 height 29
type input "8350 DEPARTMENTAL EXPENSE"
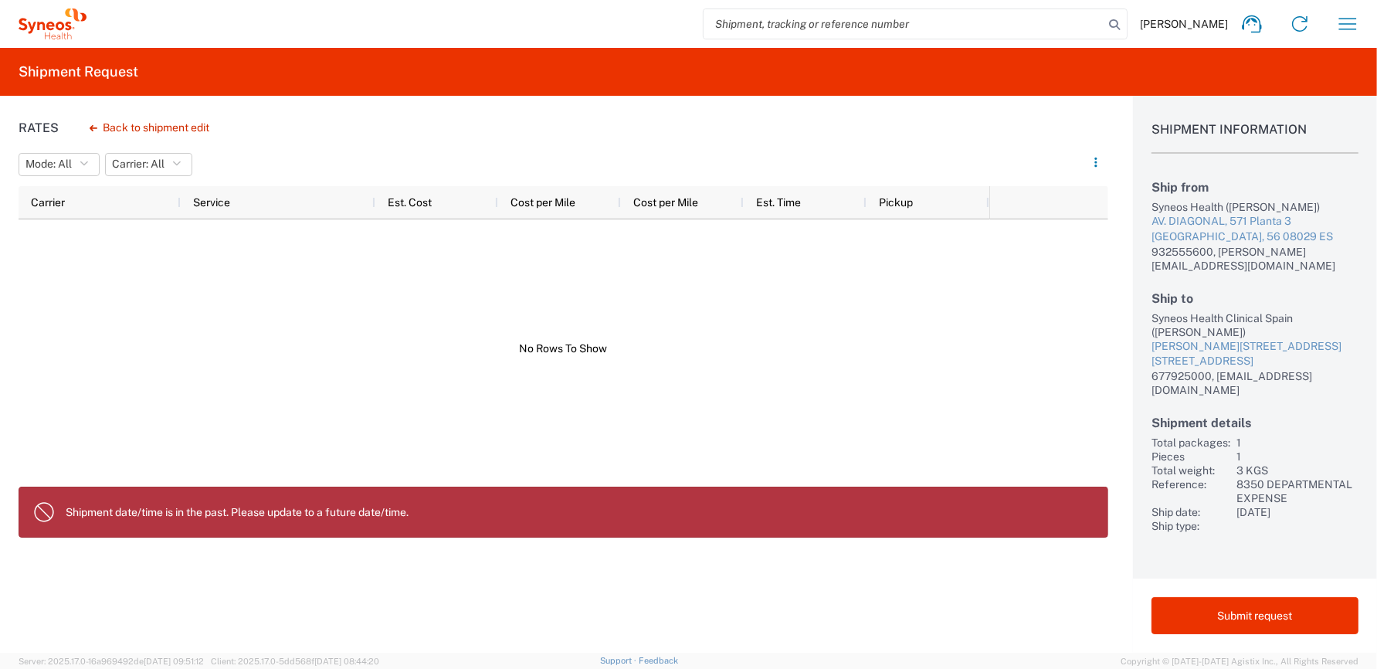
click at [1245, 625] on button "Submit request" at bounding box center [1255, 615] width 207 height 37
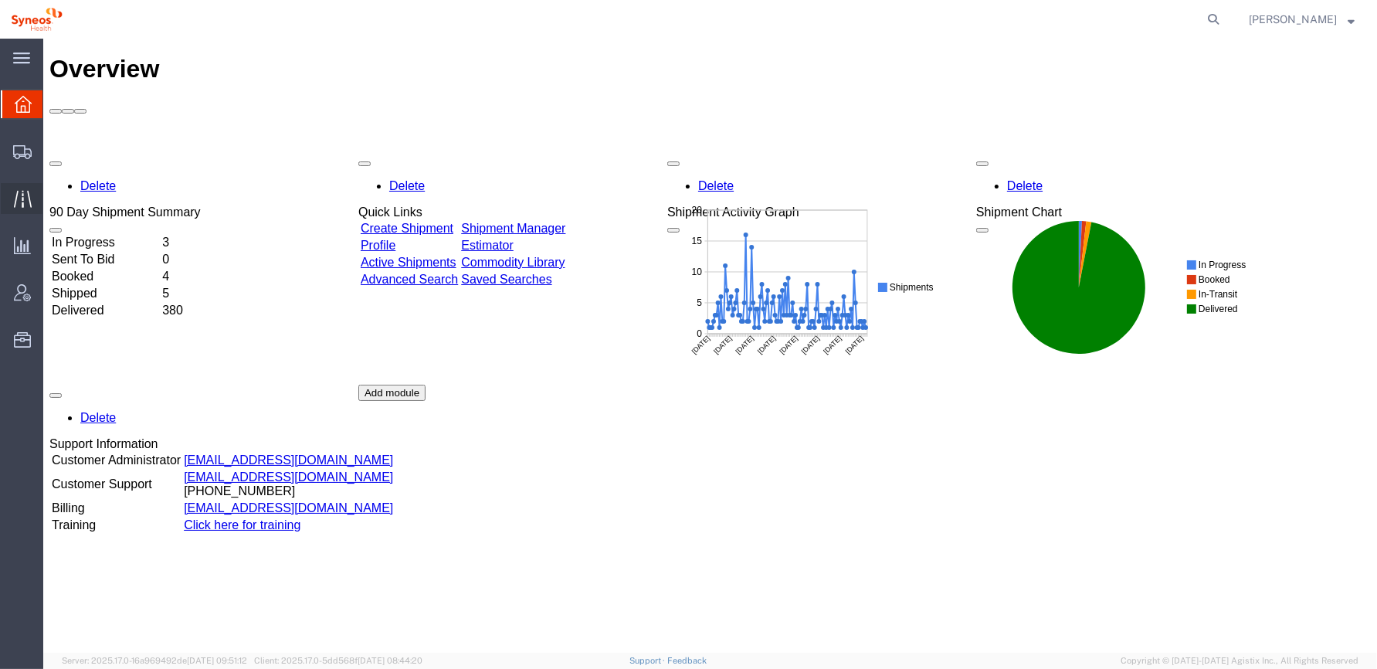
click at [20, 196] on icon at bounding box center [23, 199] width 18 height 18
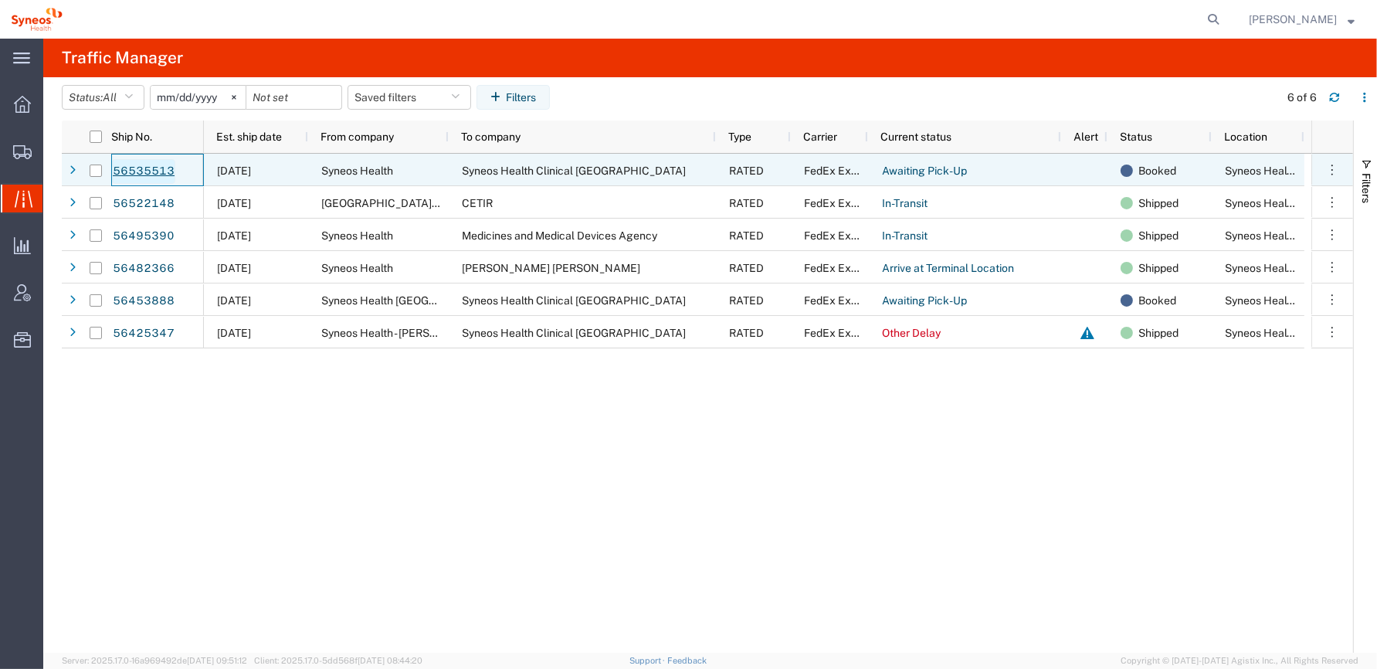
click at [148, 168] on link "56535513" at bounding box center [143, 171] width 63 height 25
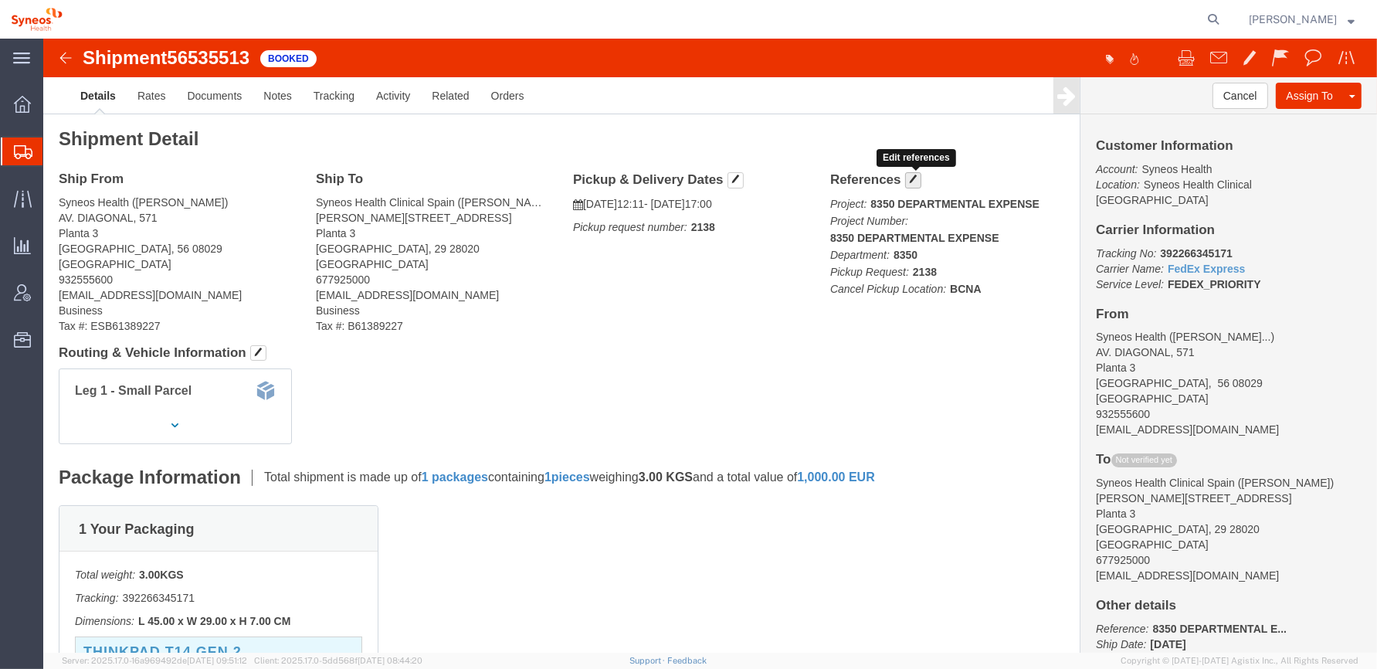
click span "button"
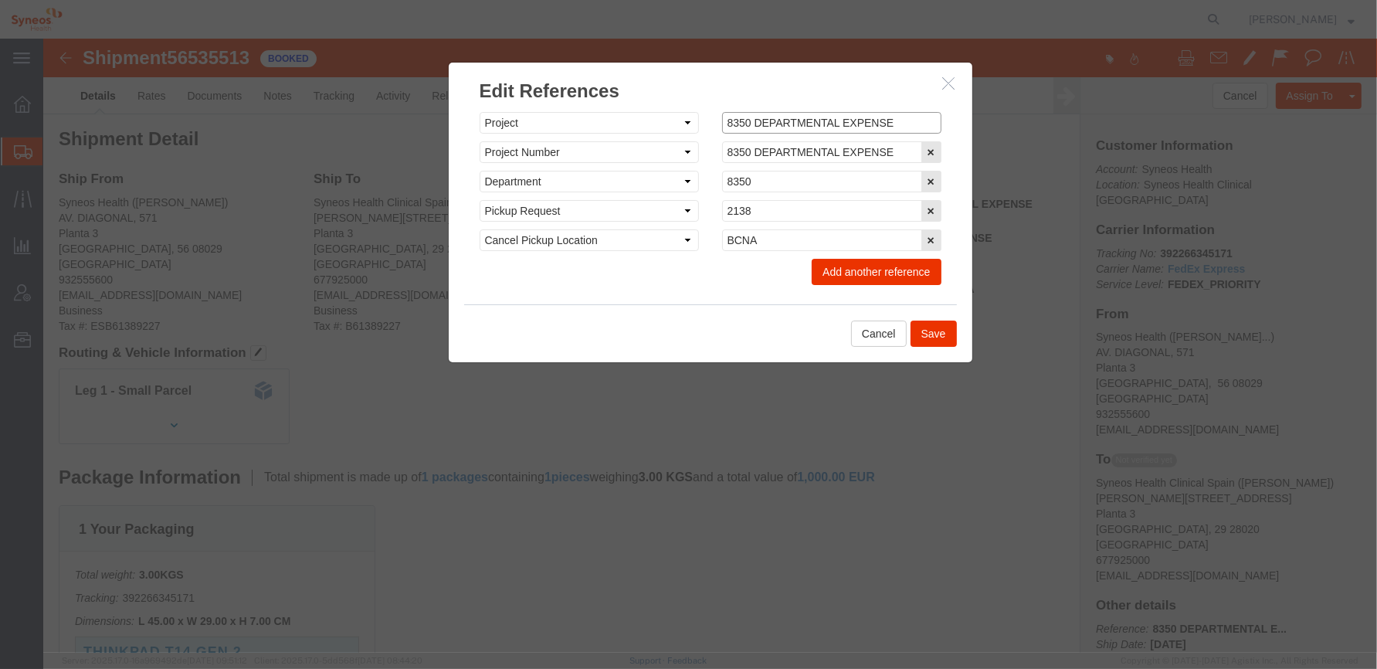
drag, startPoint x: 696, startPoint y: 83, endPoint x: 667, endPoint y: 83, distance: 29.4
click div "8350 DEPARTMENTAL EXPENSE"
type input "4510 DEPARTMENTAL EXPENSE"
drag, startPoint x: 695, startPoint y: 112, endPoint x: 654, endPoint y: 109, distance: 41.1
click div "Select Account Type Activity ID Airline Appointment Number ASN Batch Request # …"
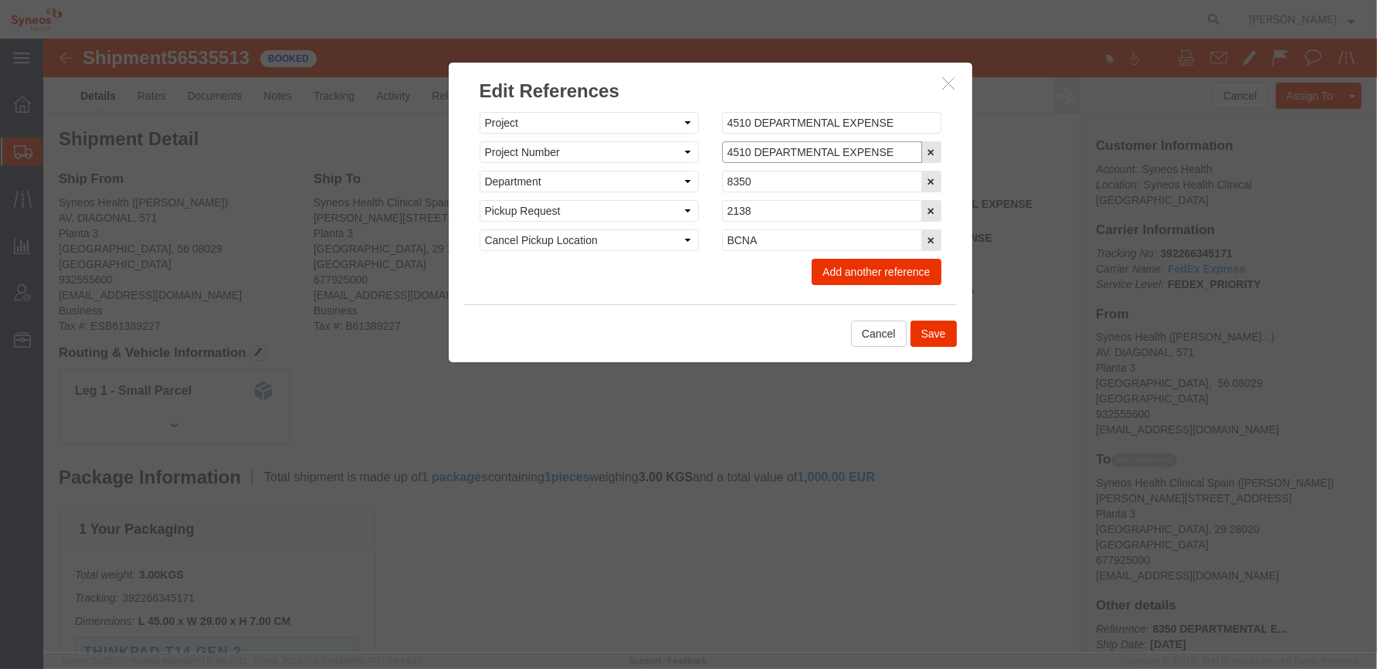
type input "4510 DEPARTMENTAL EXPENSE"
drag, startPoint x: 716, startPoint y: 141, endPoint x: 659, endPoint y: 136, distance: 57.4
click div "Select Account Type Activity ID Airline Appointment Number ASN Batch Request # …"
type input "4510"
click button "Save"
